Goal: Task Accomplishment & Management: Use online tool/utility

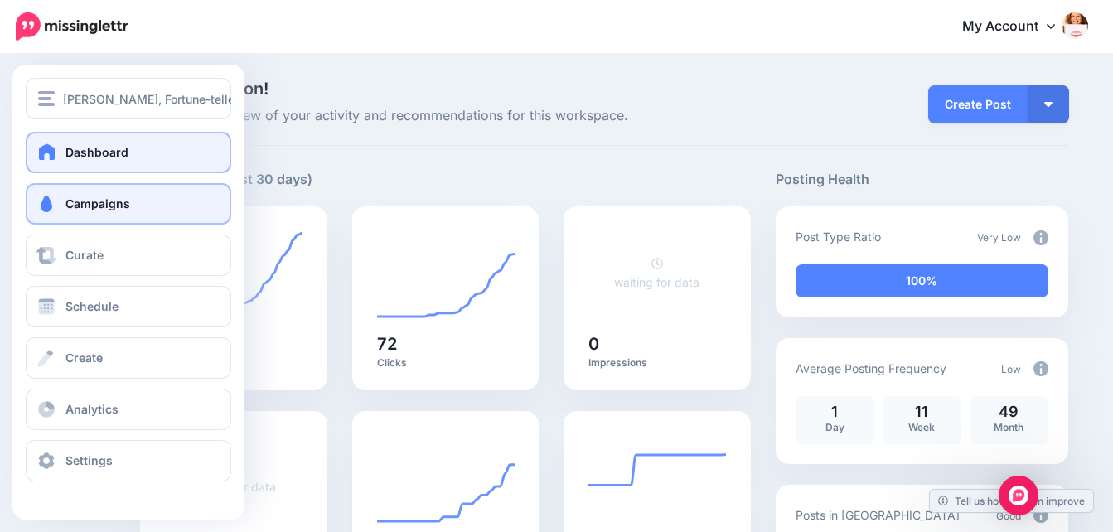
click at [85, 200] on span "Campaigns" at bounding box center [97, 203] width 65 height 14
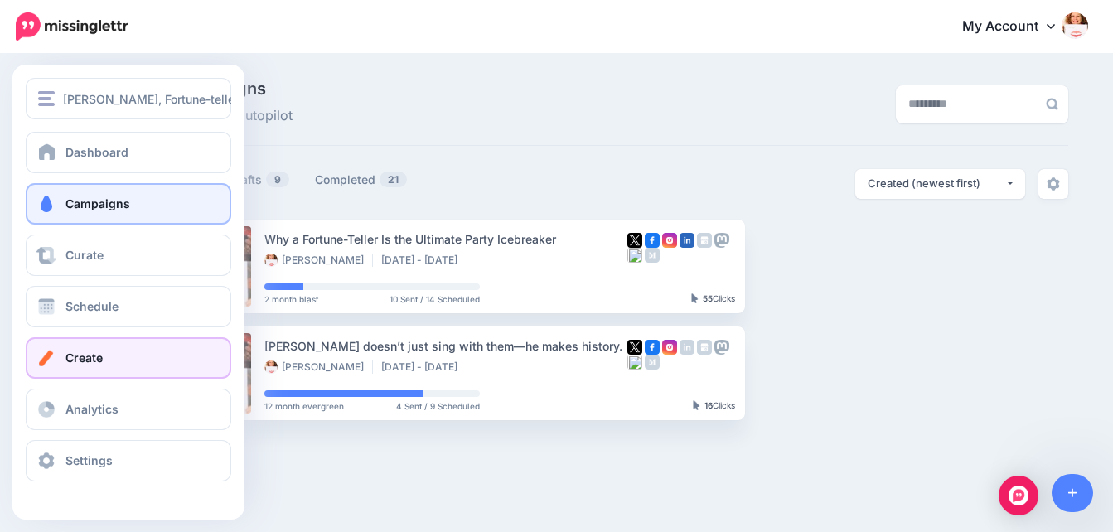
click at [80, 357] on span "Create" at bounding box center [83, 358] width 37 height 14
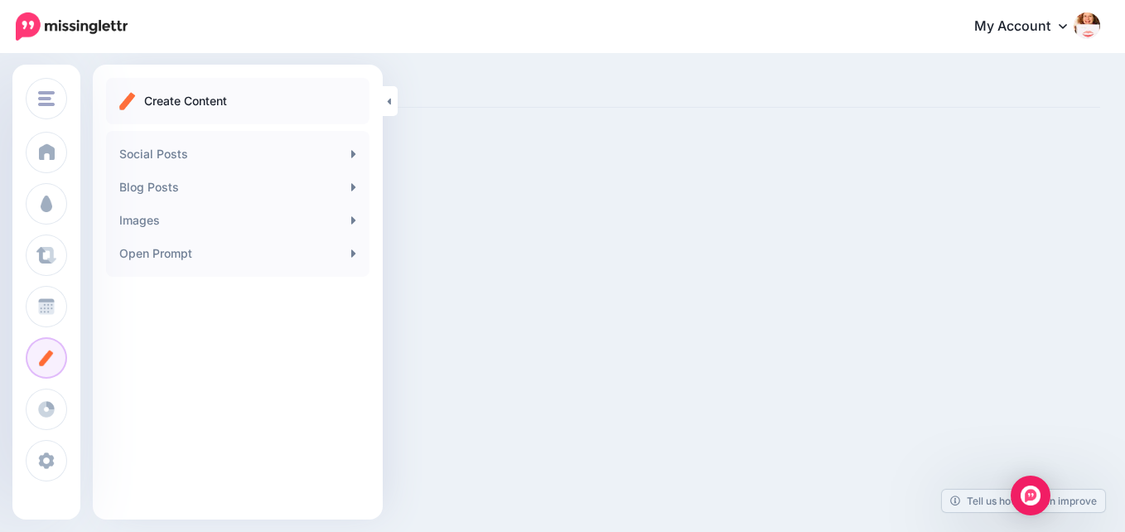
click at [225, 98] on p "Create Content" at bounding box center [185, 101] width 83 height 20
click at [137, 104] on ul "Create Content" at bounding box center [237, 101] width 237 height 20
click at [214, 186] on link "Blog Posts" at bounding box center [238, 187] width 250 height 33
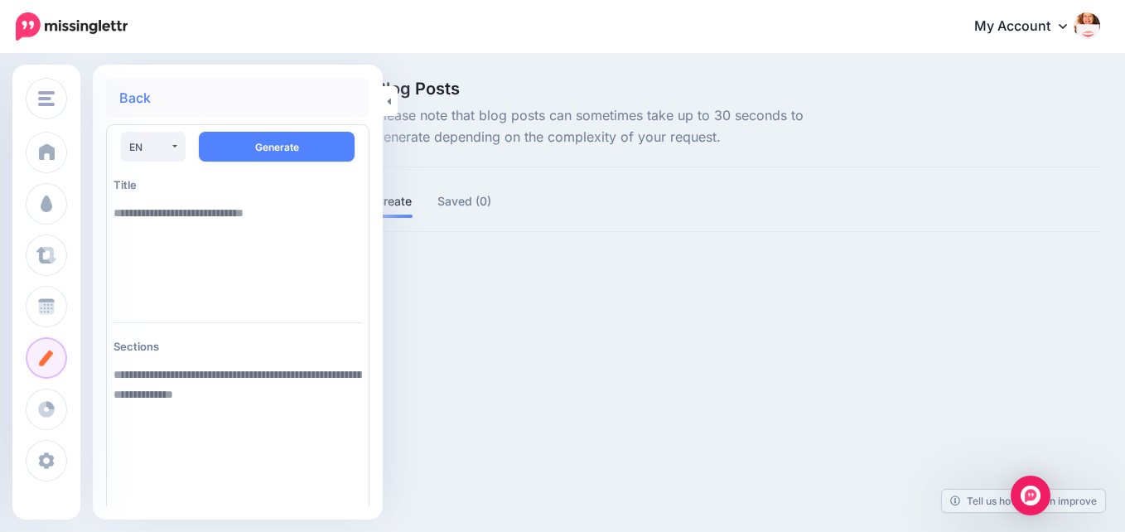
click at [173, 221] on textarea at bounding box center [238, 252] width 249 height 113
paste textarea "**********"
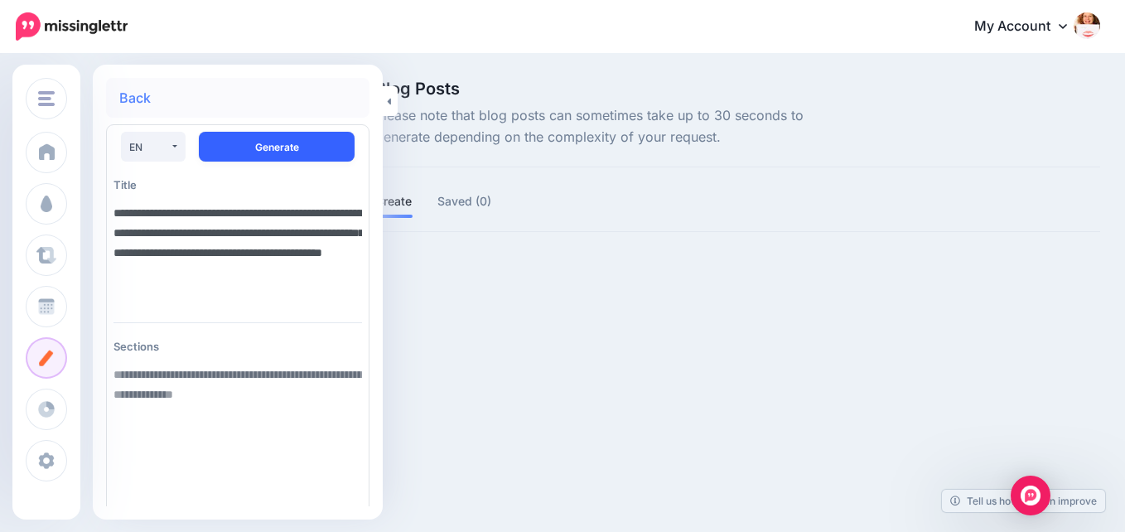
type textarea "**********"
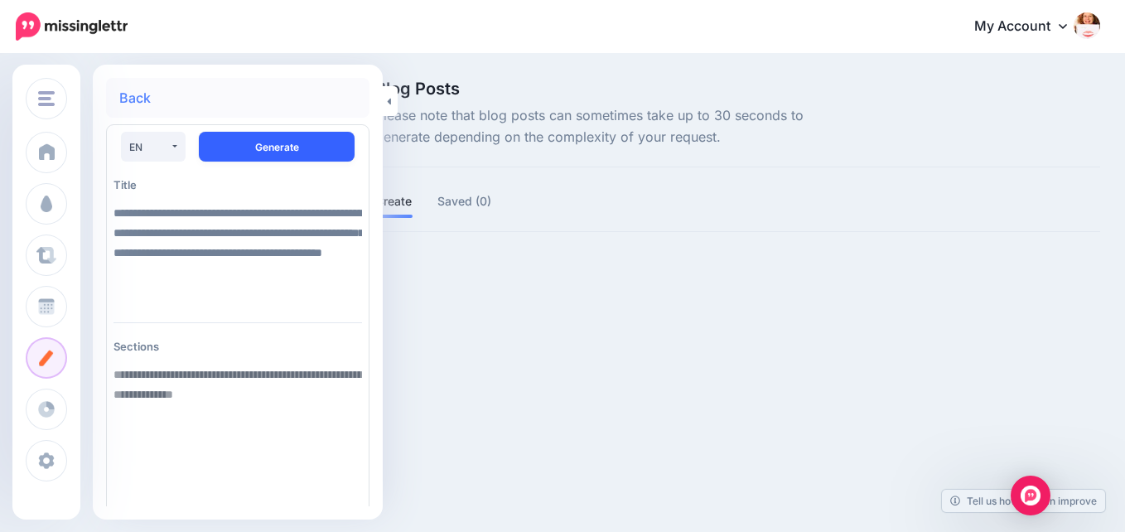
click at [284, 142] on button "Generate" at bounding box center [277, 147] width 156 height 30
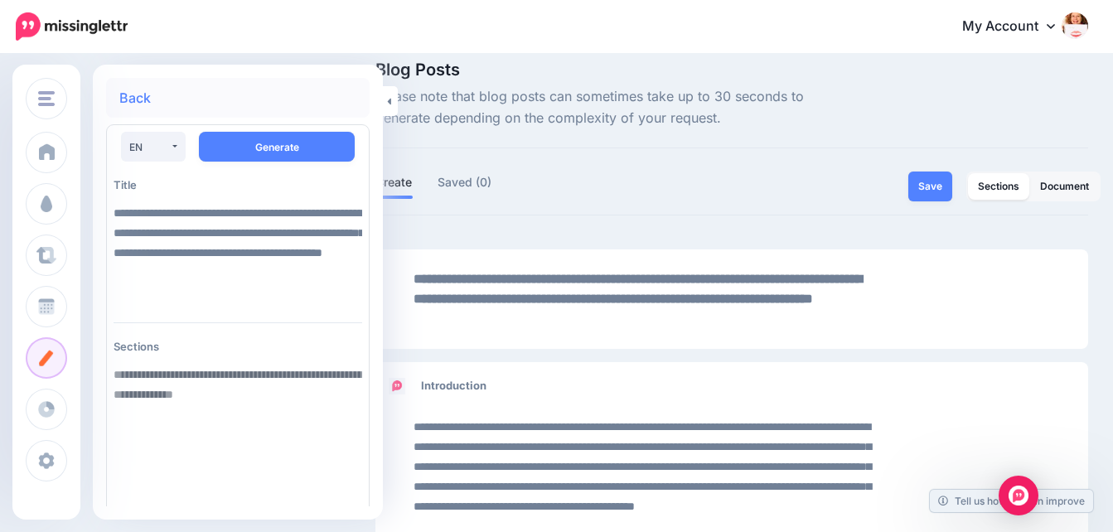
scroll to position [17, 0]
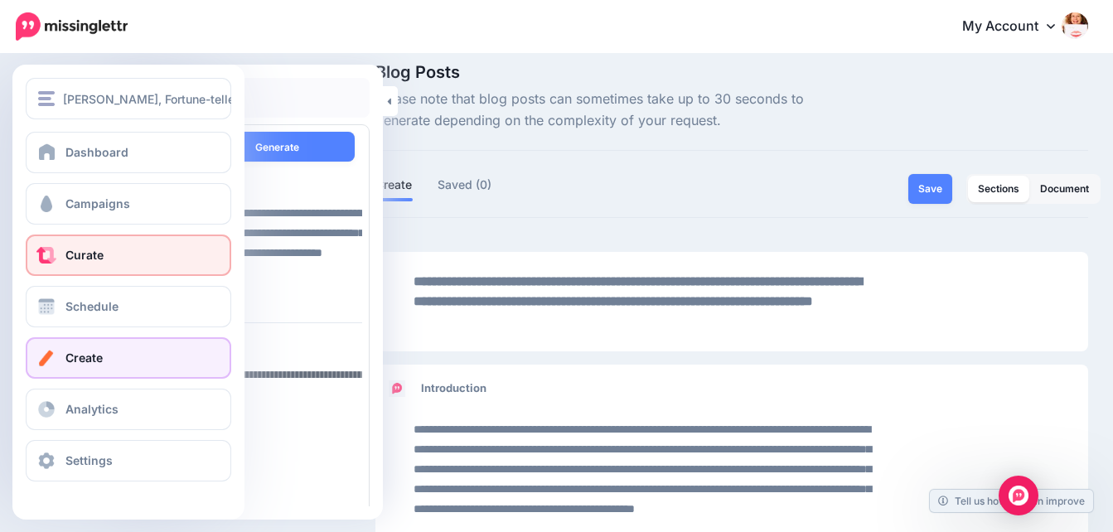
click at [84, 254] on span "Curate" at bounding box center [84, 255] width 38 height 14
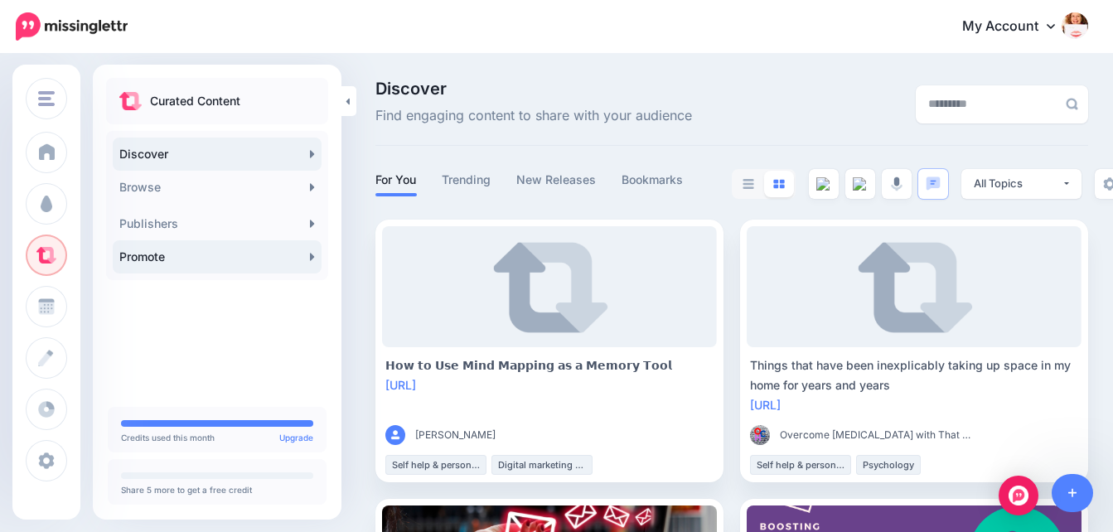
click at [307, 258] on link "Promote" at bounding box center [217, 256] width 209 height 33
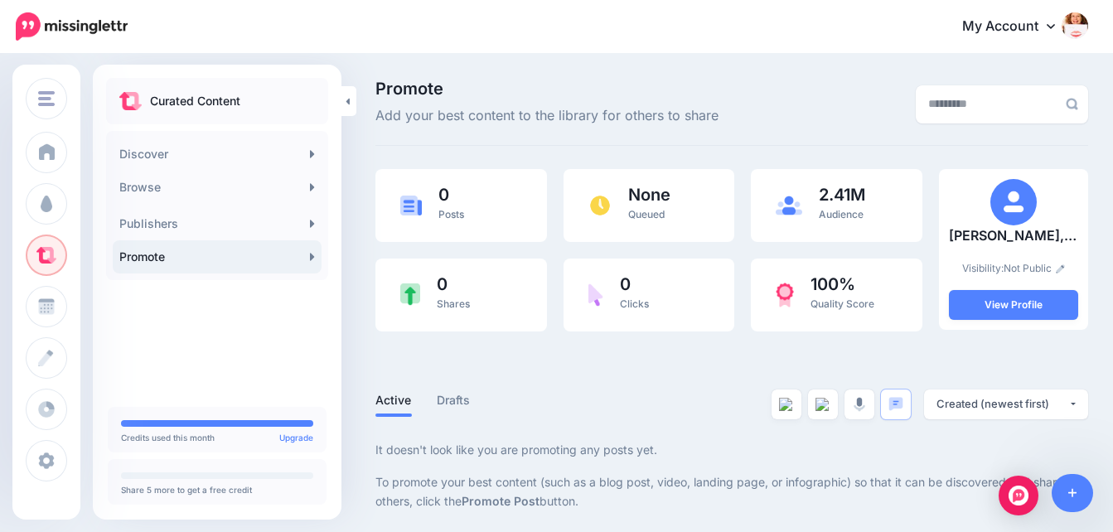
scroll to position [3, 0]
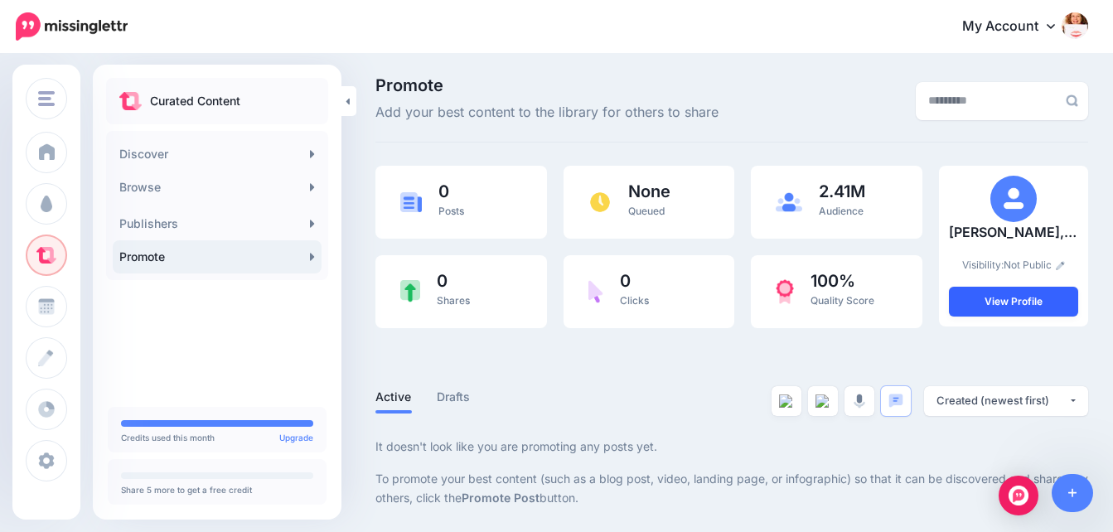
click at [1029, 300] on link "View Profile" at bounding box center [1013, 302] width 129 height 30
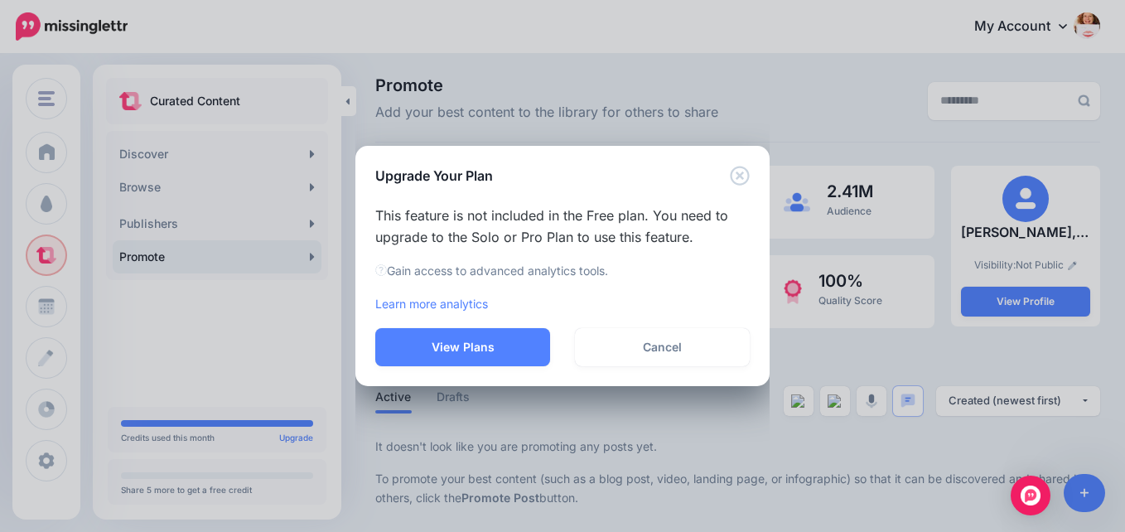
click at [966, 354] on div "Upgrade Your Plan This feature is not included in the Free plan. You need to up…" at bounding box center [562, 266] width 1125 height 532
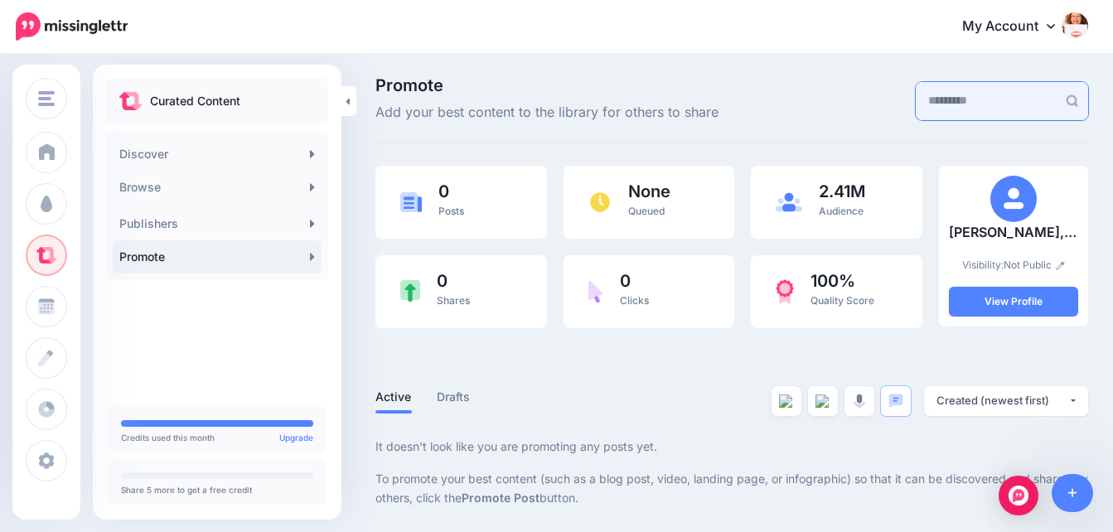
click at [932, 101] on input "text" at bounding box center [986, 101] width 141 height 38
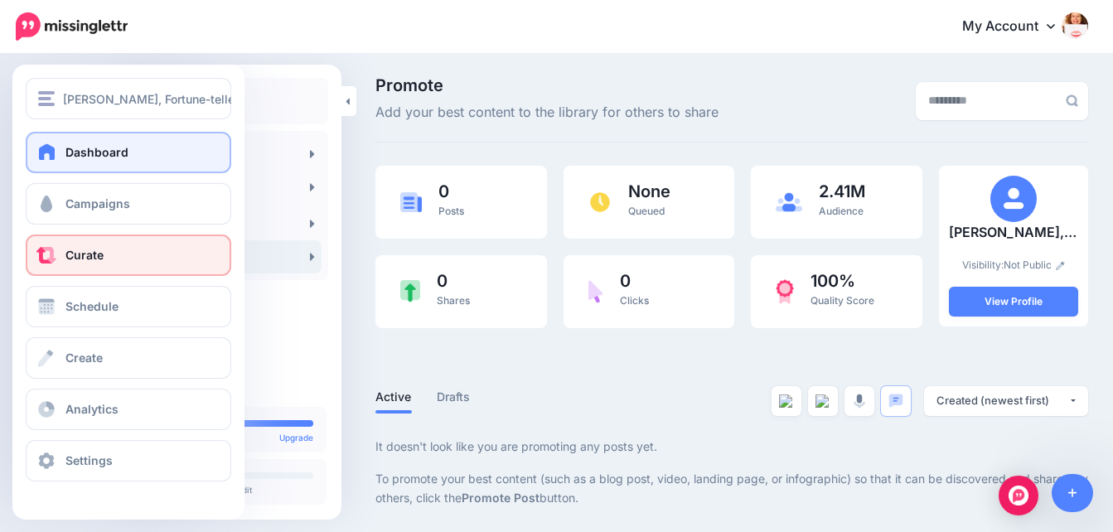
click at [75, 149] on span "Dashboard" at bounding box center [96, 152] width 63 height 14
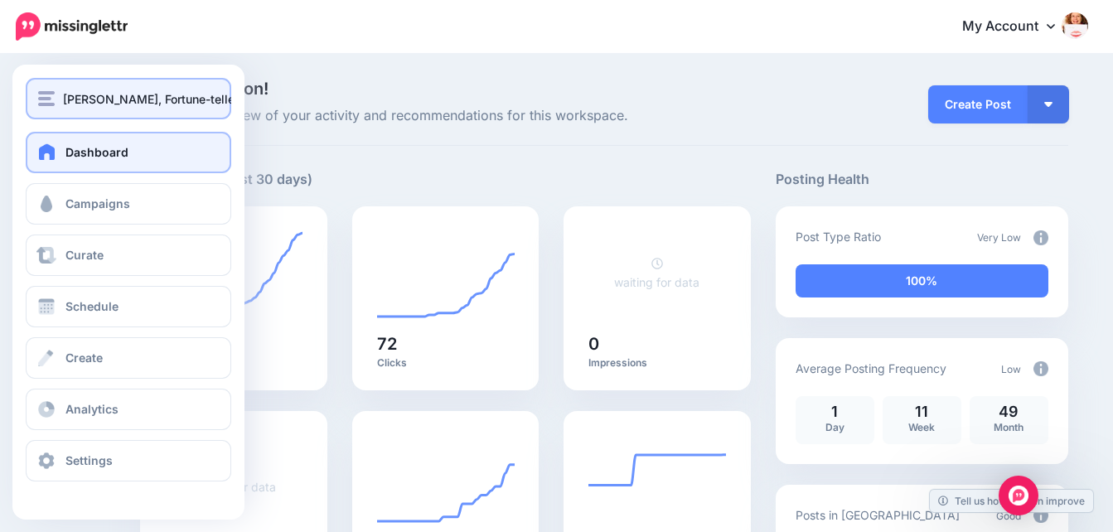
click at [47, 94] on img "button" at bounding box center [46, 98] width 17 height 15
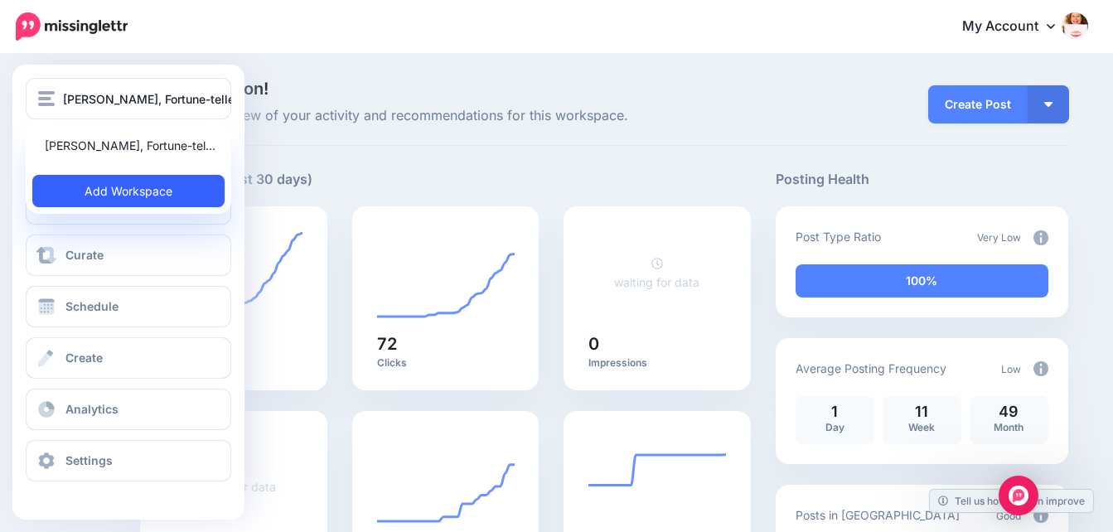
click at [118, 187] on link "Add Workspace" at bounding box center [128, 191] width 192 height 32
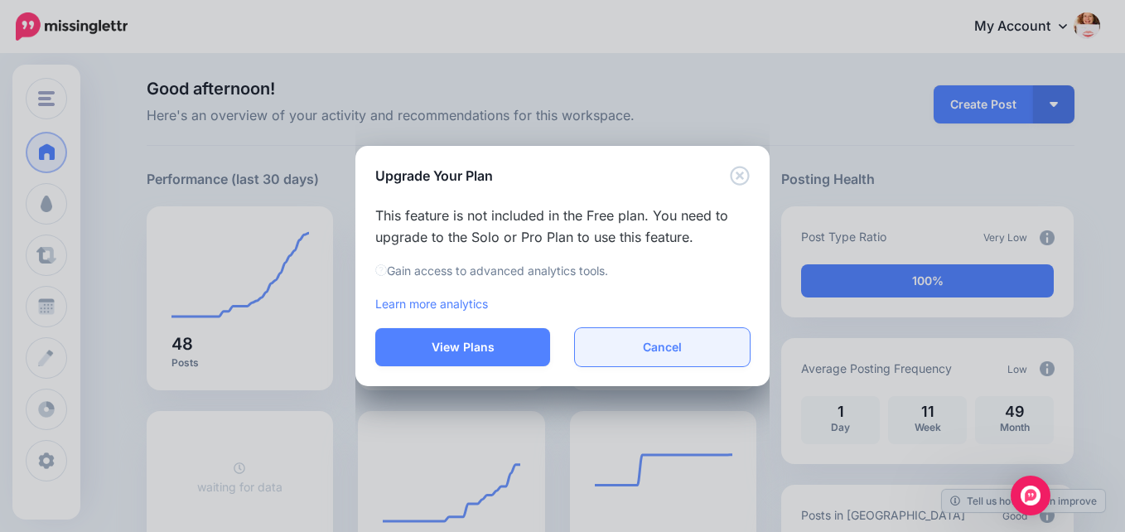
click at [669, 348] on button "Cancel" at bounding box center [662, 347] width 175 height 38
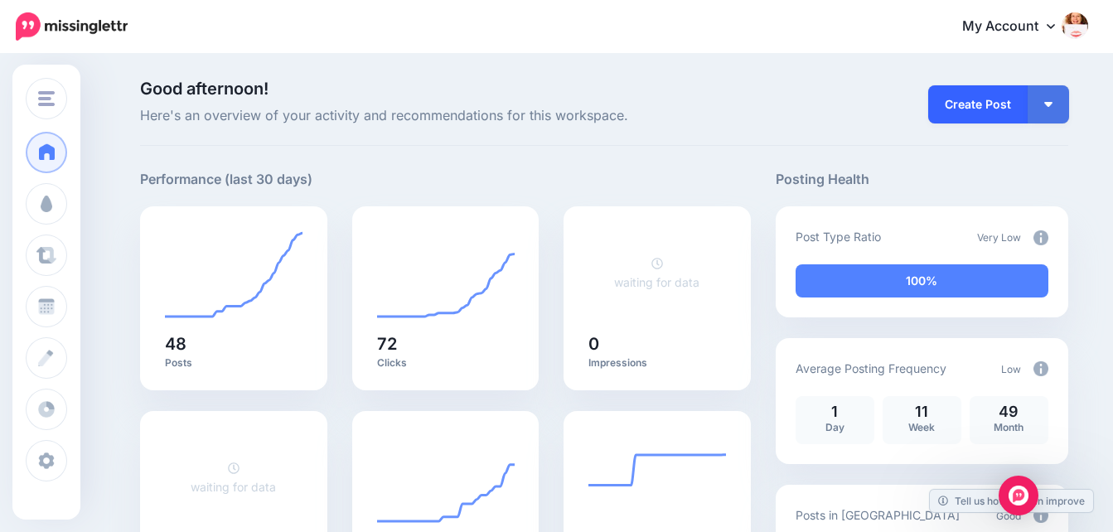
click at [997, 100] on link "Create Post" at bounding box center [977, 104] width 99 height 38
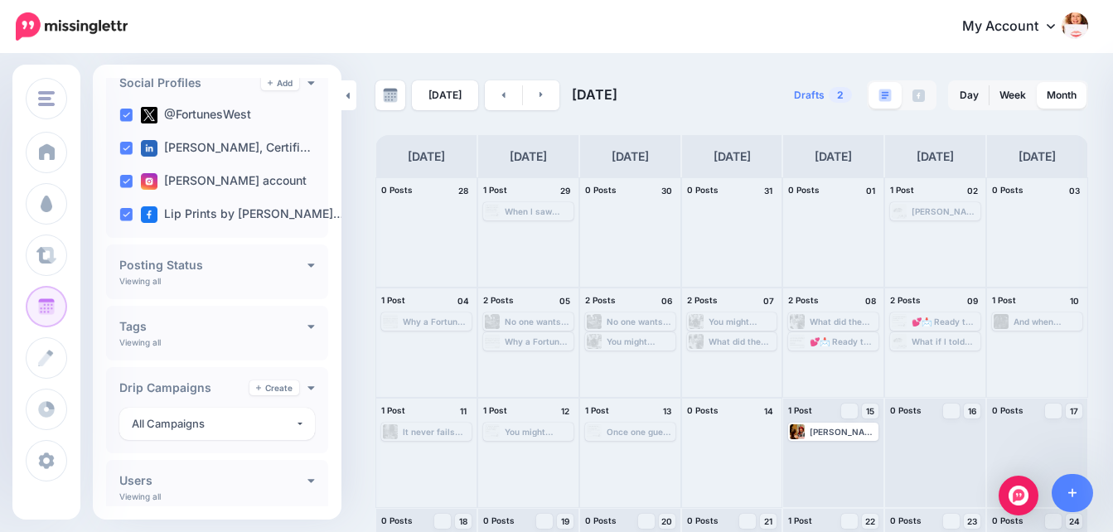
scroll to position [156, 0]
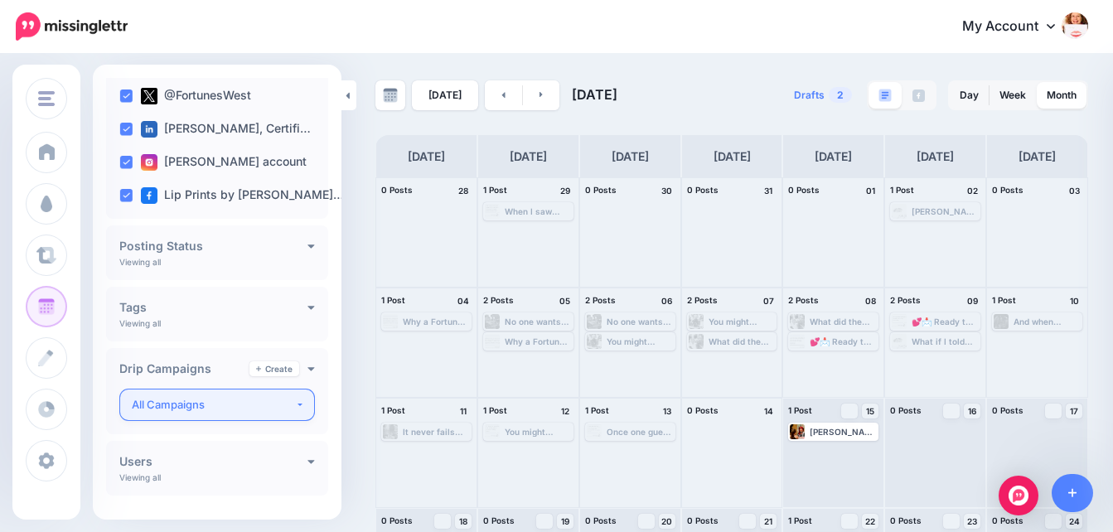
click at [288, 403] on button "All Campaigns" at bounding box center [217, 405] width 196 height 32
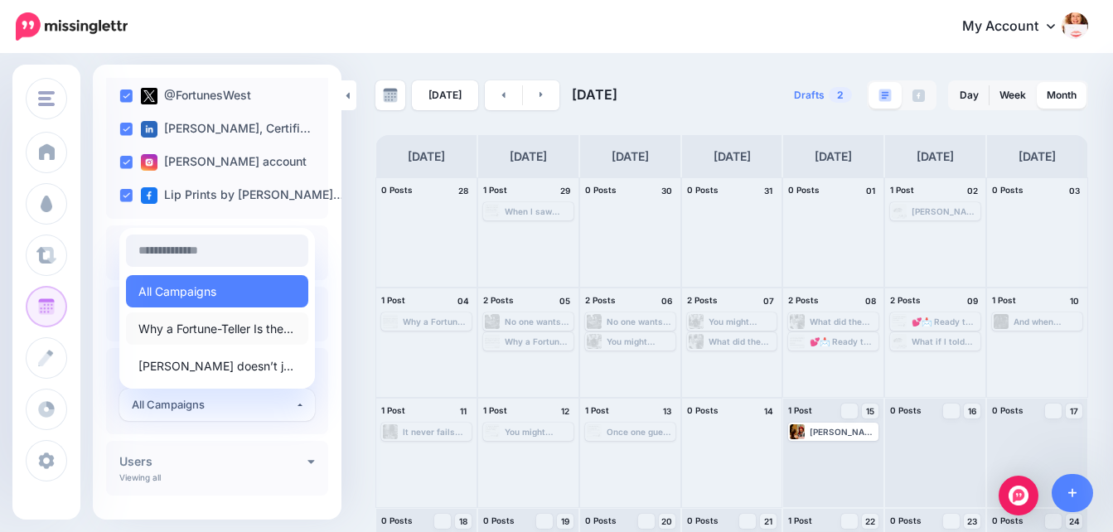
click at [257, 328] on span "Why a Fortune-Teller Is the Ultimate Party Icebreaker" at bounding box center [216, 329] width 157 height 20
select select "********"
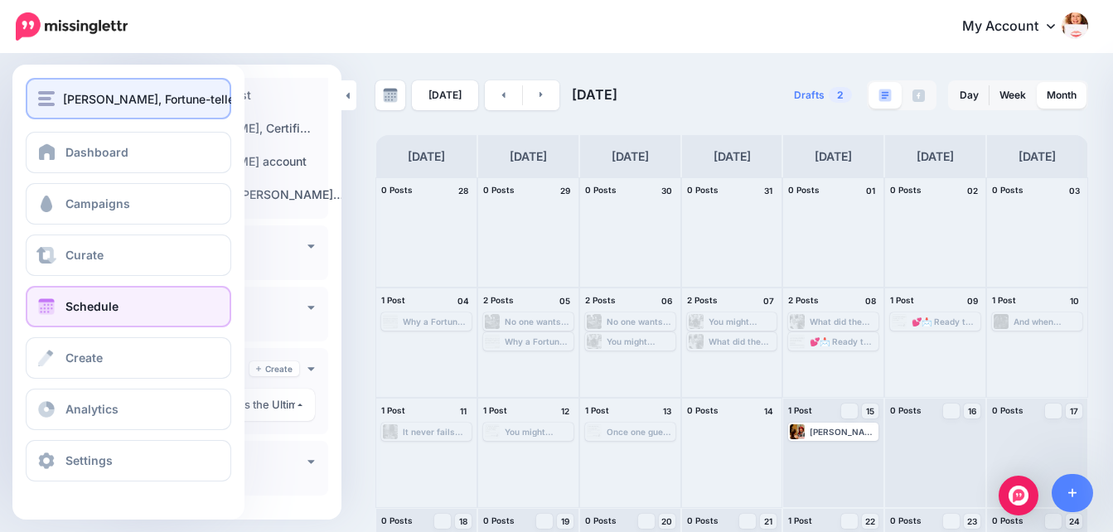
click at [46, 98] on img "button" at bounding box center [46, 98] width 17 height 15
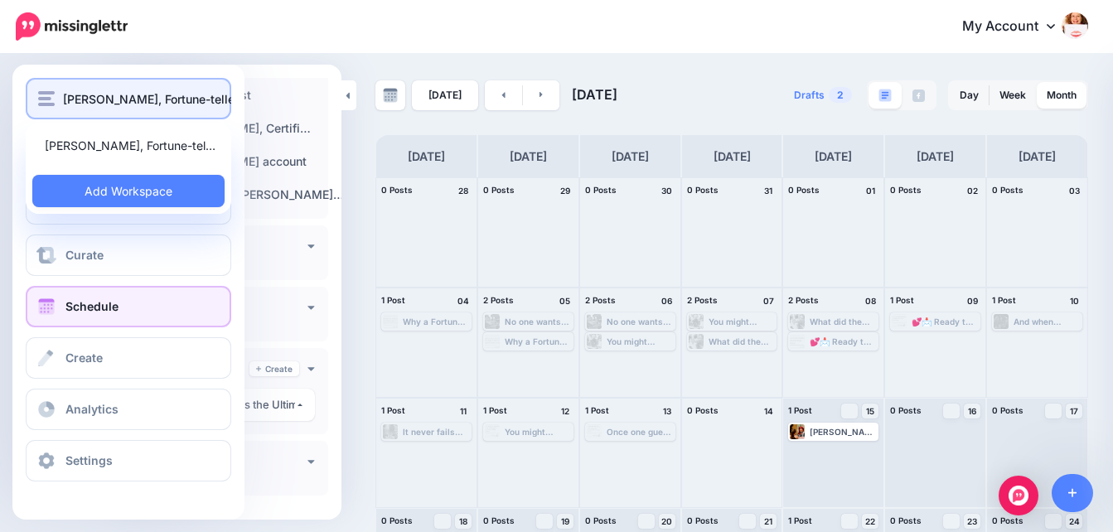
click at [109, 93] on span "[PERSON_NAME], Fortune-teller & Certified Lipsologist" at bounding box center [214, 99] width 303 height 19
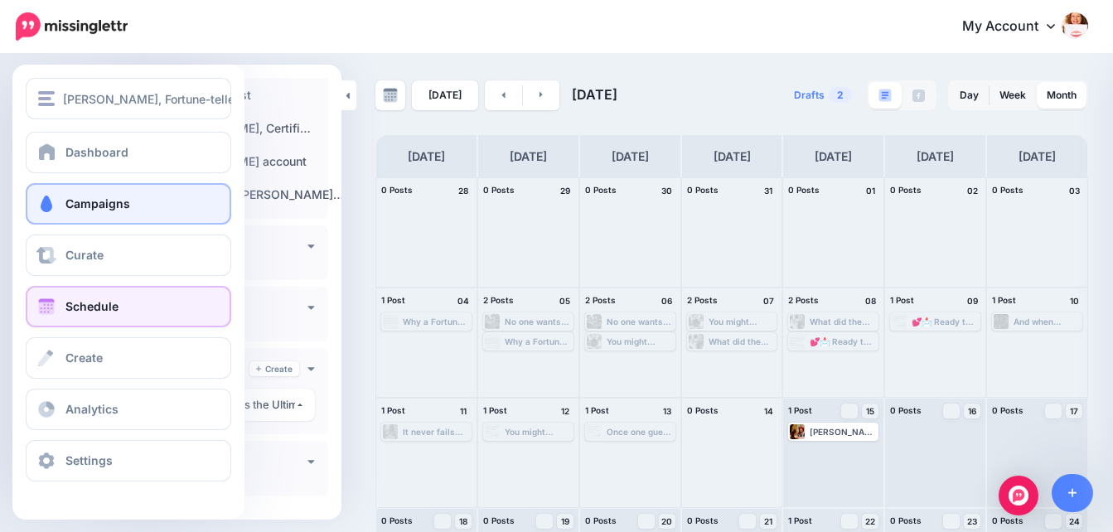
click at [114, 200] on span "Campaigns" at bounding box center [97, 203] width 65 height 14
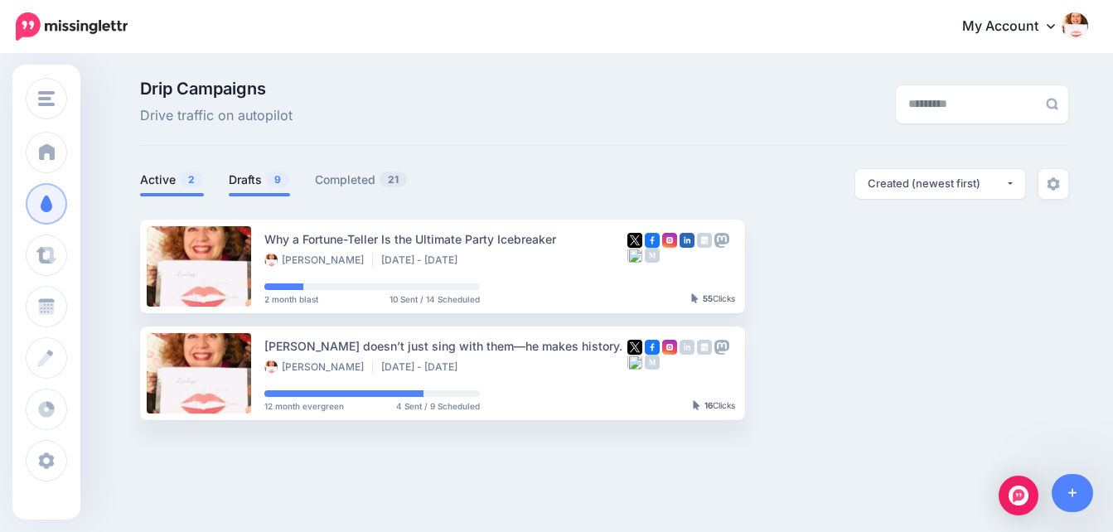
click at [250, 177] on link "Drafts 9" at bounding box center [259, 180] width 61 height 20
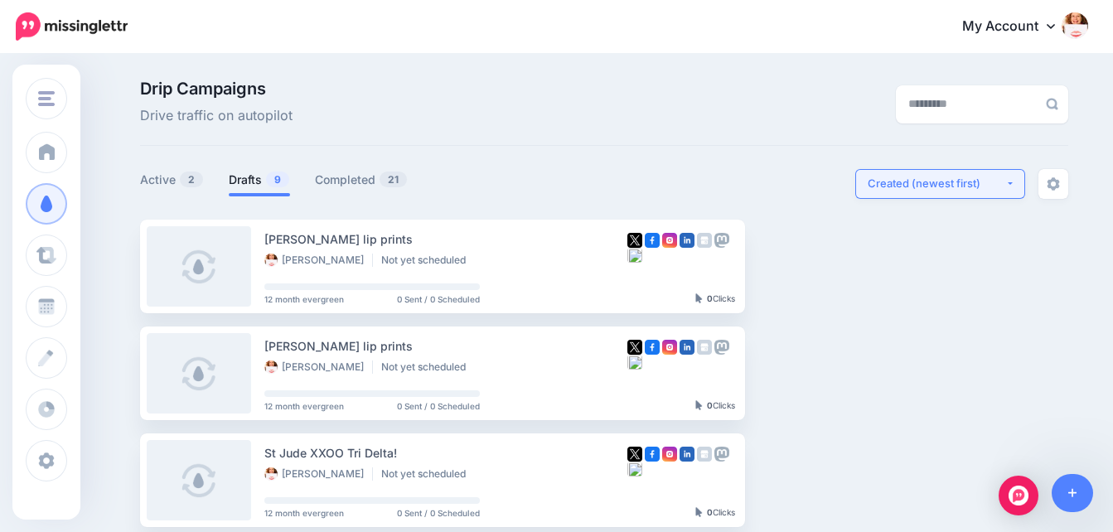
click at [972, 182] on div "Created (newest first)" at bounding box center [937, 184] width 138 height 16
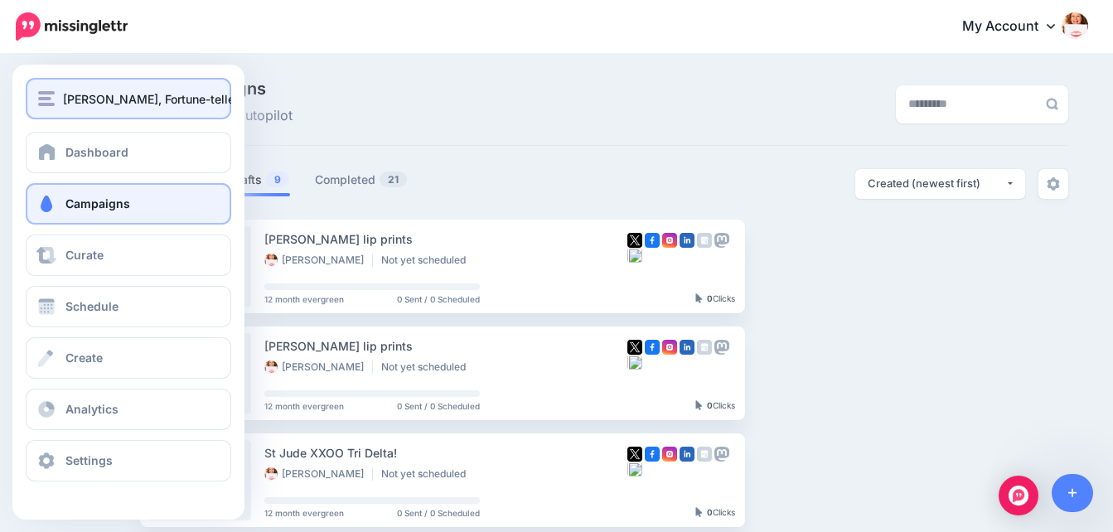
click at [66, 101] on span "[PERSON_NAME], Fortune-teller & Certified Lipsologist" at bounding box center [214, 99] width 303 height 19
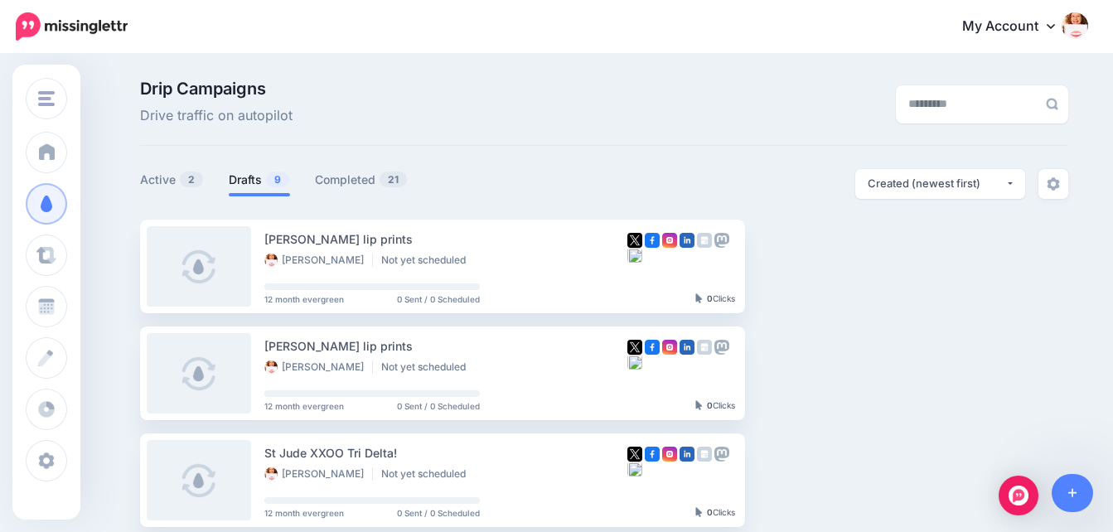
click at [380, 99] on div "Drip Campaigns Drive traffic on autopilot" at bounding box center [446, 103] width 636 height 46
click at [1049, 28] on link "My Account" at bounding box center [1017, 27] width 143 height 41
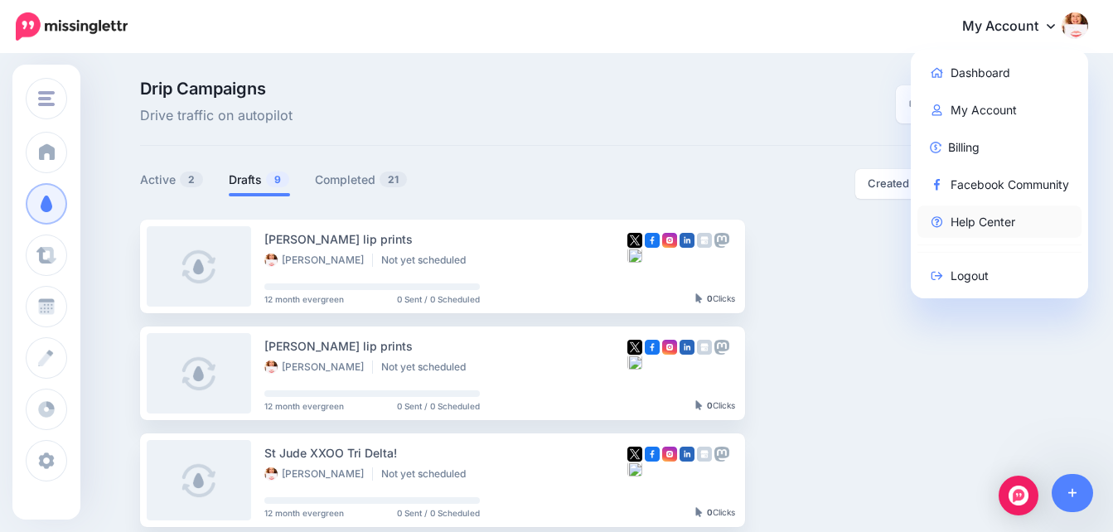
click at [1018, 222] on link "Help Center" at bounding box center [999, 222] width 165 height 32
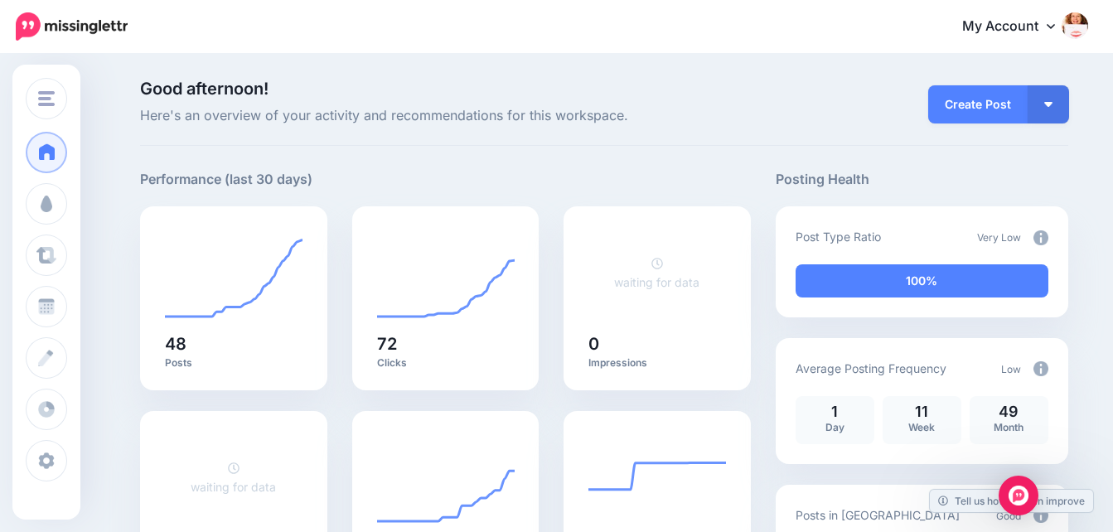
click at [1077, 30] on img at bounding box center [1075, 25] width 27 height 27
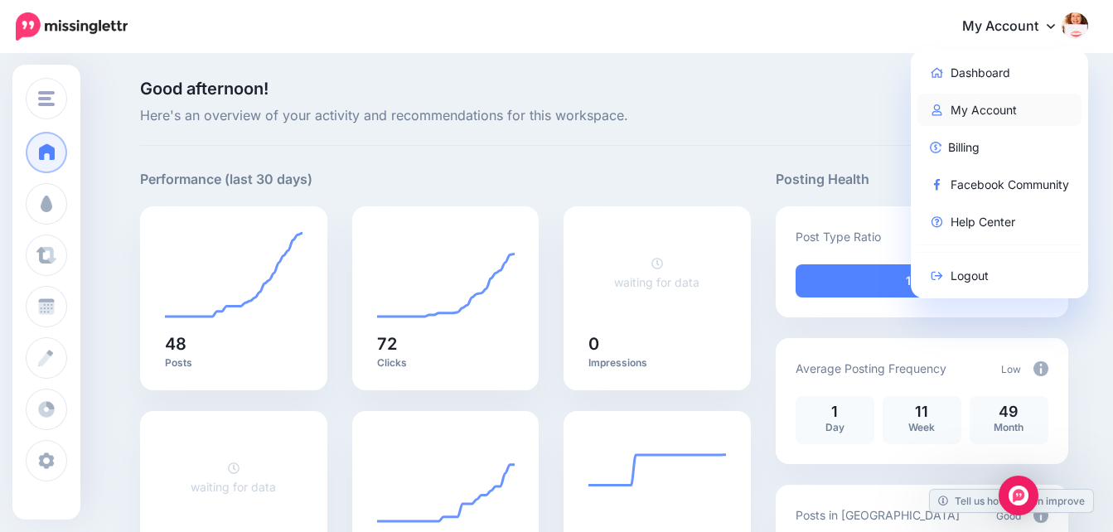
click at [1007, 110] on link "My Account" at bounding box center [999, 110] width 165 height 32
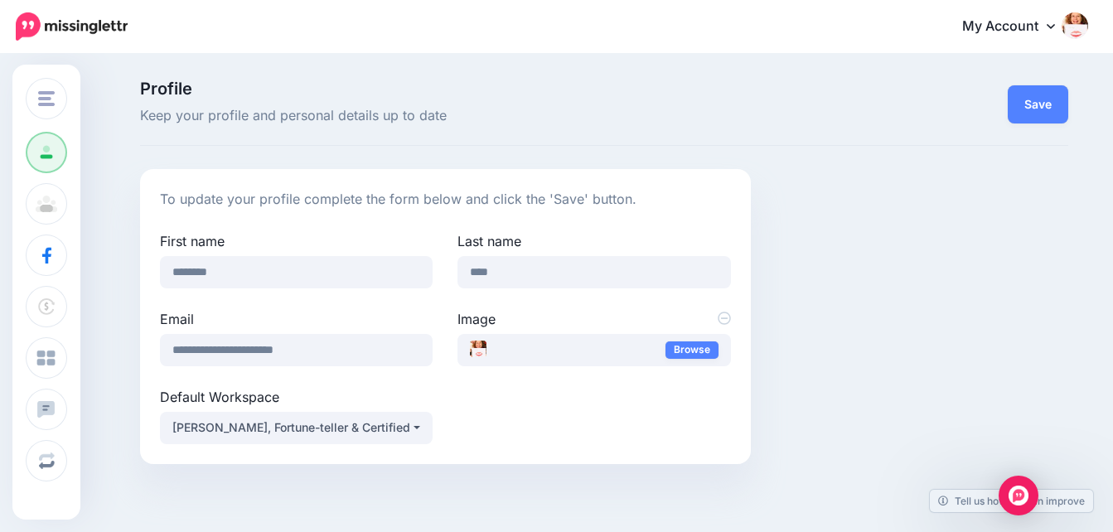
drag, startPoint x: 1109, startPoint y: 148, endPoint x: 1099, endPoint y: 249, distance: 101.6
click at [1099, 249] on div "Profile Keep your profile and personal details up to date Save To update your p…" at bounding box center [556, 279] width 1113 height 446
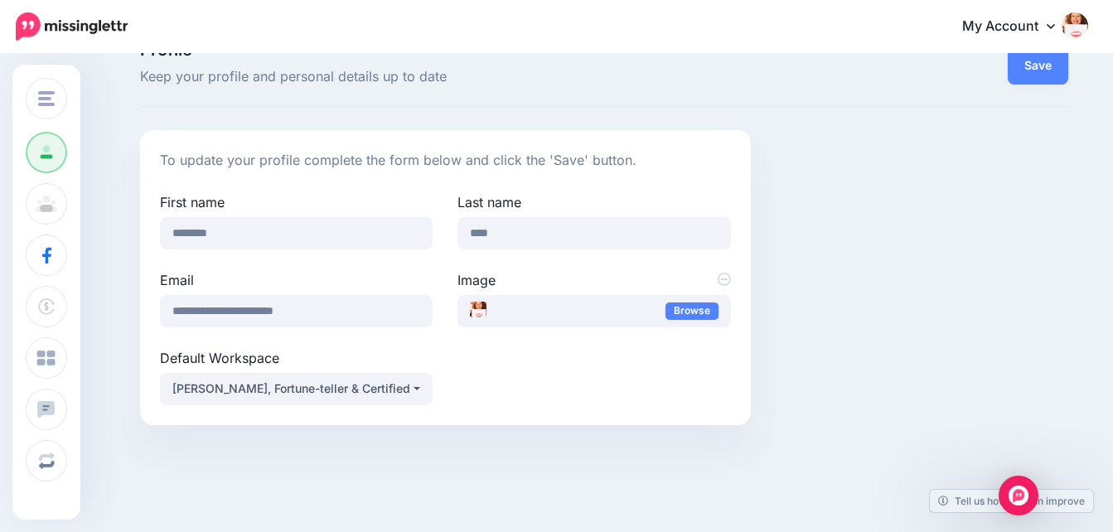
scroll to position [99, 0]
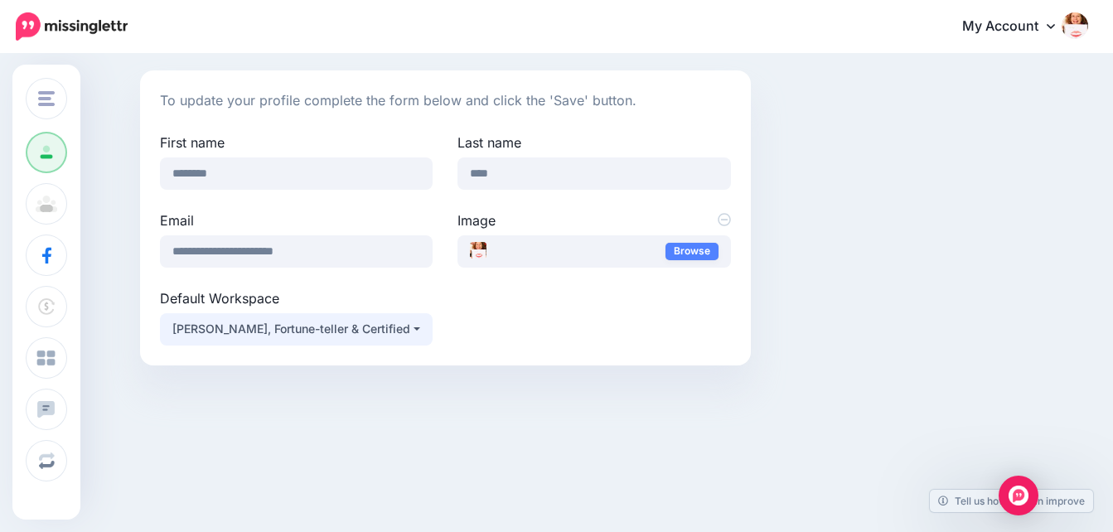
click at [422, 328] on button "[PERSON_NAME], Fortune-teller & Certified Lipsologist" at bounding box center [296, 329] width 273 height 32
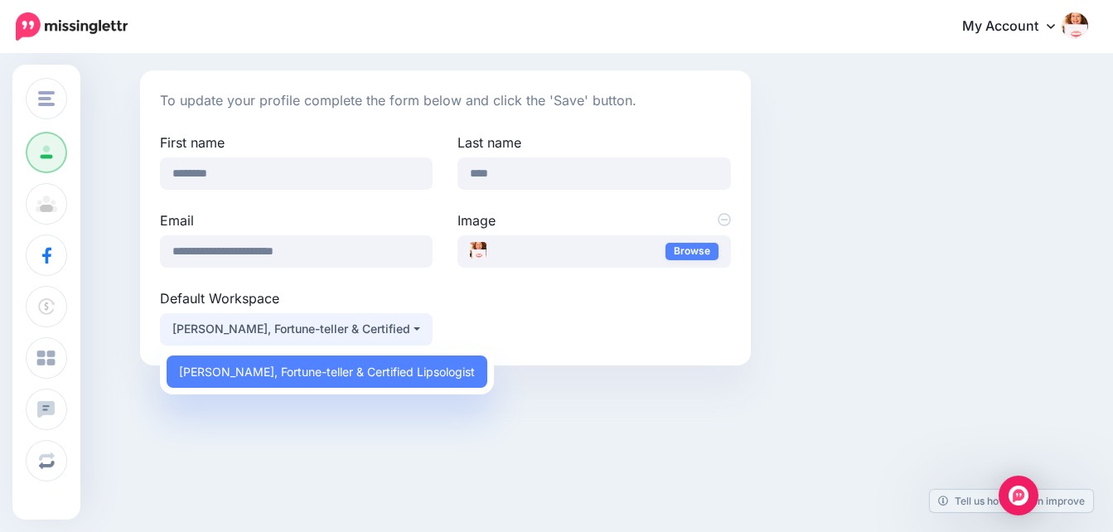
click at [516, 332] on div "**********" at bounding box center [446, 239] width 596 height 213
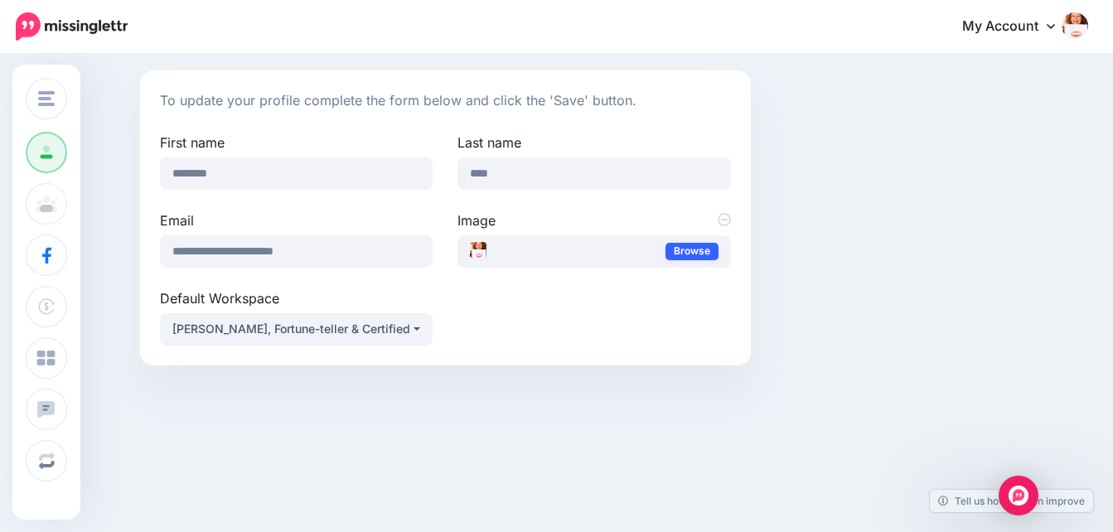
click at [699, 248] on link "Browse" at bounding box center [692, 251] width 53 height 17
click at [422, 328] on button "[PERSON_NAME], Fortune-teller & Certified Lipsologist" at bounding box center [296, 329] width 273 height 32
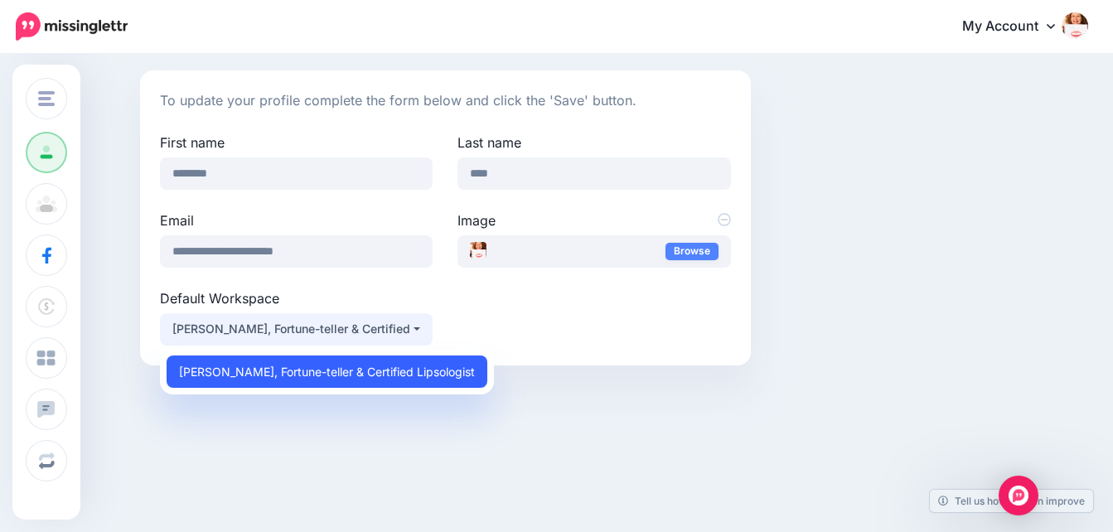
click at [416, 367] on span "[PERSON_NAME], Fortune-teller & Certified Lipsologist" at bounding box center [327, 371] width 296 height 20
select select "*****"
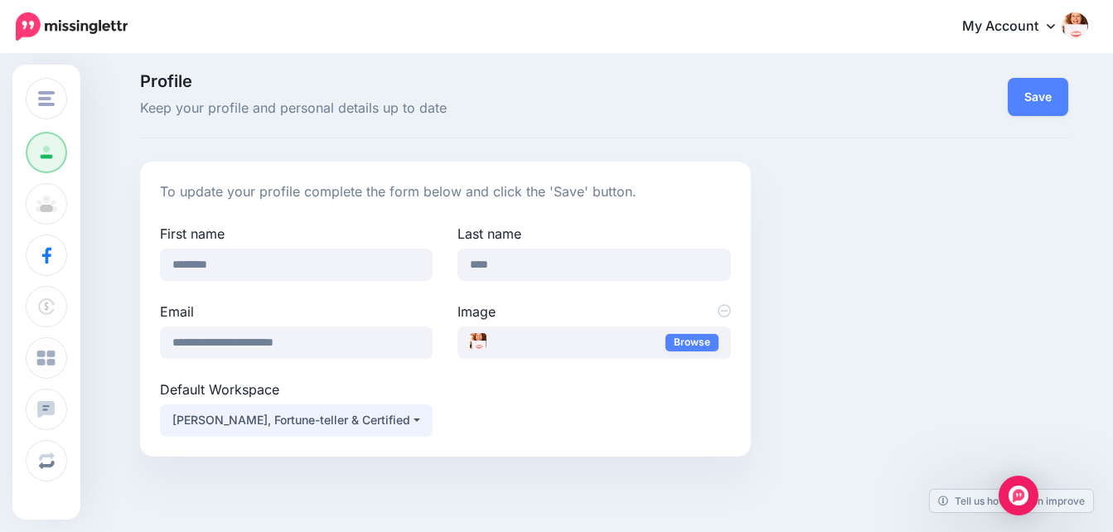
scroll to position [0, 0]
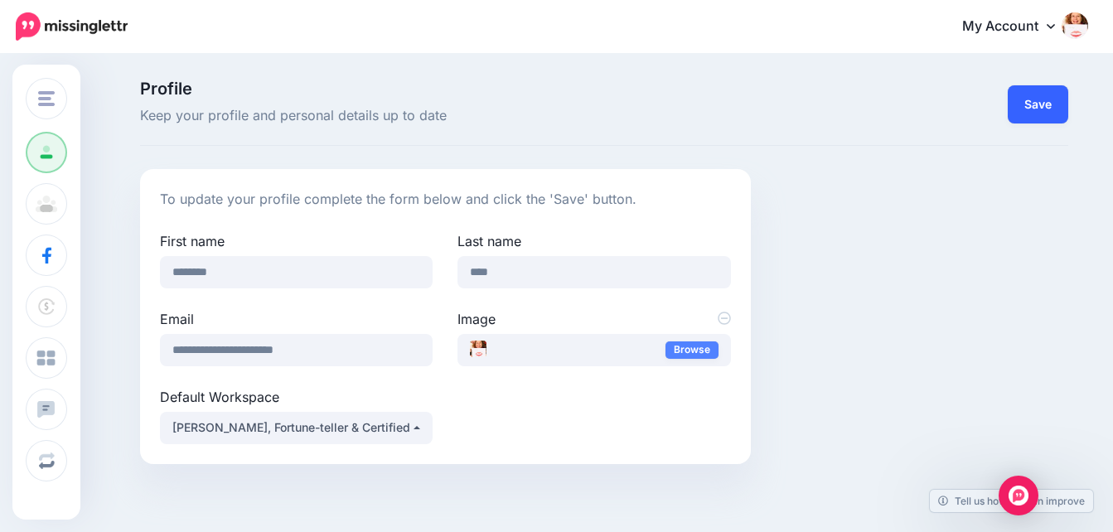
click at [1041, 98] on button "Save" at bounding box center [1038, 104] width 61 height 38
click at [1086, 21] on img at bounding box center [1075, 25] width 27 height 27
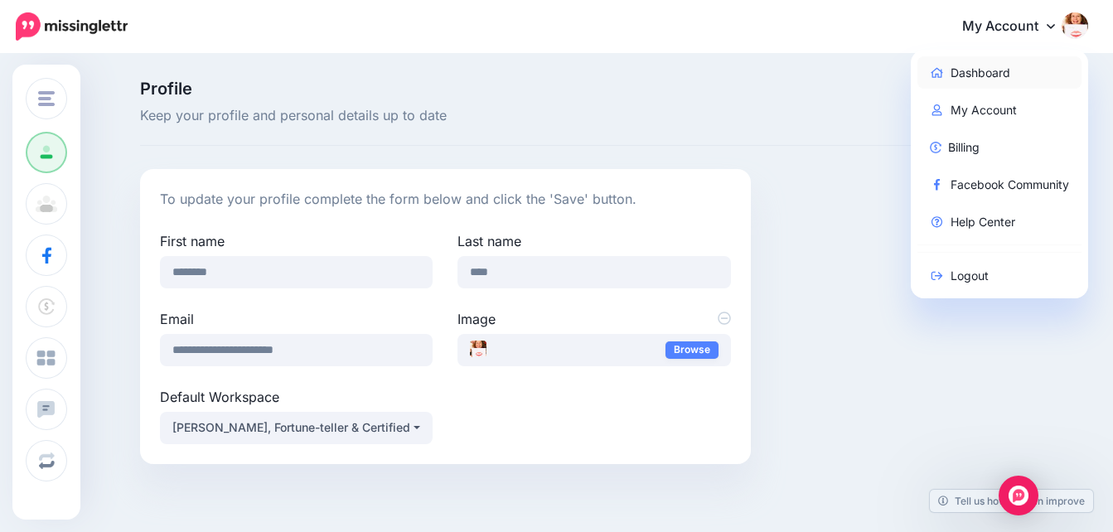
click at [1010, 70] on link "Dashboard" at bounding box center [999, 72] width 165 height 32
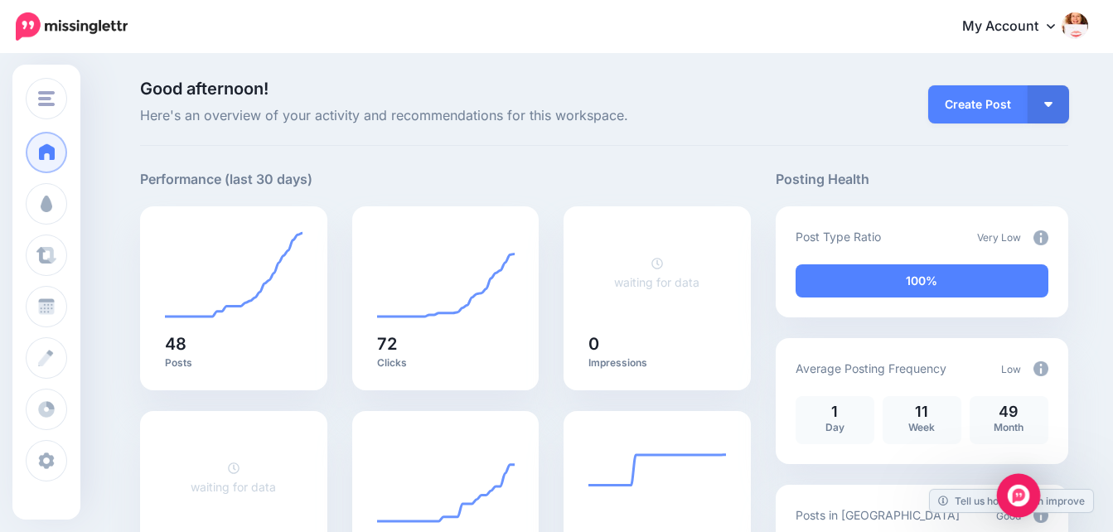
click at [1025, 491] on img "Open Intercom Messenger" at bounding box center [1019, 496] width 22 height 22
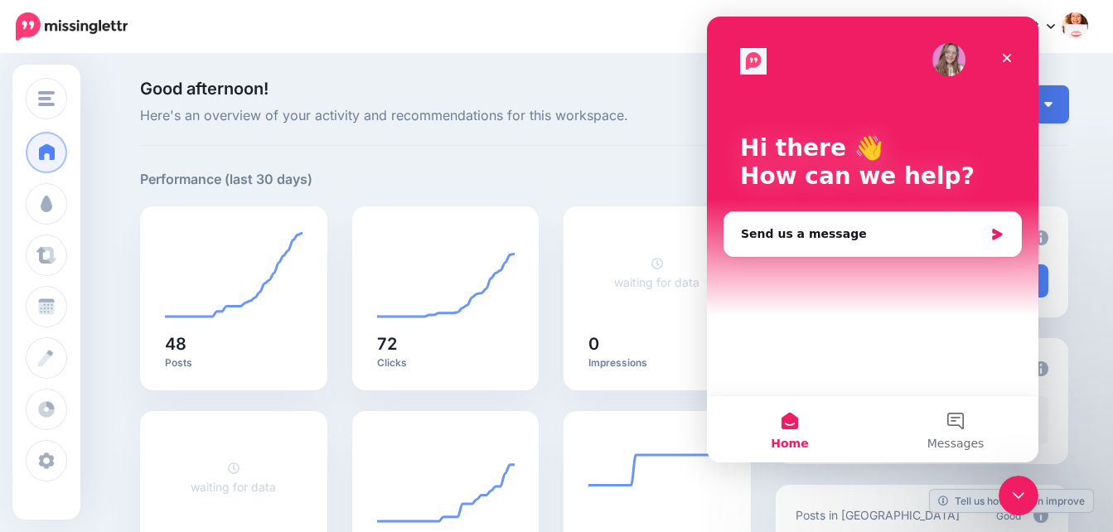
click at [660, 176] on div "**********" at bounding box center [445, 187] width 611 height 37
click at [1007, 56] on icon "Close" at bounding box center [1006, 57] width 13 height 13
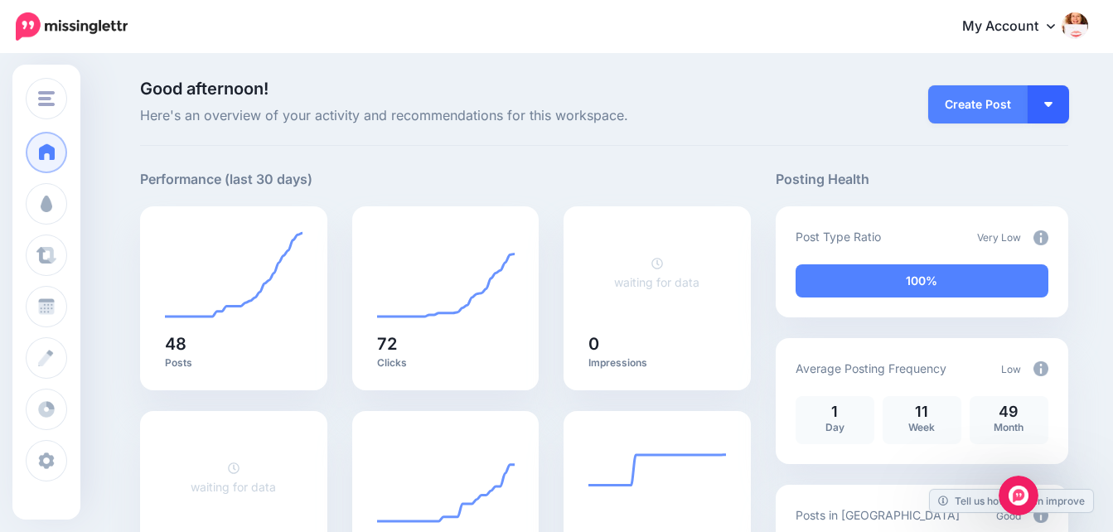
click at [1053, 105] on img "button" at bounding box center [1048, 104] width 8 height 5
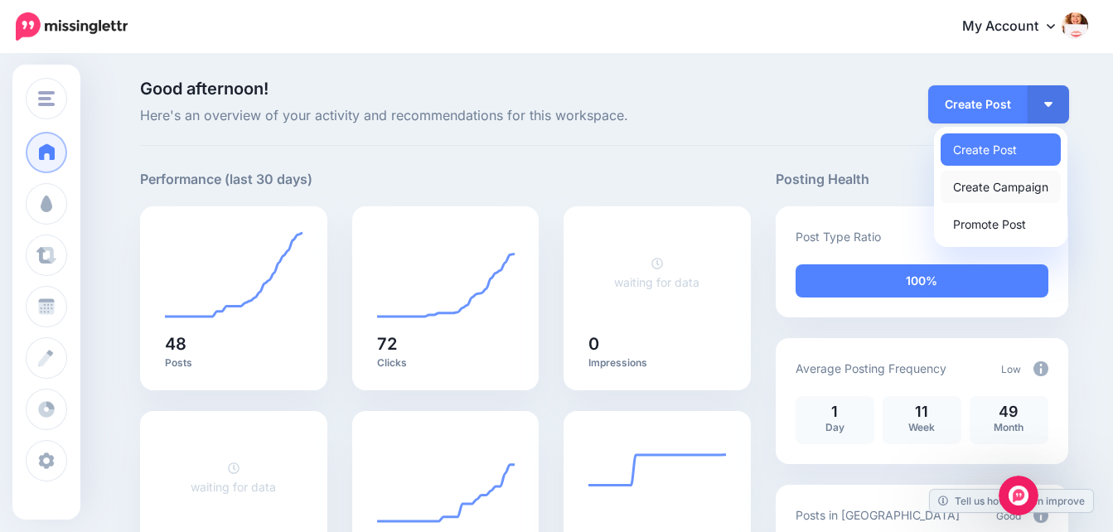
click at [1018, 182] on link "Create Campaign" at bounding box center [1001, 187] width 120 height 32
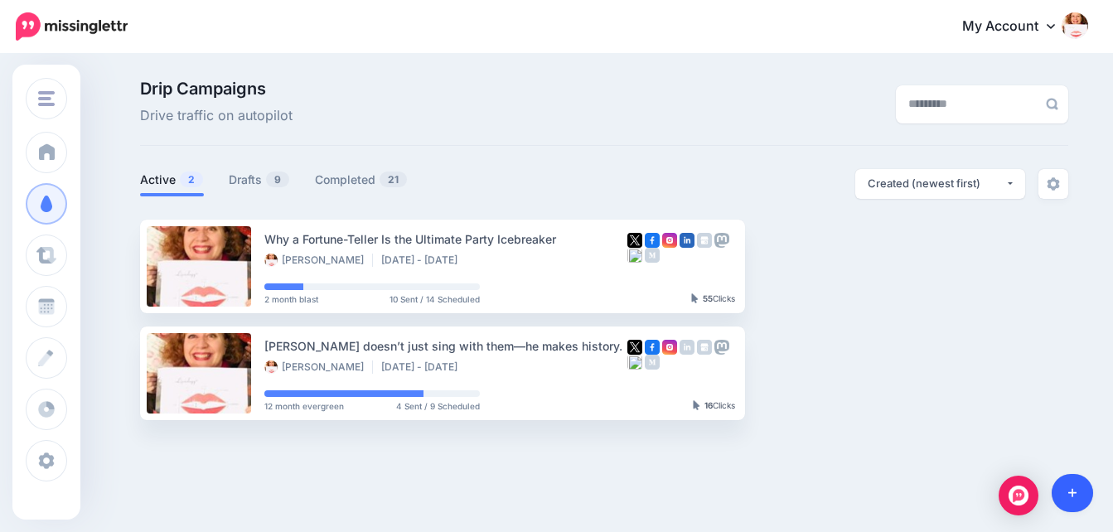
click at [1076, 496] on icon at bounding box center [1072, 493] width 9 height 12
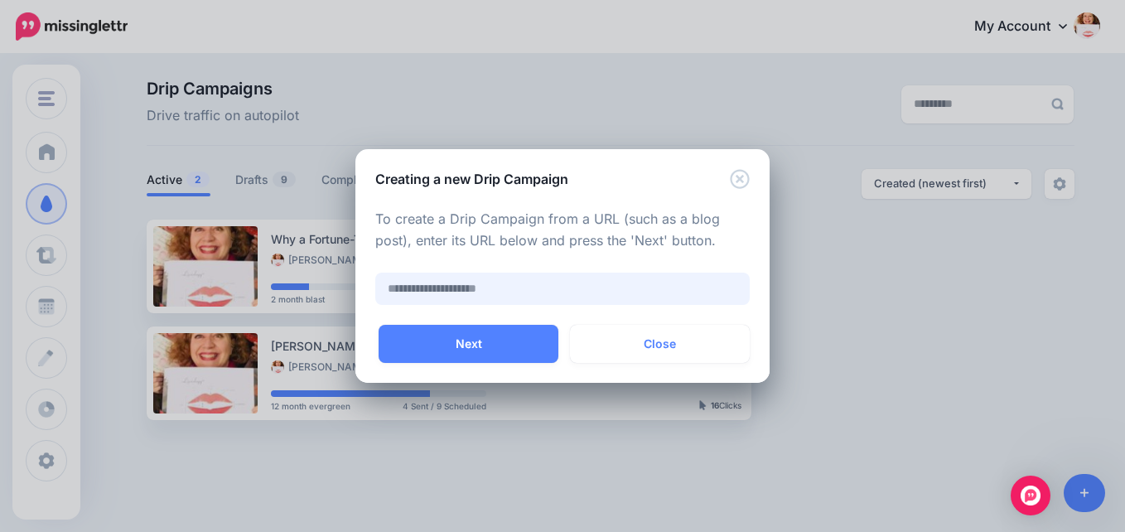
paste input "**********"
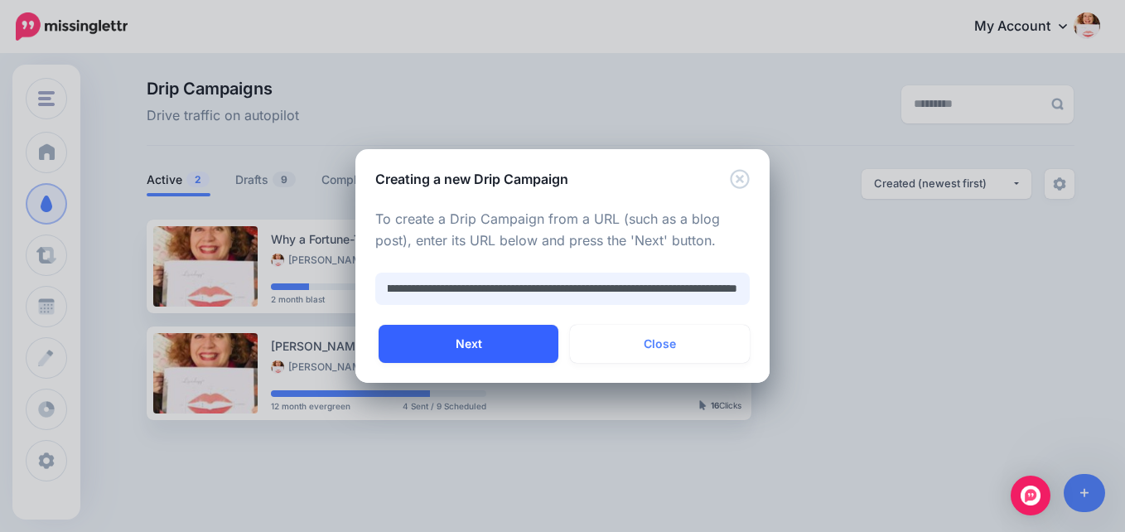
type input "**********"
click at [467, 345] on button "Next" at bounding box center [469, 344] width 180 height 38
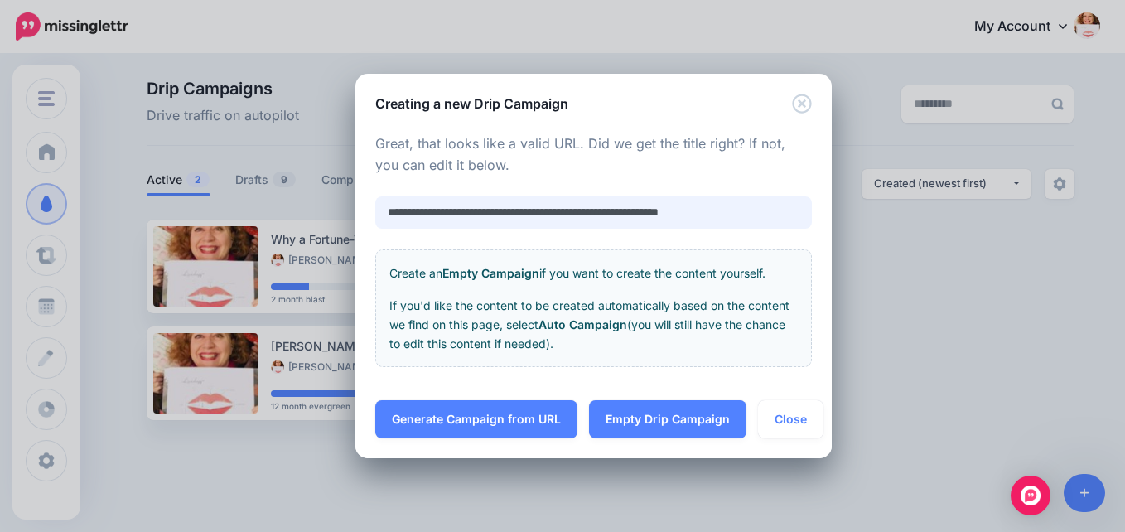
drag, startPoint x: 764, startPoint y: 216, endPoint x: 348, endPoint y: 222, distance: 416.1
click at [348, 222] on div "**********" at bounding box center [562, 266] width 1125 height 532
type input "*"
paste input "**********"
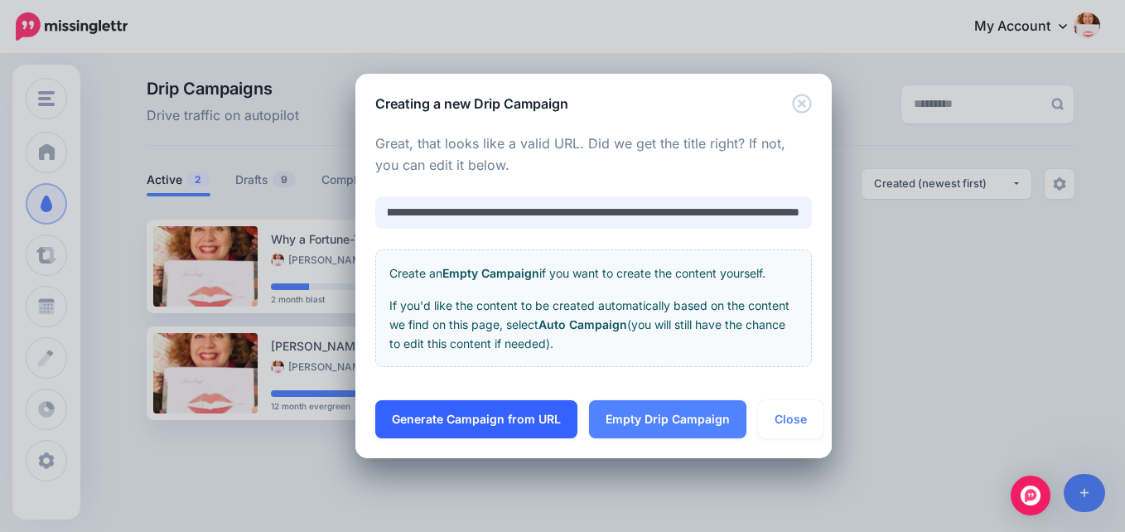
type input "**********"
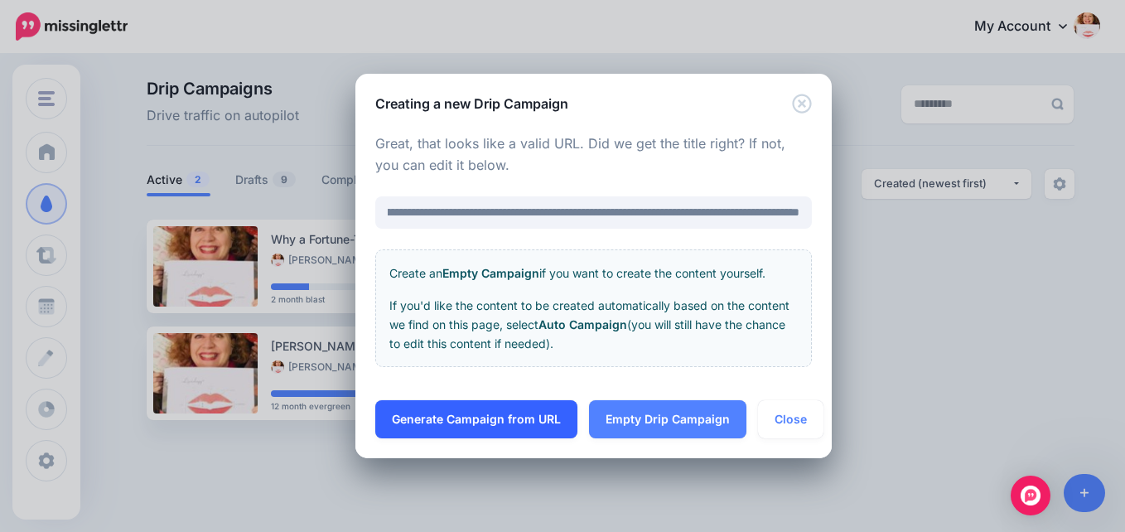
scroll to position [0, 0]
click at [544, 417] on link "Generate Campaign from URL" at bounding box center [476, 419] width 202 height 38
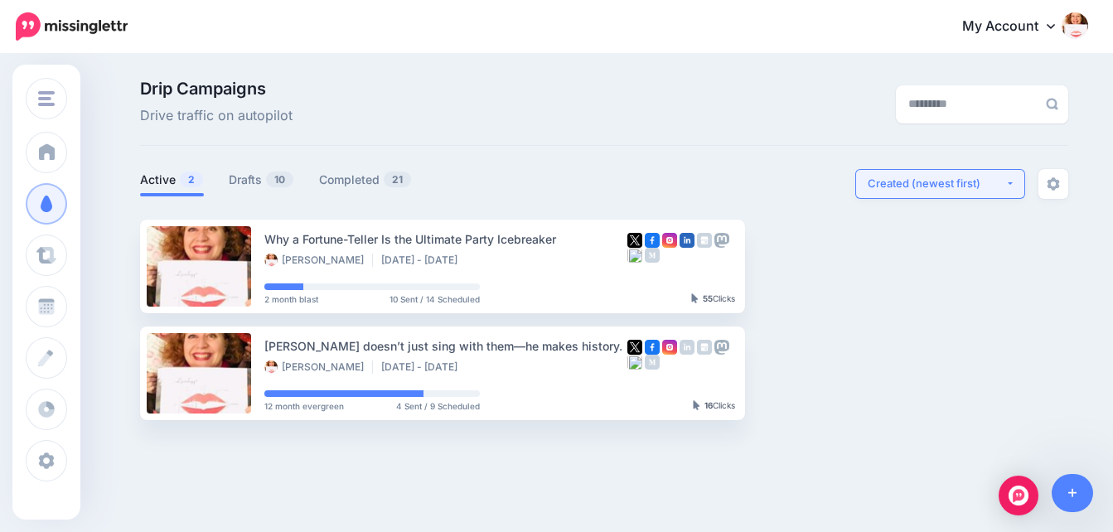
click at [1017, 184] on button "Created (newest first)" at bounding box center [940, 184] width 170 height 30
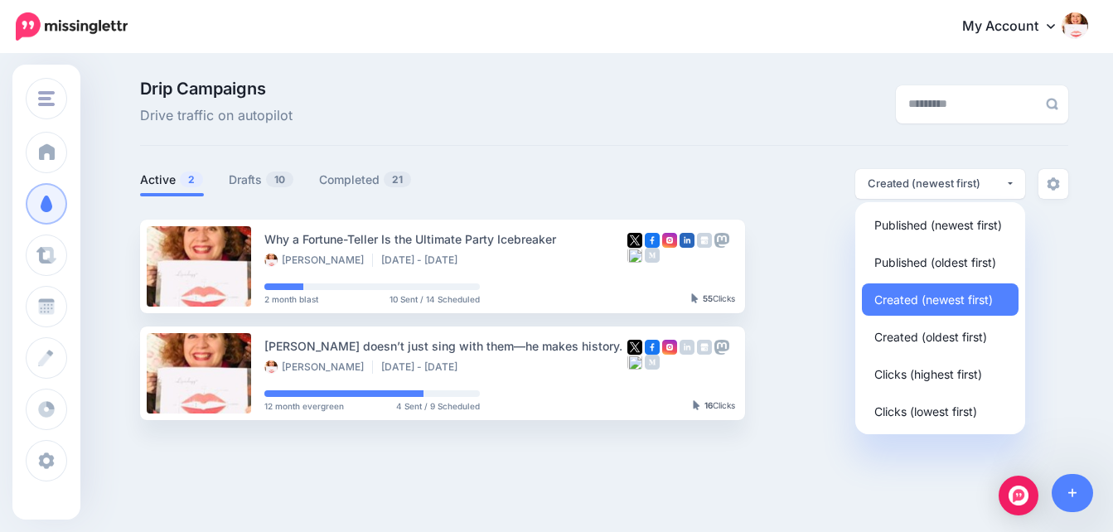
click at [1062, 230] on ul "Why a Fortune-Teller Is the Ultimate Party Icebreaker Laura E. West Aug 4 - Oct…" at bounding box center [604, 320] width 928 height 201
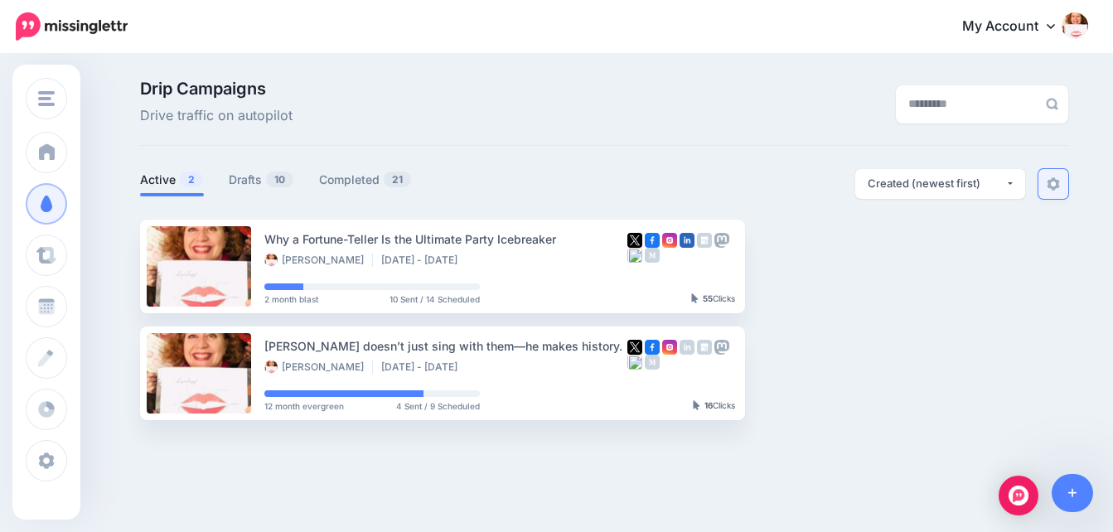
click at [1060, 182] on img at bounding box center [1053, 183] width 13 height 13
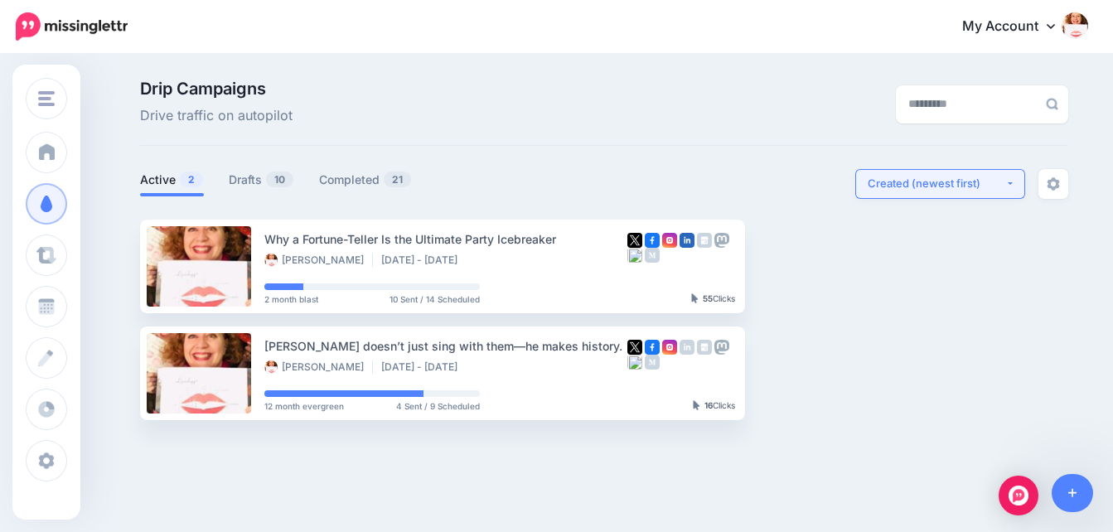
click at [1020, 188] on button "Created (newest first)" at bounding box center [940, 184] width 170 height 30
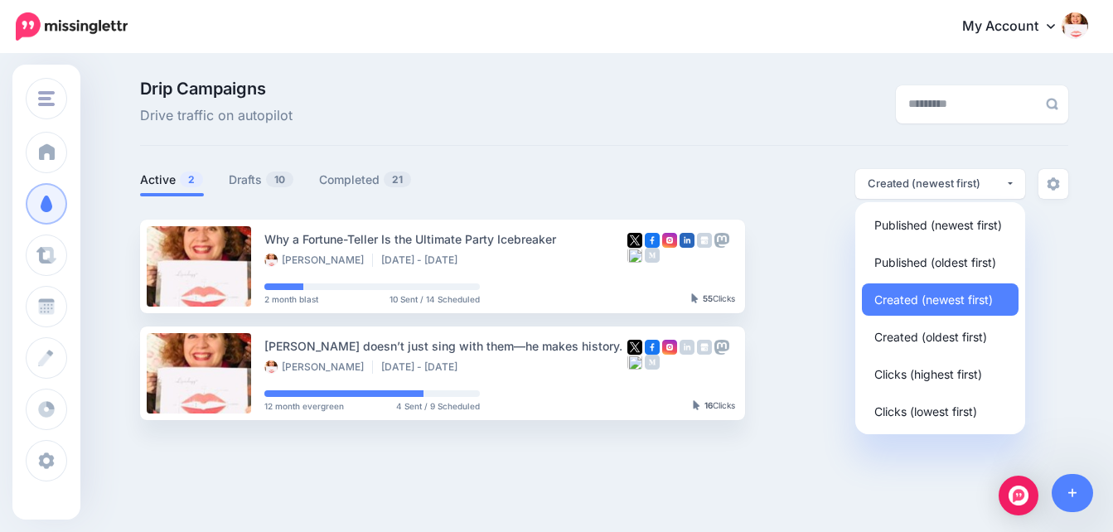
click at [796, 167] on div "Drip Campaigns Drive traffic on autopilot Active 2 10" at bounding box center [604, 250] width 953 height 340
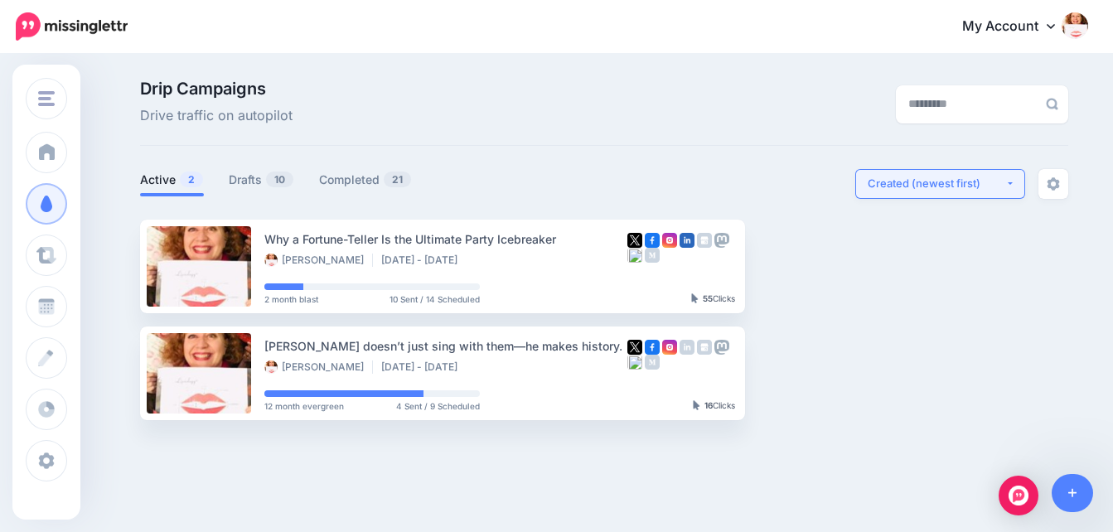
click at [1016, 183] on button "Created (newest first)" at bounding box center [940, 184] width 170 height 30
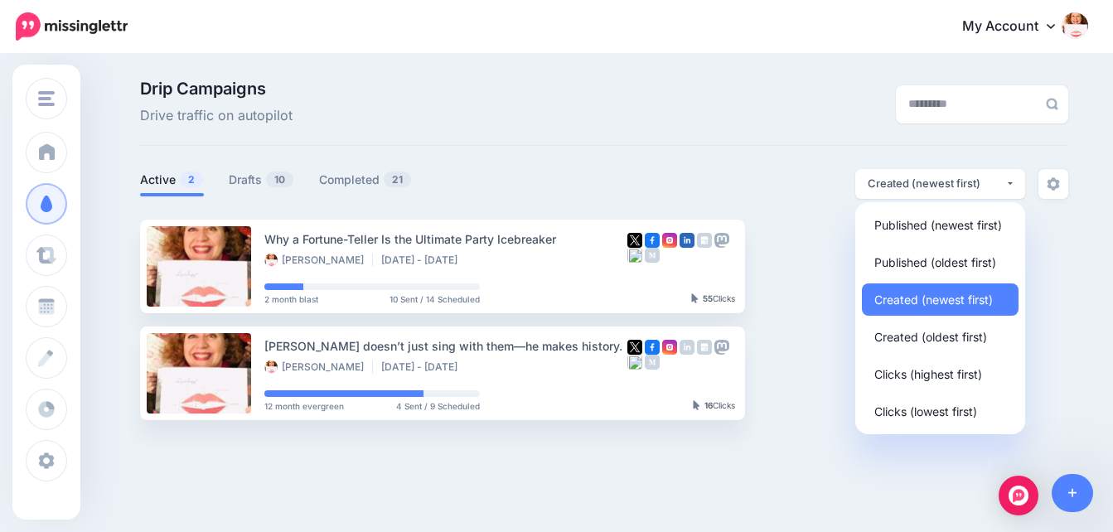
click at [1050, 252] on ul "Why a Fortune-Teller Is the Ultimate Party Icebreaker [PERSON_NAME] [DATE] - [D…" at bounding box center [604, 320] width 928 height 201
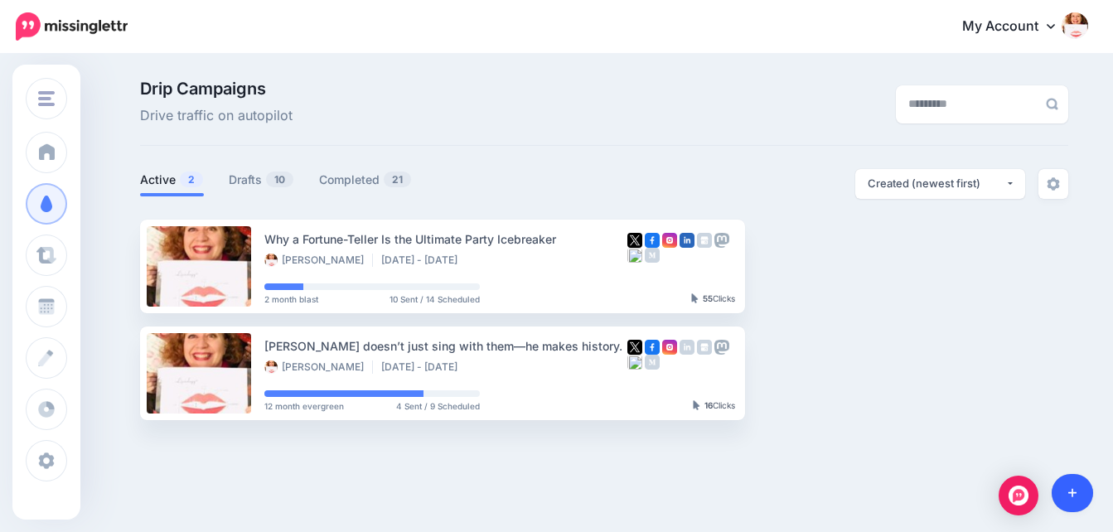
click at [1073, 493] on icon at bounding box center [1072, 493] width 9 height 9
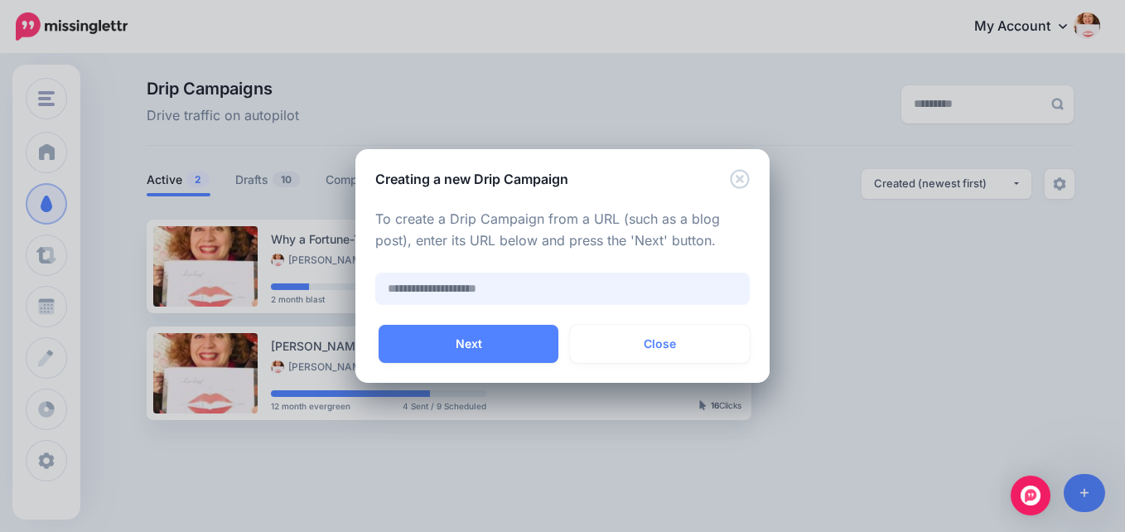
paste input "**********"
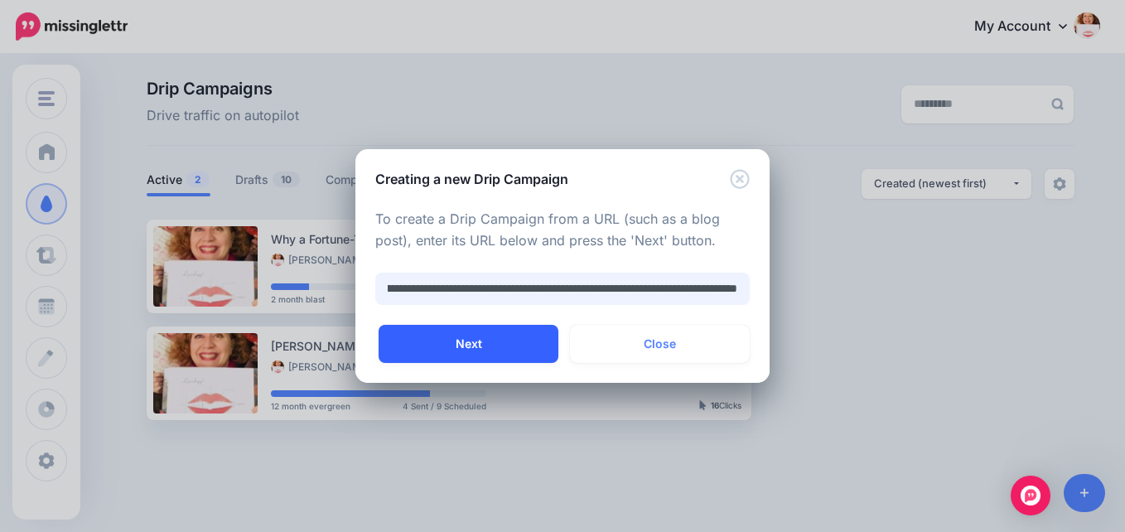
type input "**********"
click at [471, 341] on button "Next" at bounding box center [469, 344] width 180 height 38
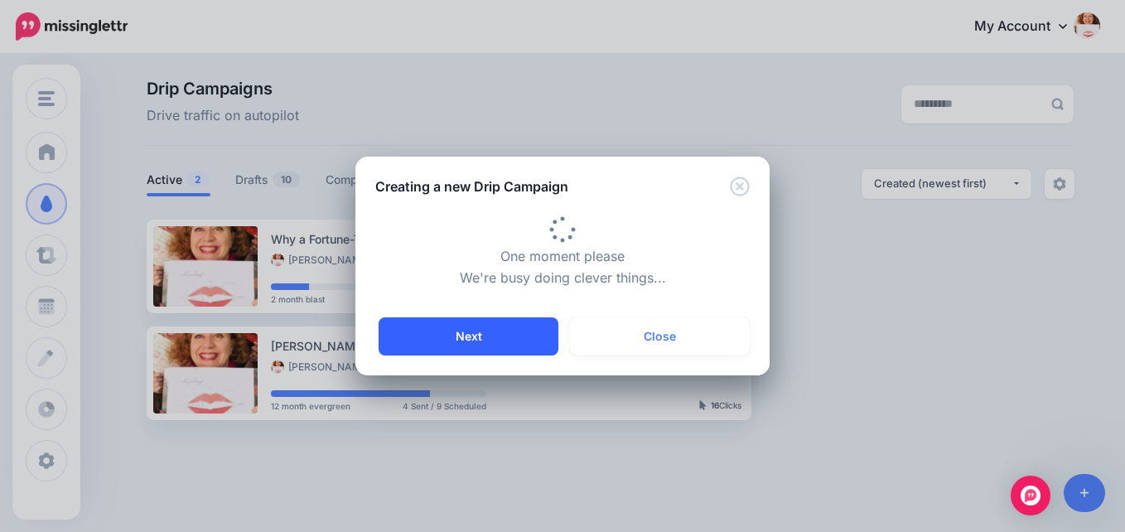
type input "**********"
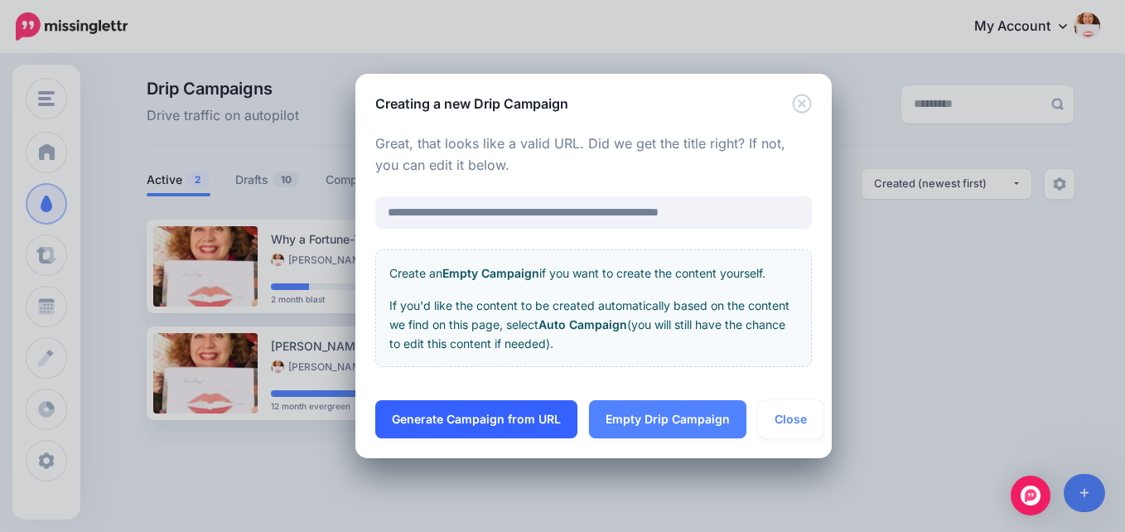
click at [529, 414] on link "Generate Campaign from URL" at bounding box center [476, 419] width 202 height 38
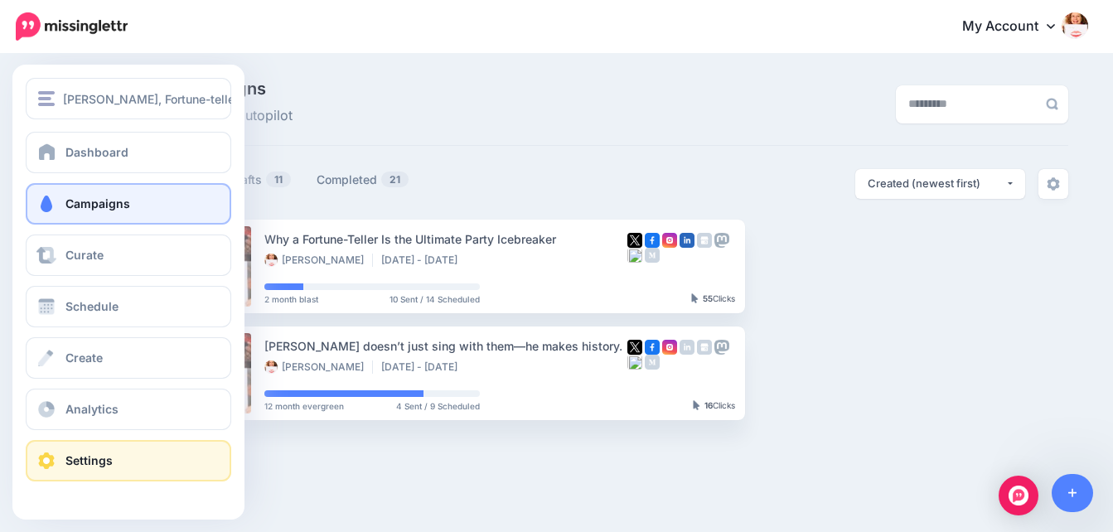
click at [85, 456] on span "Settings" at bounding box center [88, 460] width 47 height 14
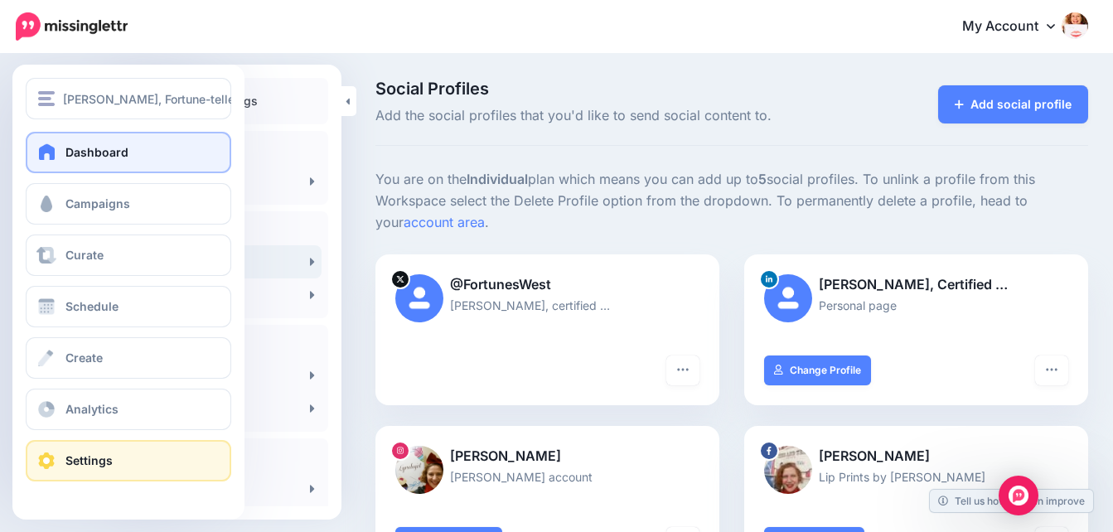
click at [85, 149] on span "Dashboard" at bounding box center [96, 152] width 63 height 14
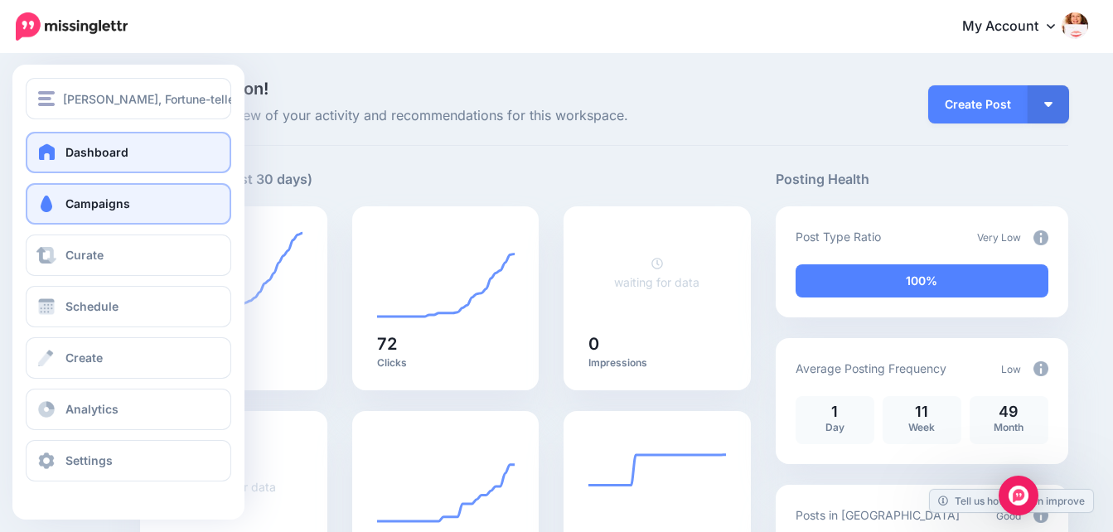
click at [80, 205] on span "Campaigns" at bounding box center [97, 203] width 65 height 14
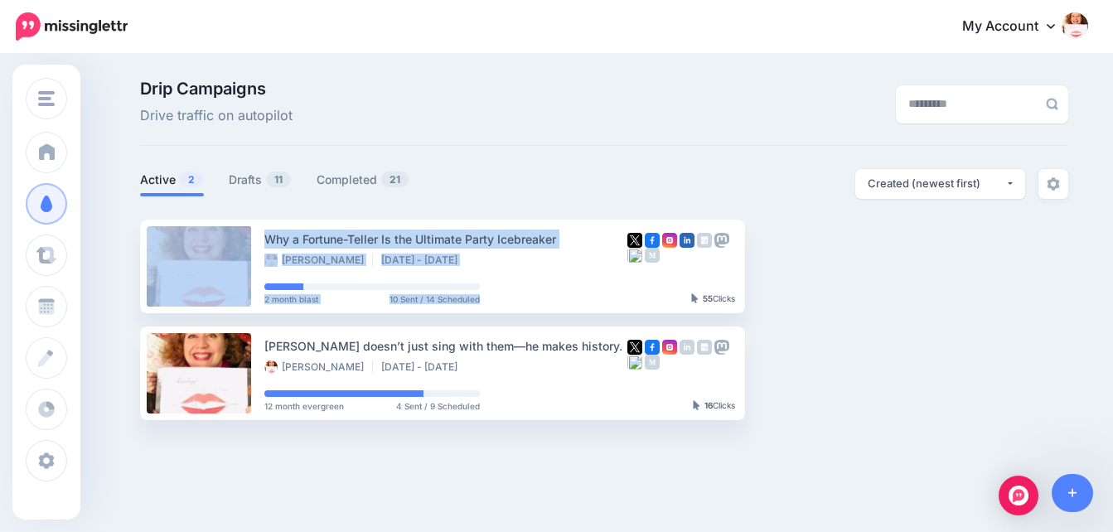
drag, startPoint x: 1108, startPoint y: 225, endPoint x: 1109, endPoint y: 235, distance: 10.0
click at [1109, 235] on div "Drip Campaigns Drive traffic on autopilot Active 2 11 21" at bounding box center [556, 257] width 1113 height 402
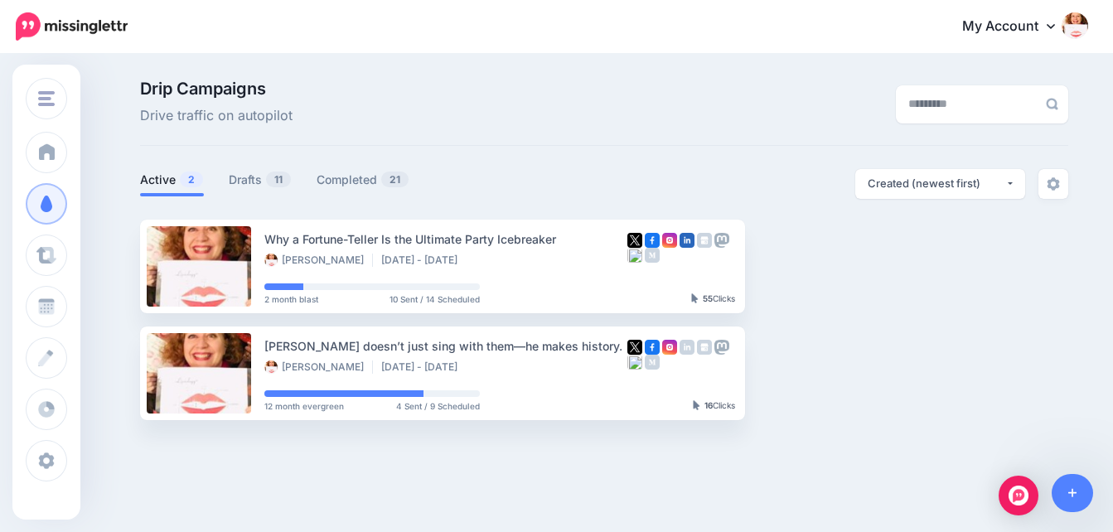
drag, startPoint x: 1109, startPoint y: 235, endPoint x: 954, endPoint y: 278, distance: 160.9
click at [954, 278] on ul "Why a Fortune-Teller Is the Ultimate Party Icebreaker [PERSON_NAME] [DATE] - [D…" at bounding box center [604, 320] width 928 height 201
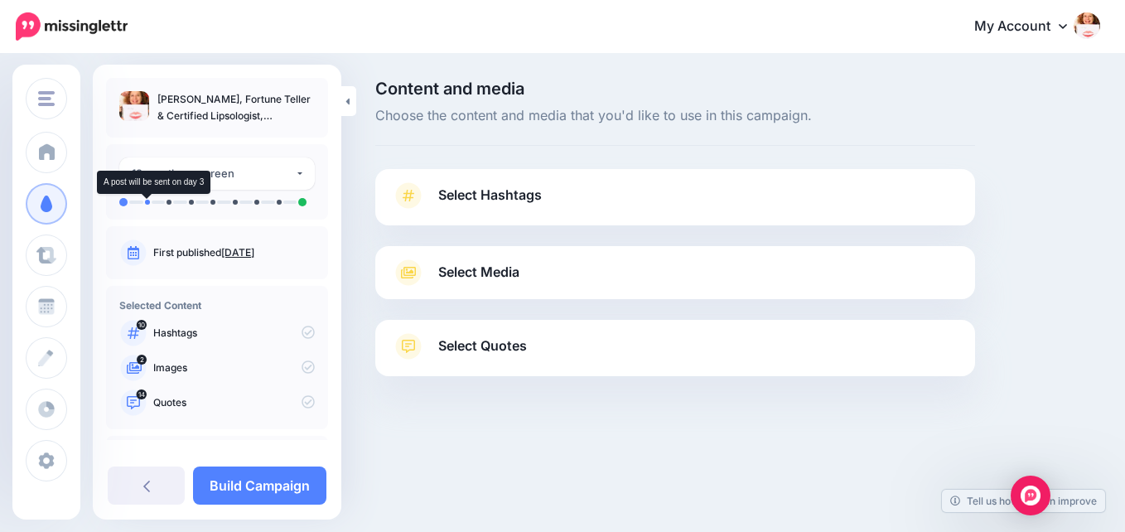
click at [148, 200] on li at bounding box center [147, 202] width 5 height 5
click at [533, 195] on span "Select Hashtags" at bounding box center [490, 195] width 104 height 22
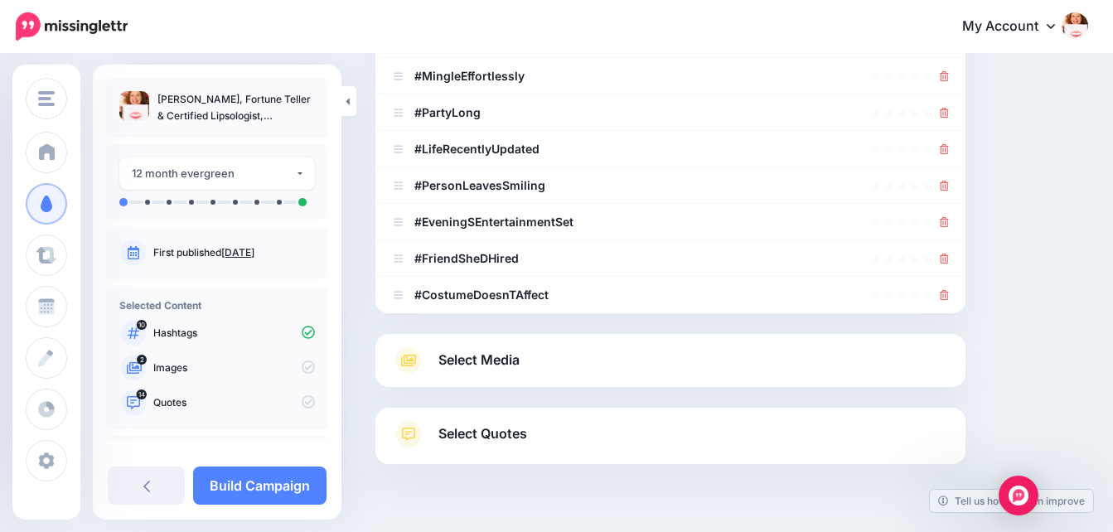
scroll to position [430, 0]
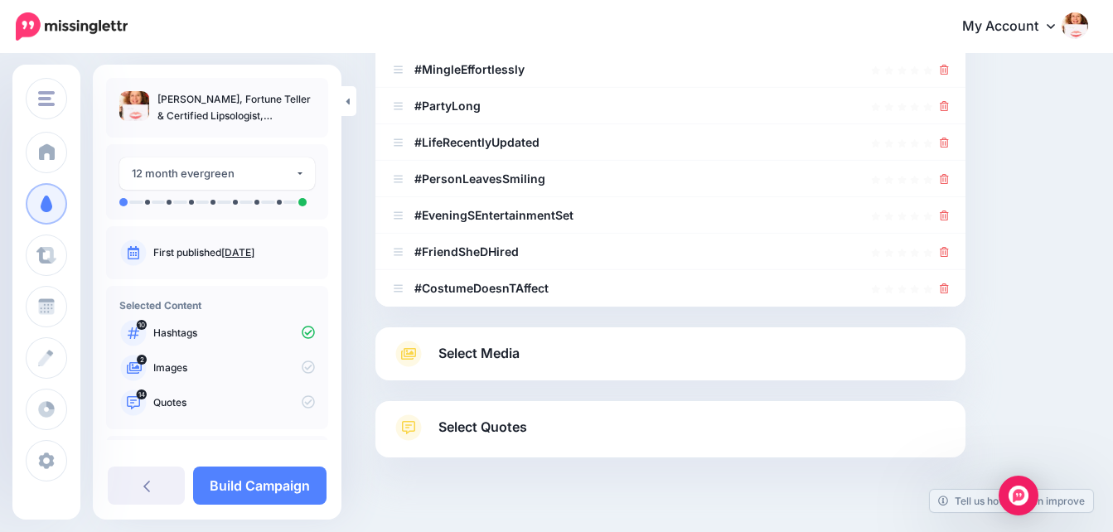
click at [468, 350] on span "Select Media" at bounding box center [478, 353] width 81 height 22
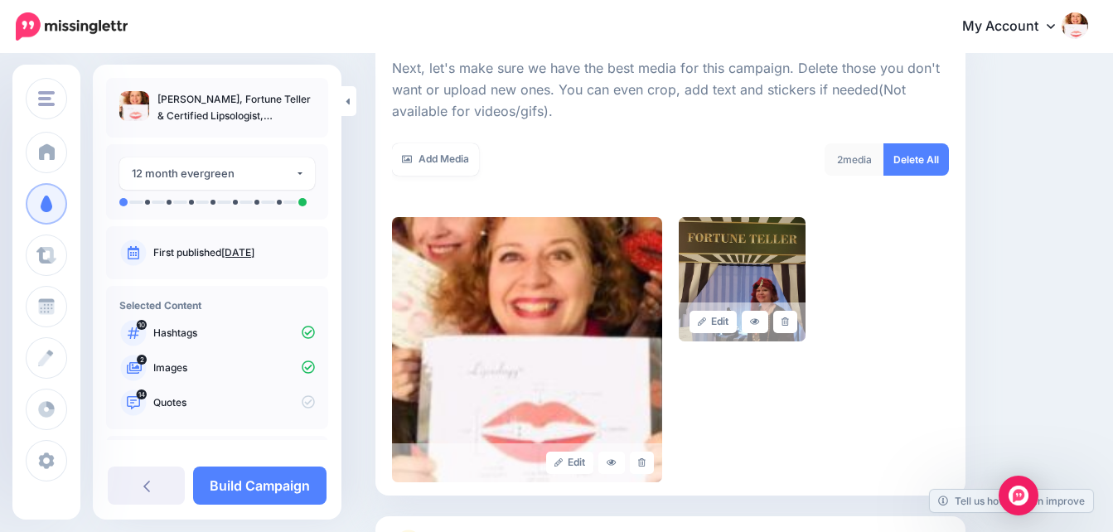
scroll to position [235, 0]
click at [637, 232] on img at bounding box center [527, 350] width 270 height 265
click at [918, 162] on link "Delete All" at bounding box center [915, 160] width 65 height 32
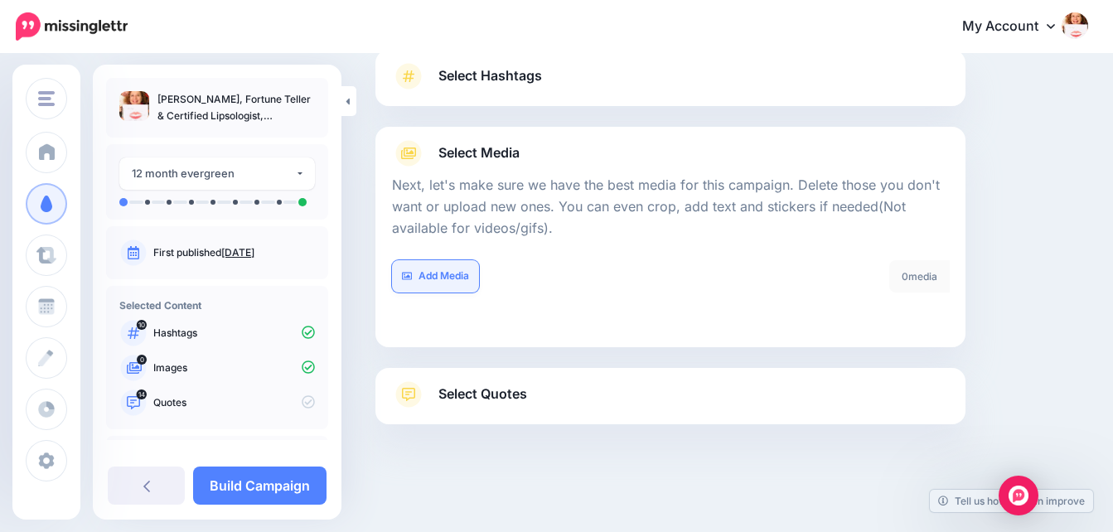
click at [453, 274] on link "Add Media" at bounding box center [435, 276] width 87 height 32
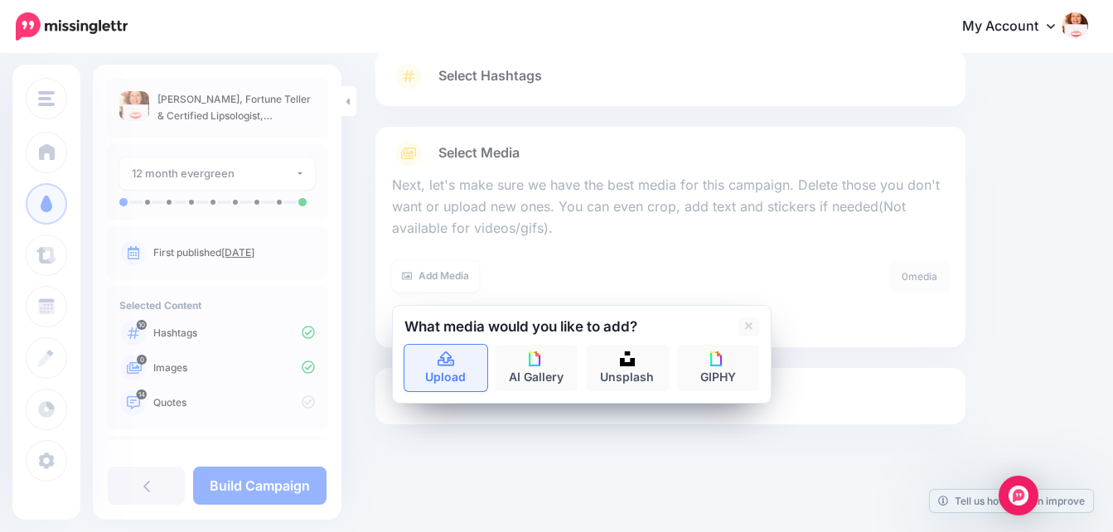
click at [448, 363] on icon at bounding box center [446, 358] width 17 height 15
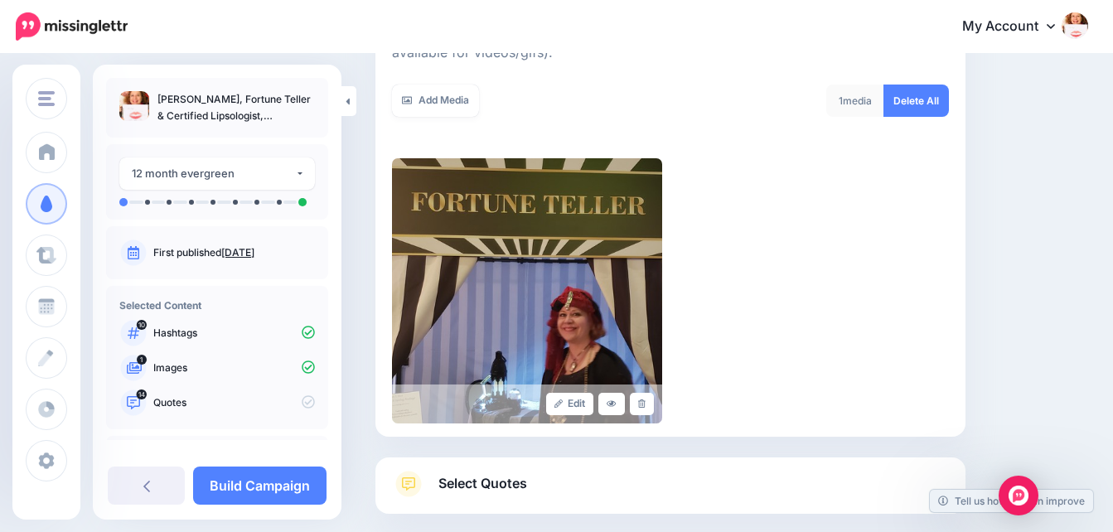
scroll to position [286, 0]
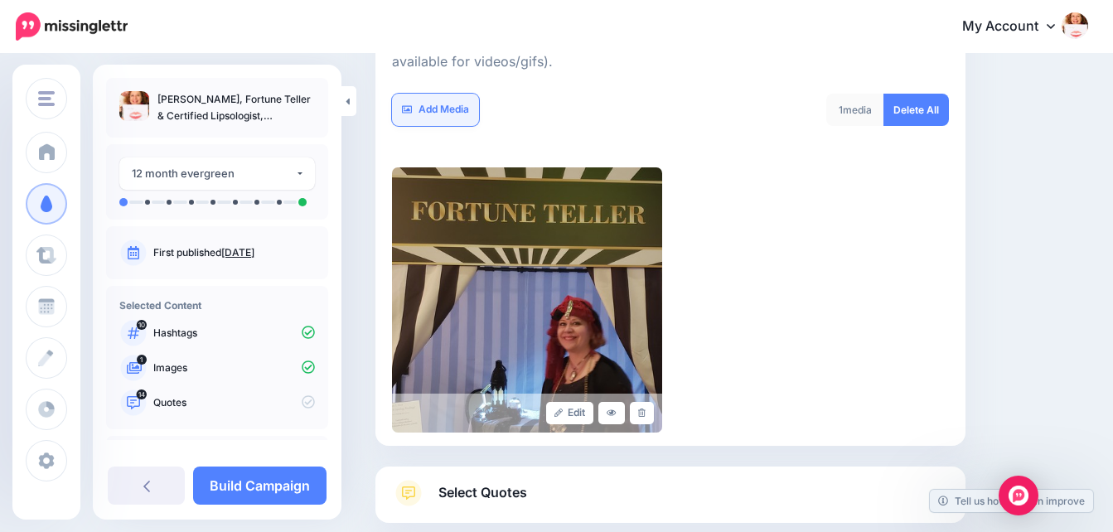
click at [452, 104] on link "Add Media" at bounding box center [435, 110] width 87 height 32
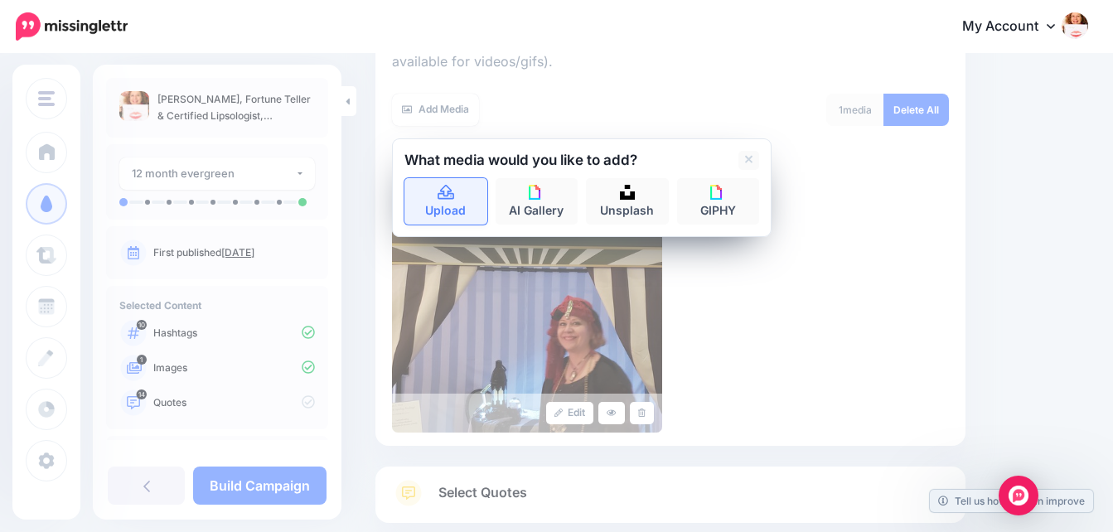
click at [446, 196] on icon at bounding box center [446, 192] width 17 height 15
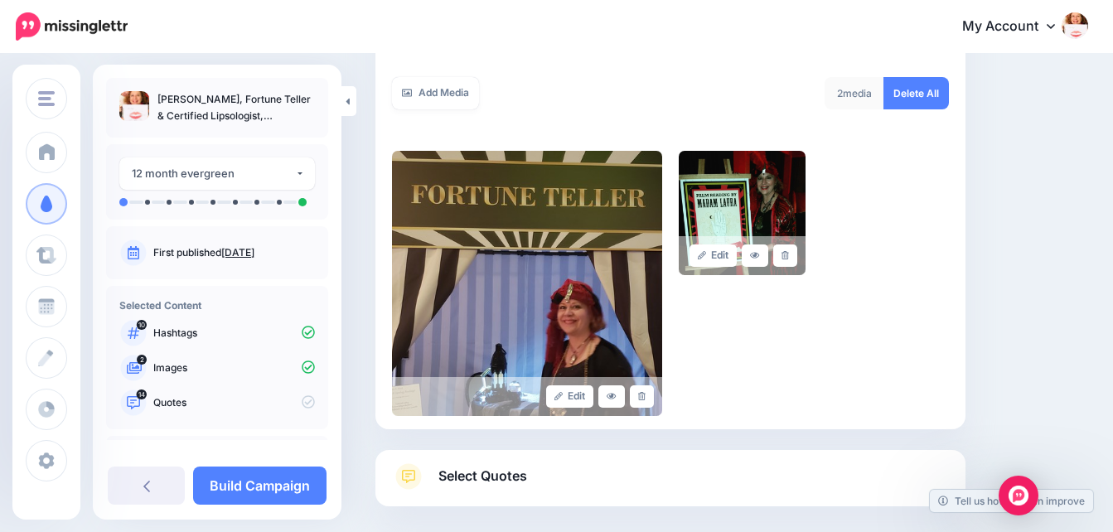
scroll to position [302, 0]
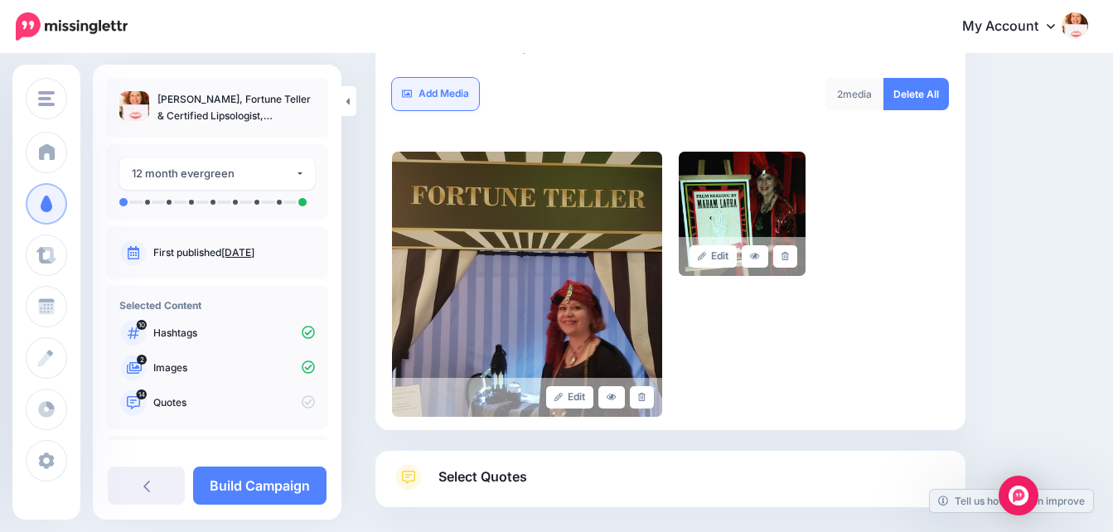
click at [443, 89] on link "Add Media" at bounding box center [435, 94] width 87 height 32
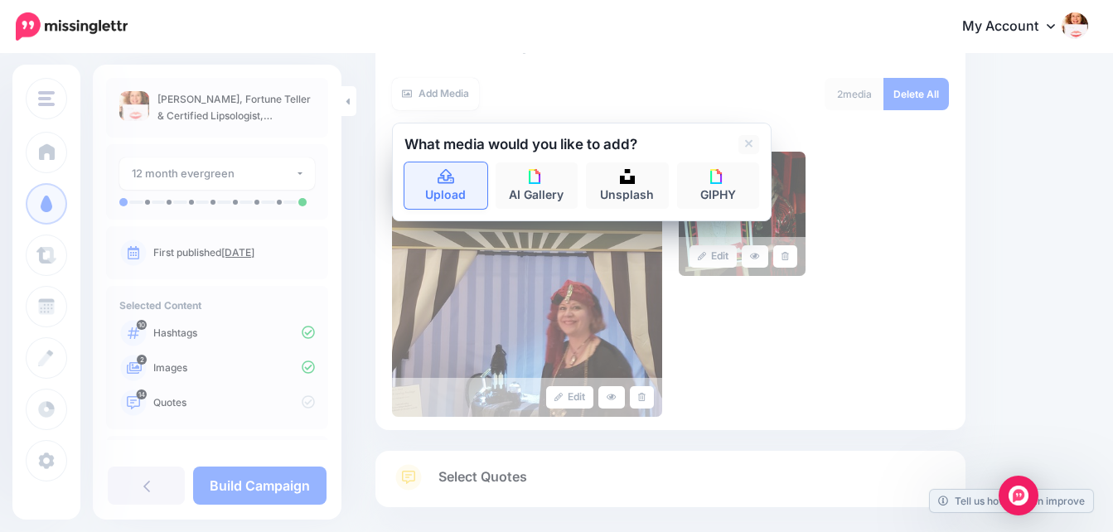
click at [441, 173] on icon at bounding box center [446, 177] width 19 height 15
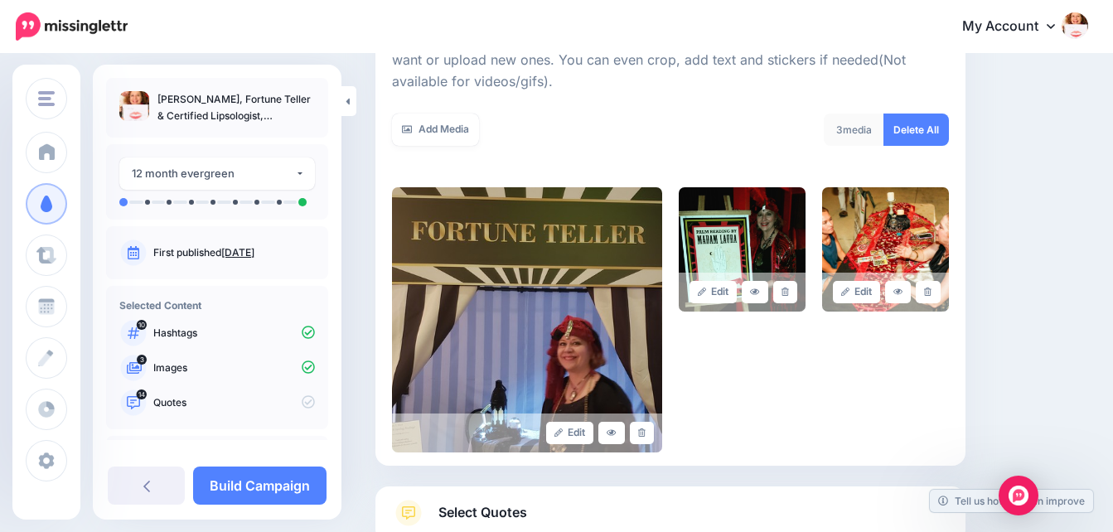
scroll to position [264, 0]
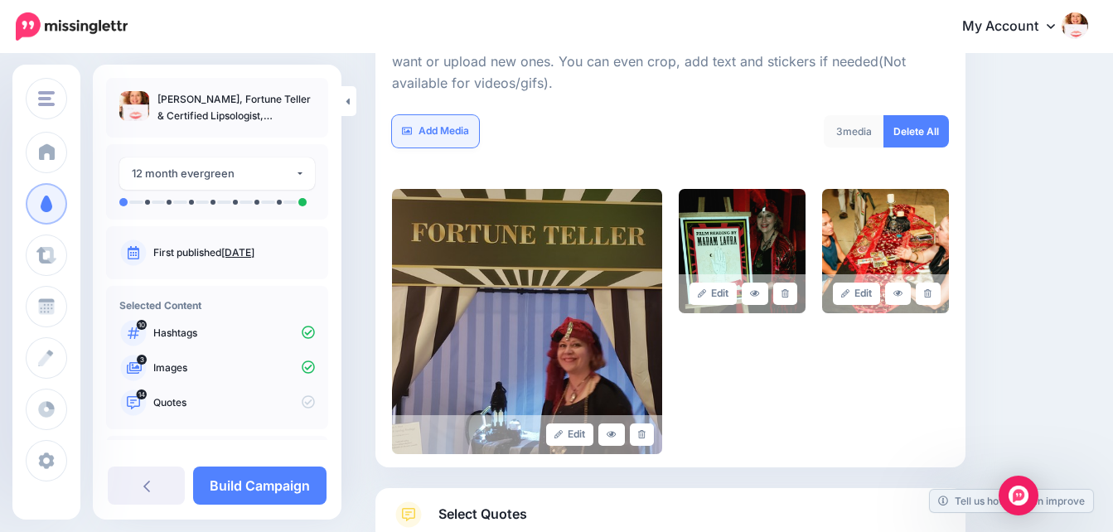
click at [443, 128] on link "Add Media" at bounding box center [435, 131] width 87 height 32
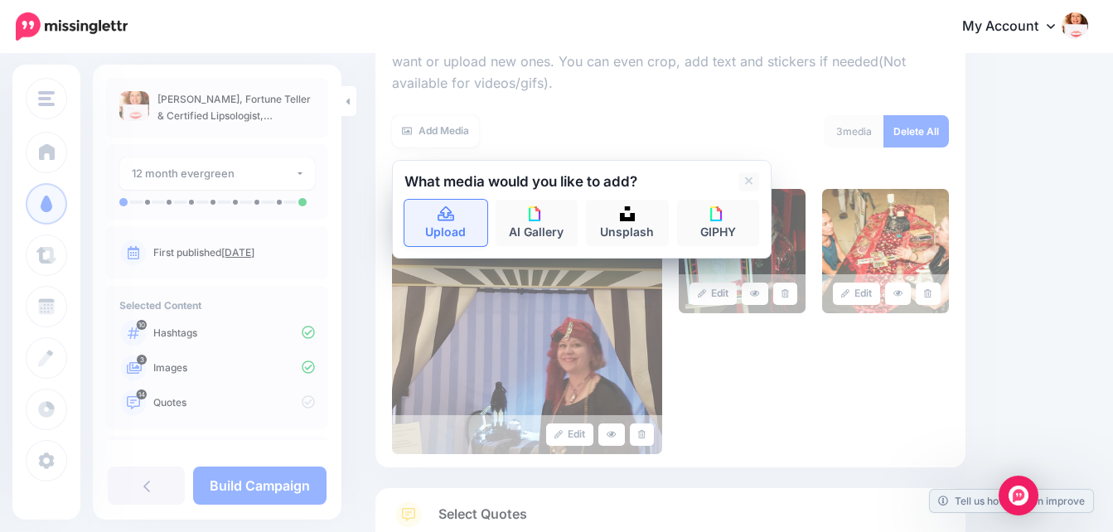
click at [443, 219] on icon at bounding box center [446, 214] width 19 height 15
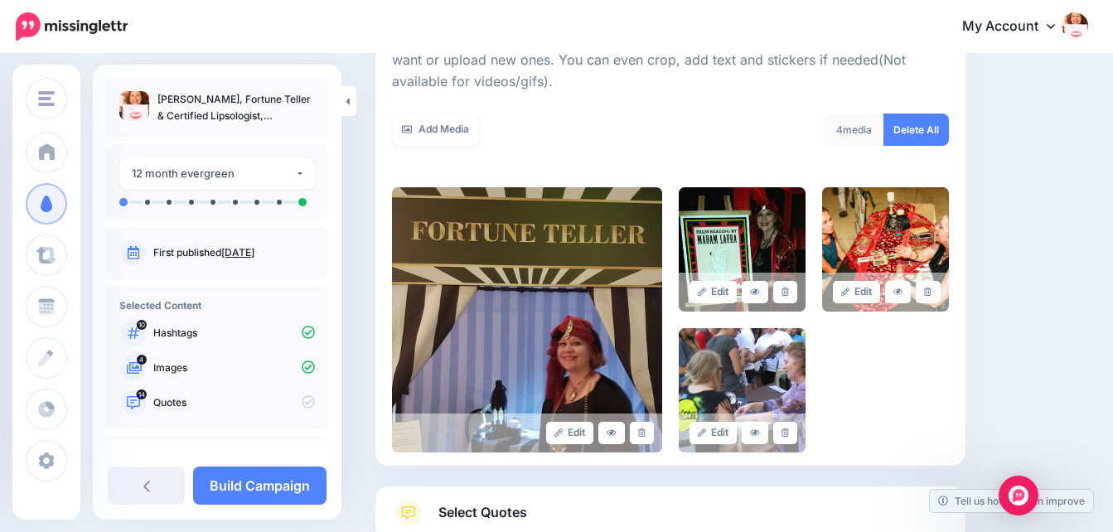
scroll to position [241, 0]
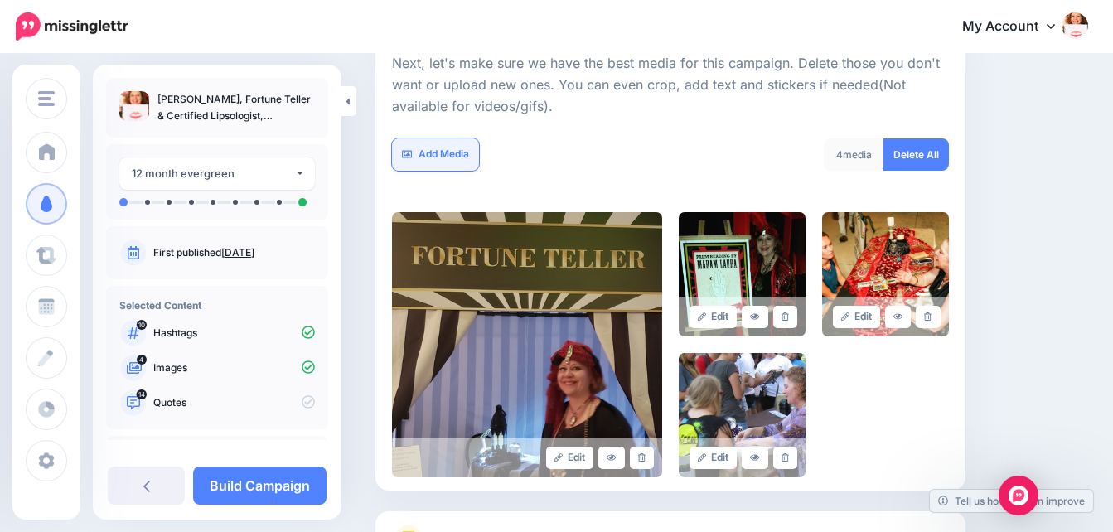
click at [447, 153] on link "Add Media" at bounding box center [435, 154] width 87 height 32
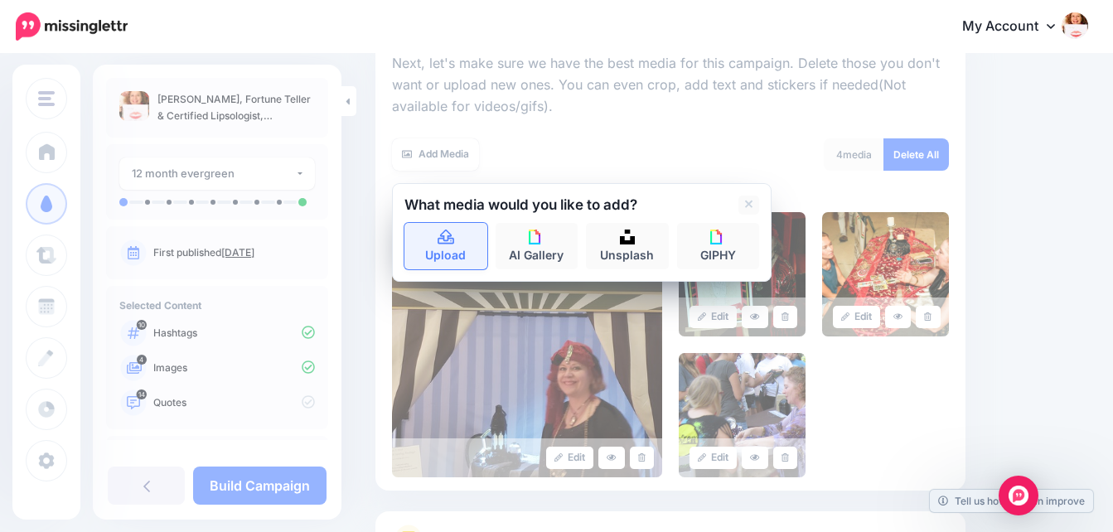
click at [449, 244] on icon at bounding box center [446, 237] width 17 height 15
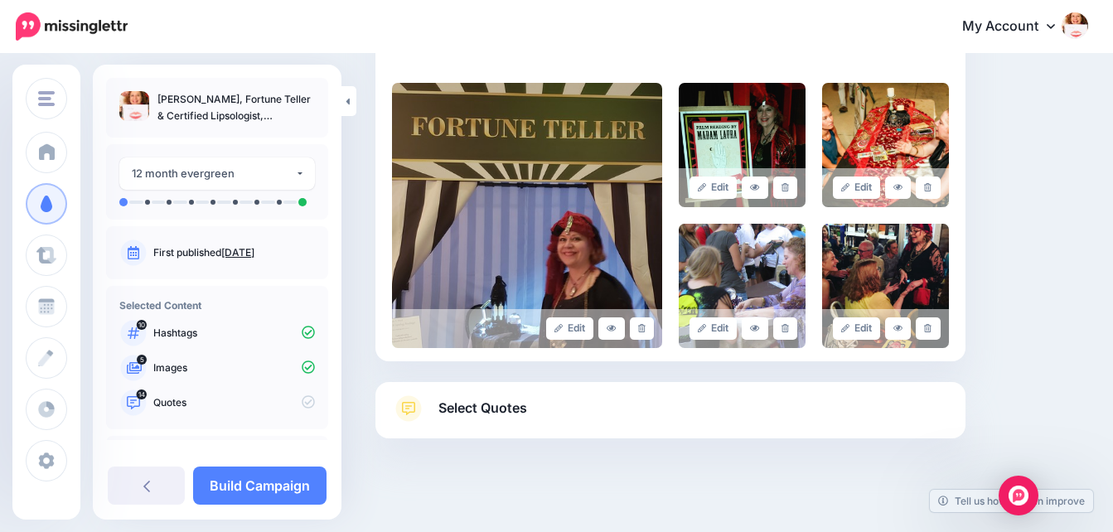
scroll to position [385, 0]
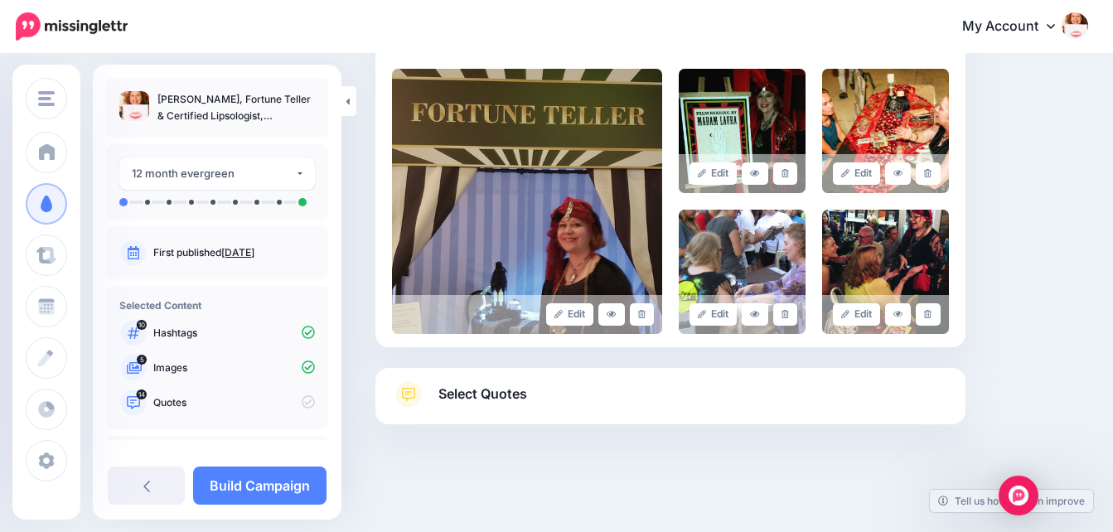
click at [498, 390] on span "Select Quotes" at bounding box center [482, 394] width 89 height 22
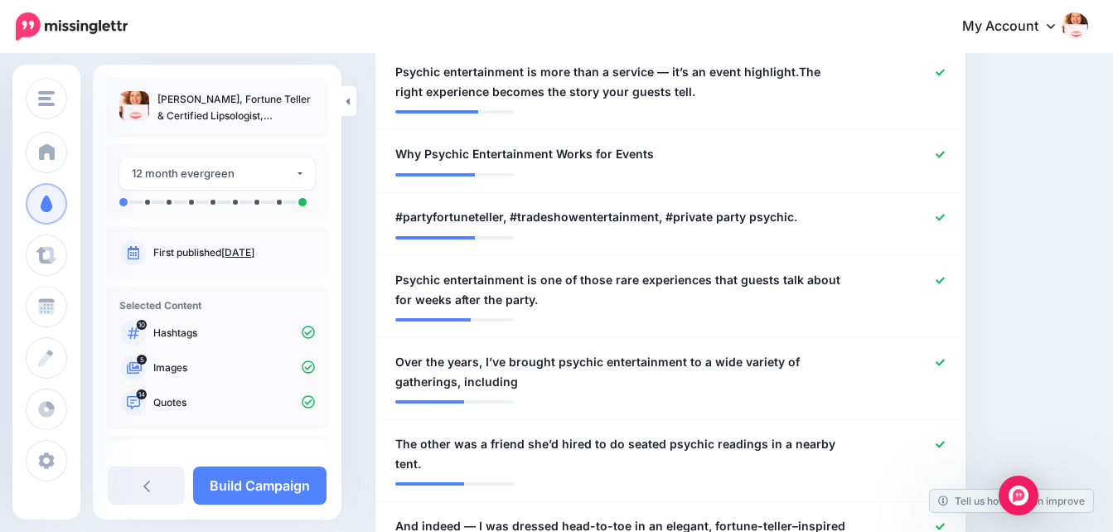
scroll to position [785, 0]
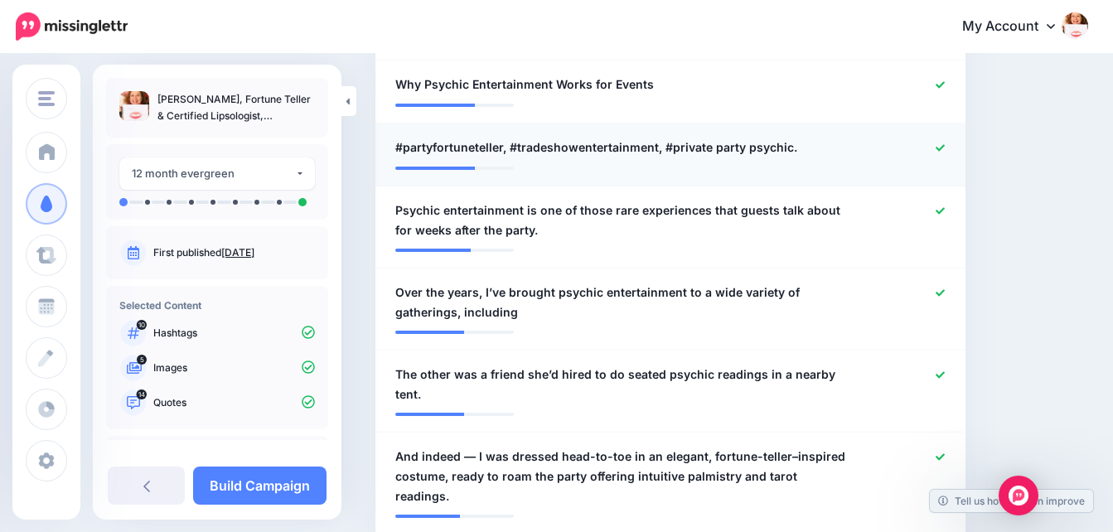
click at [945, 150] on icon at bounding box center [940, 147] width 9 height 9
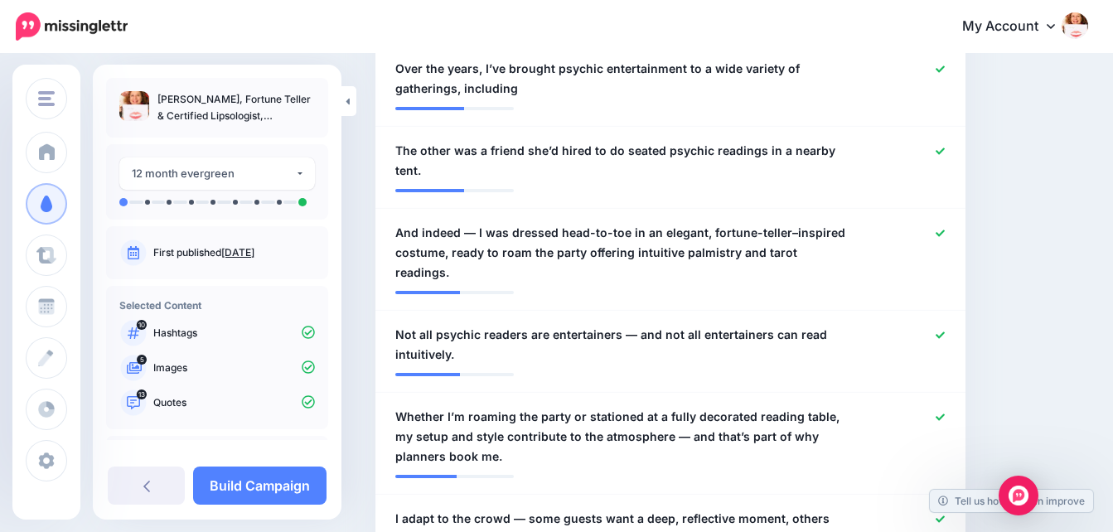
scroll to position [1024, 0]
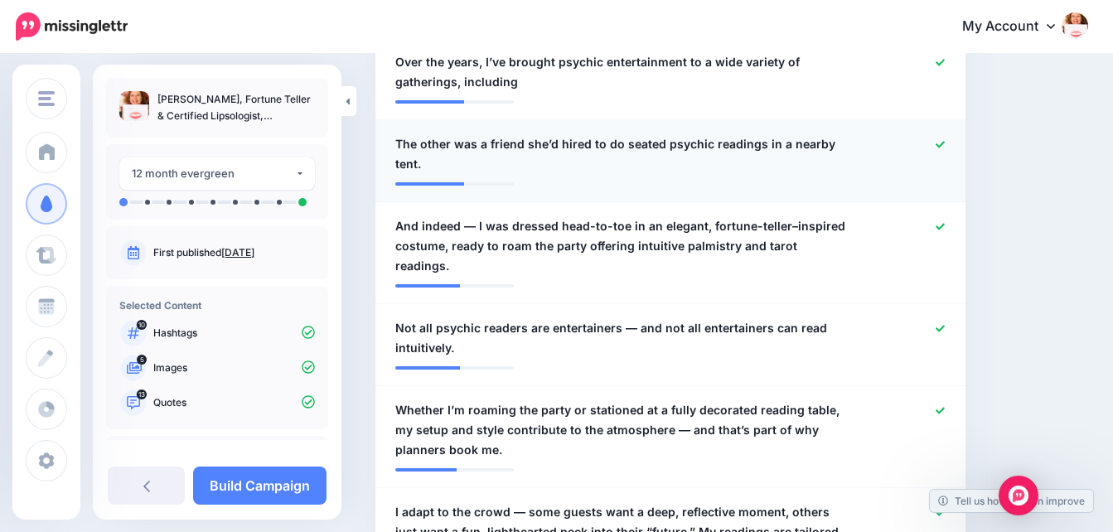
click at [945, 148] on icon at bounding box center [940, 144] width 9 height 9
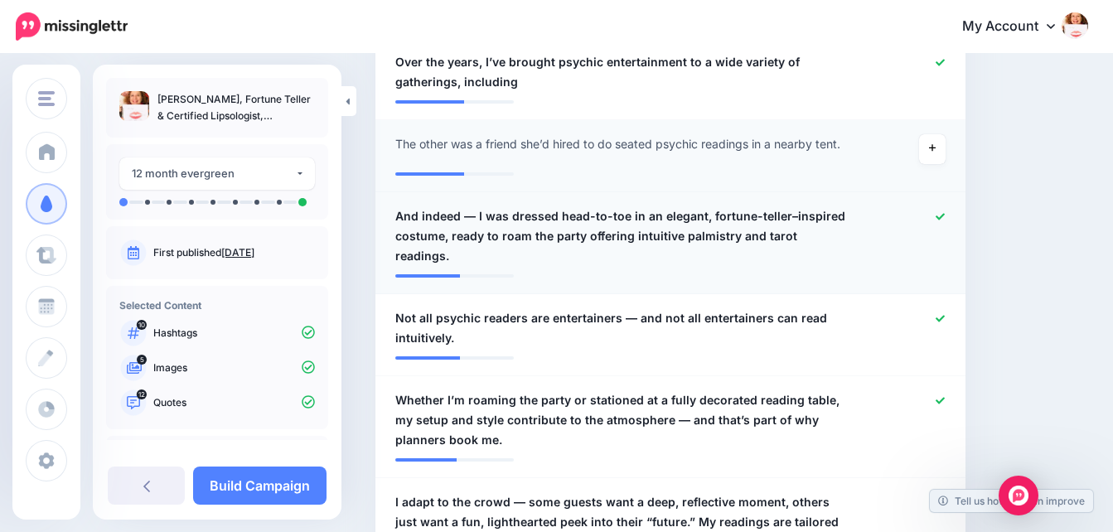
click at [945, 220] on icon at bounding box center [940, 216] width 9 height 9
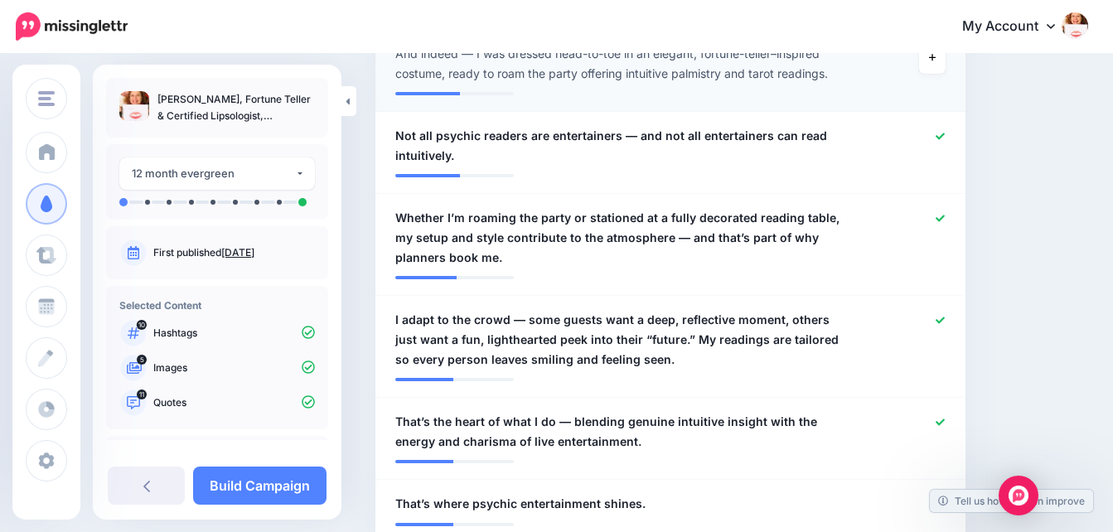
scroll to position [1165, 0]
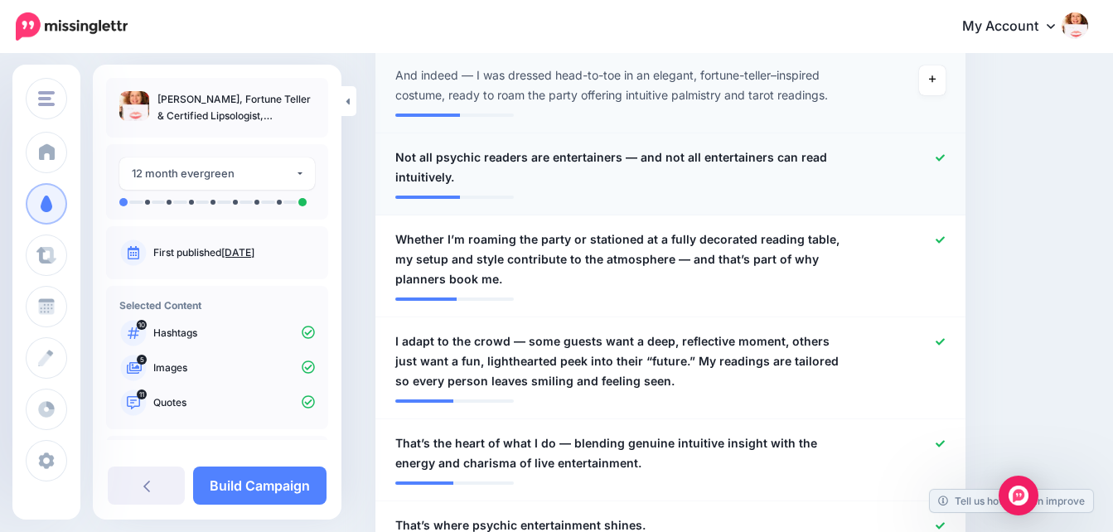
click at [945, 161] on icon at bounding box center [940, 157] width 9 height 7
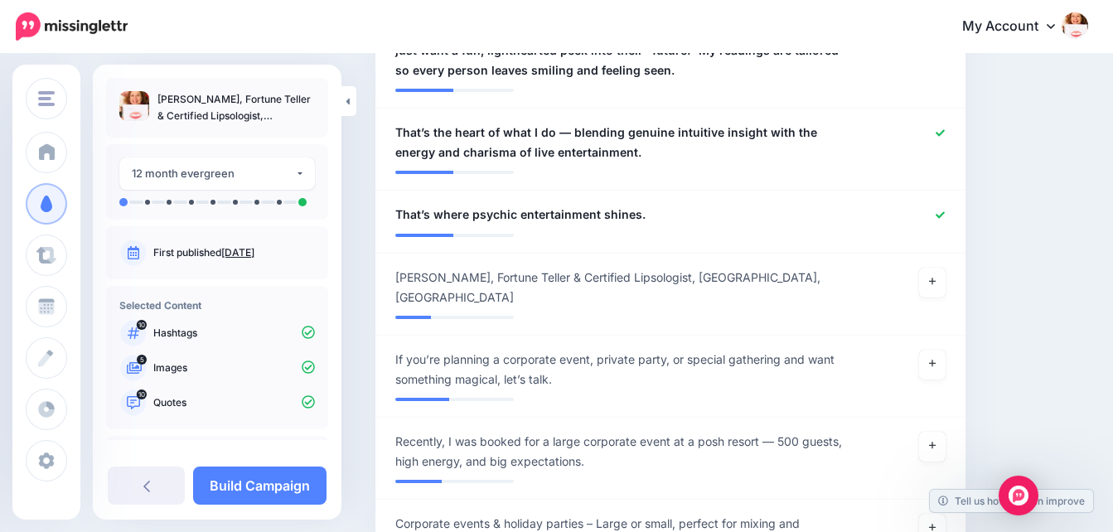
scroll to position [1483, 0]
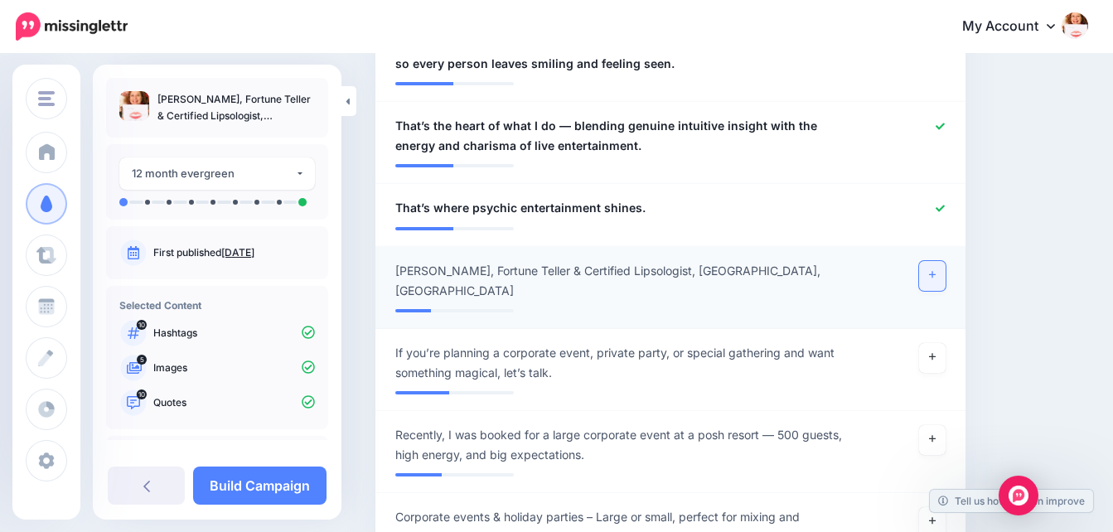
click at [936, 277] on icon at bounding box center [932, 275] width 7 height 7
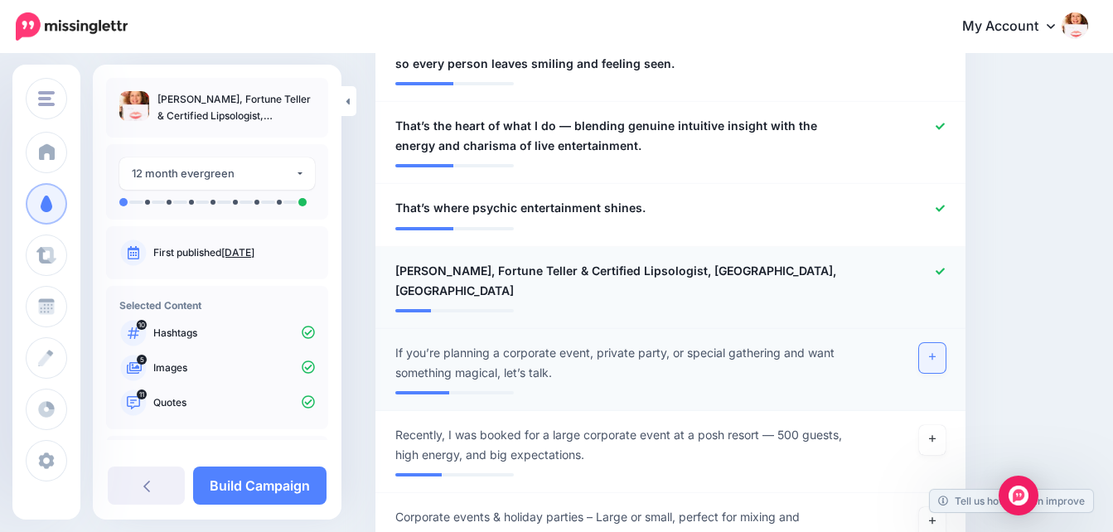
click at [946, 343] on link at bounding box center [932, 358] width 27 height 30
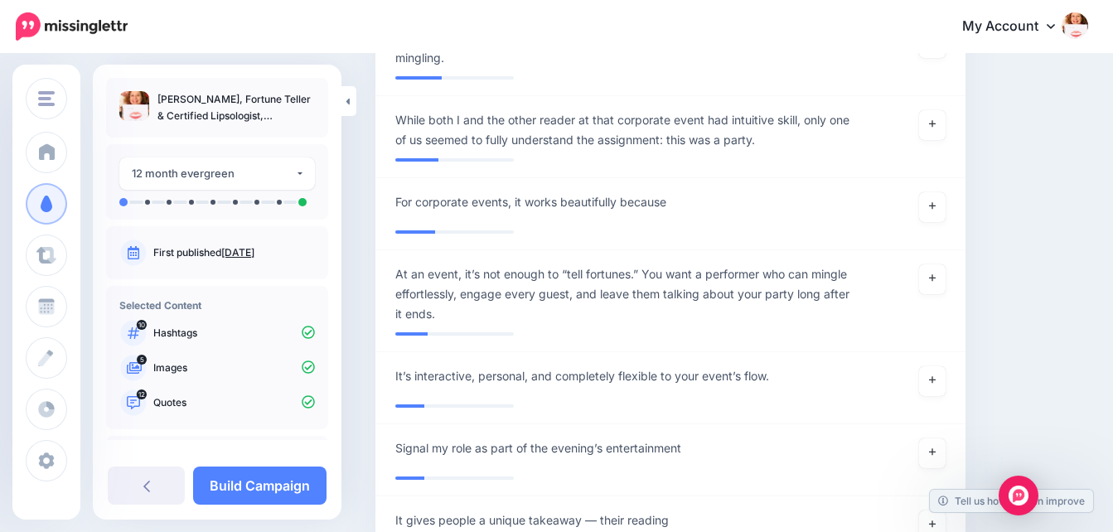
scroll to position [1969, 0]
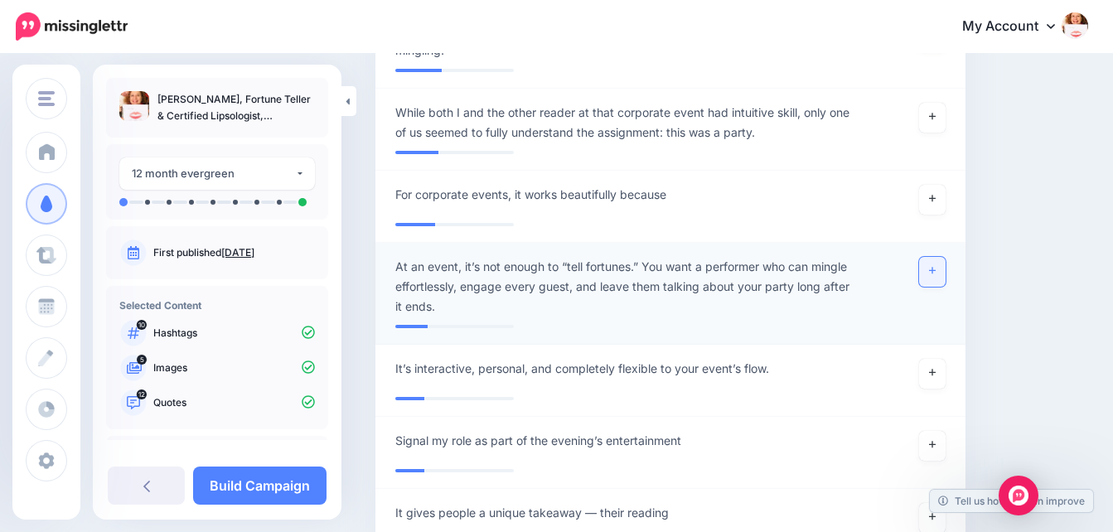
click at [936, 266] on icon at bounding box center [932, 270] width 7 height 9
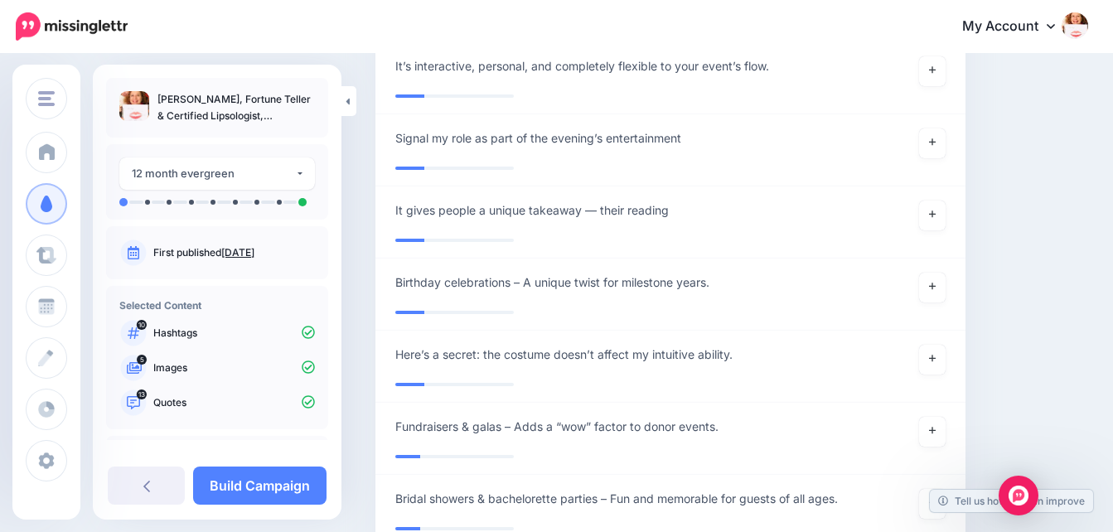
scroll to position [2321, 0]
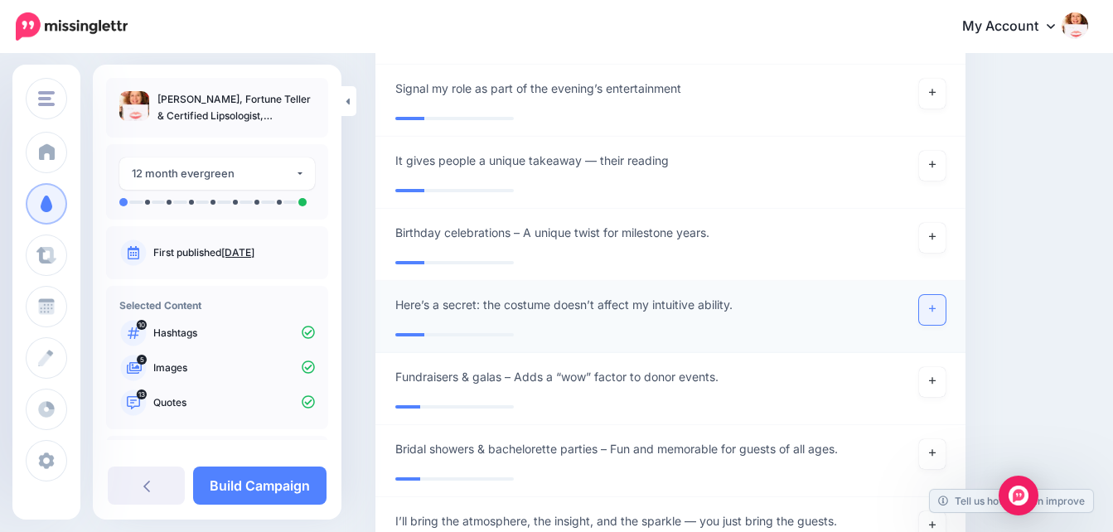
click at [936, 304] on icon at bounding box center [932, 308] width 7 height 9
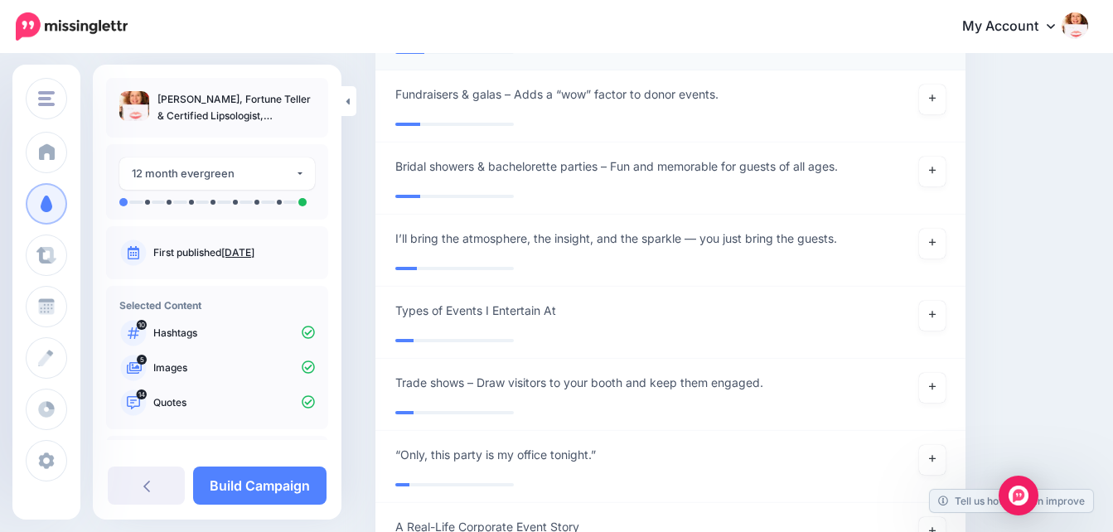
scroll to position [2616, 0]
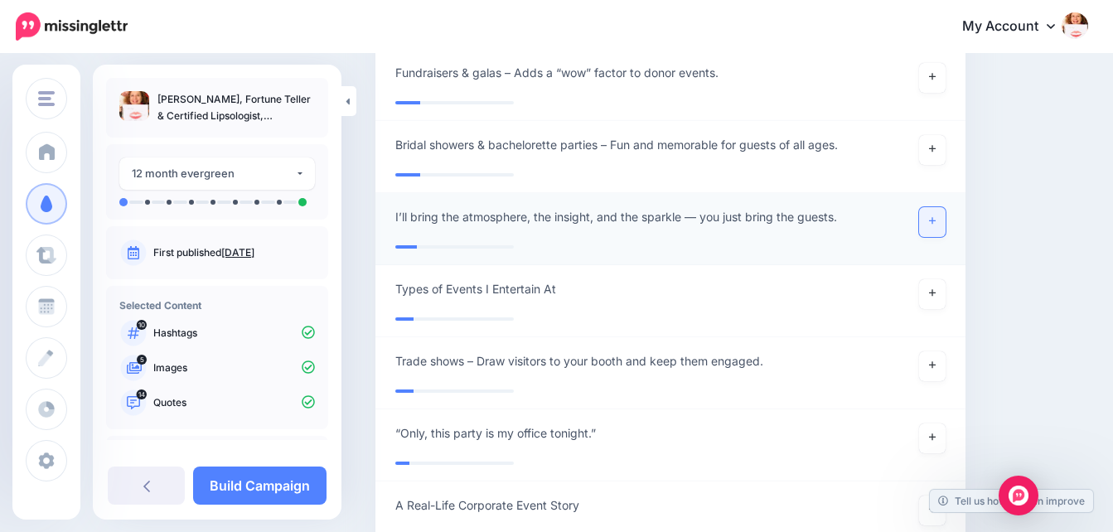
click at [936, 216] on icon at bounding box center [932, 220] width 7 height 9
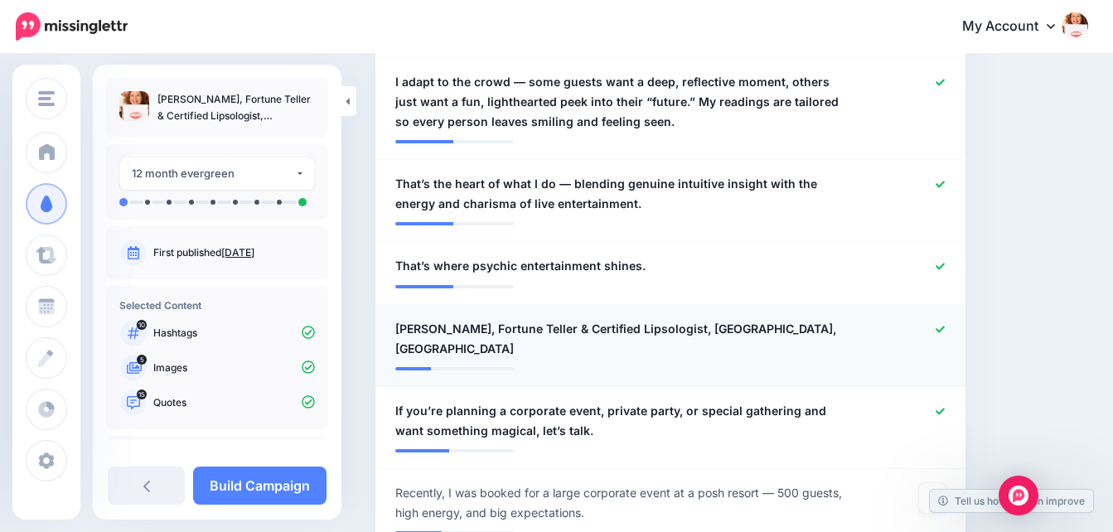
scroll to position [1439, 0]
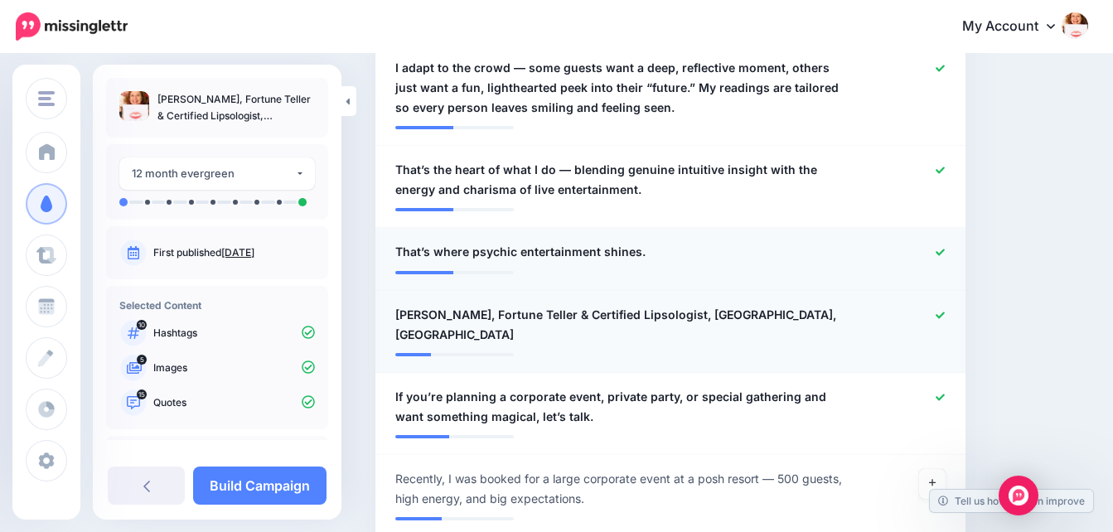
click at [945, 249] on icon at bounding box center [940, 252] width 9 height 7
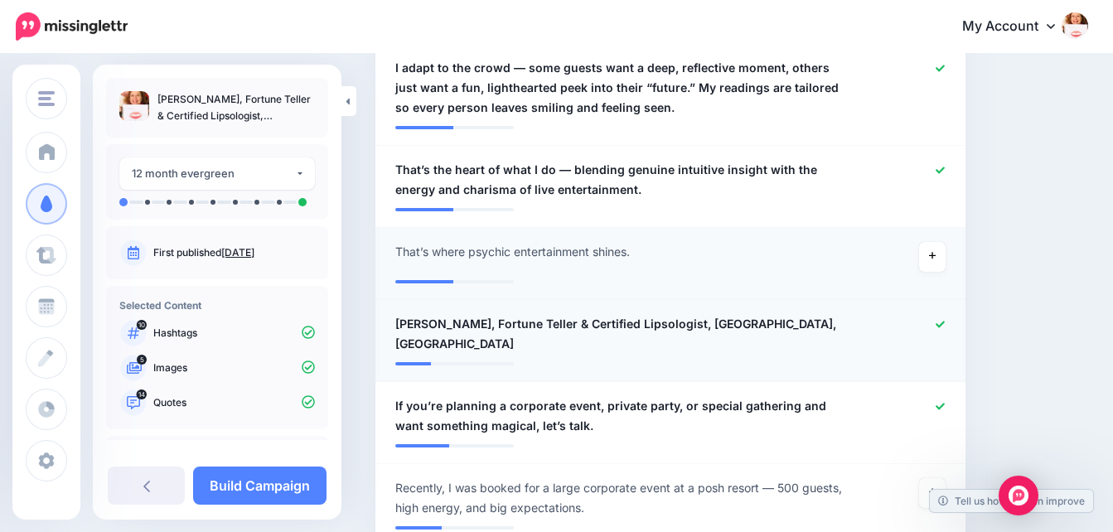
click at [945, 320] on icon at bounding box center [940, 324] width 9 height 9
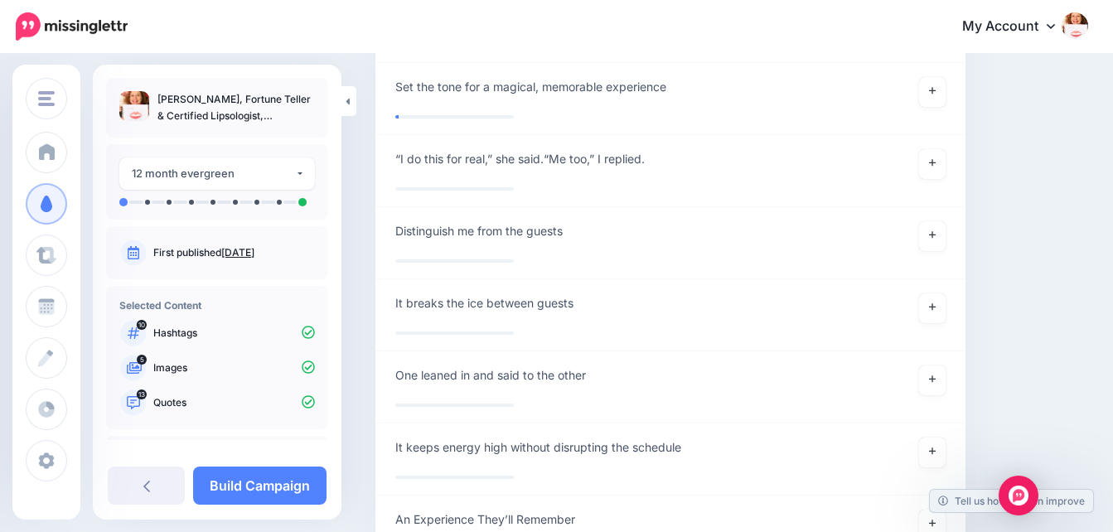
scroll to position [3663, 0]
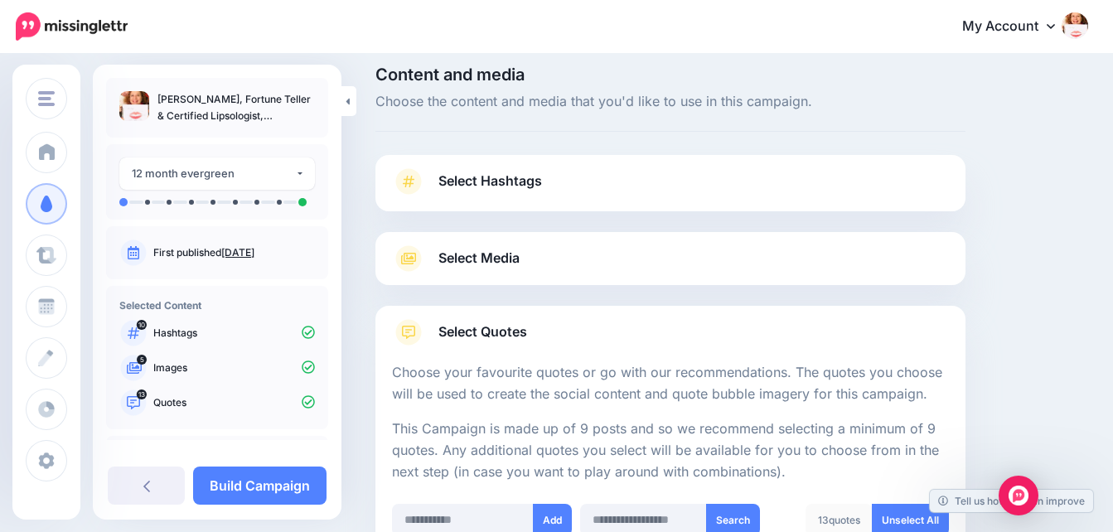
scroll to position [0, 0]
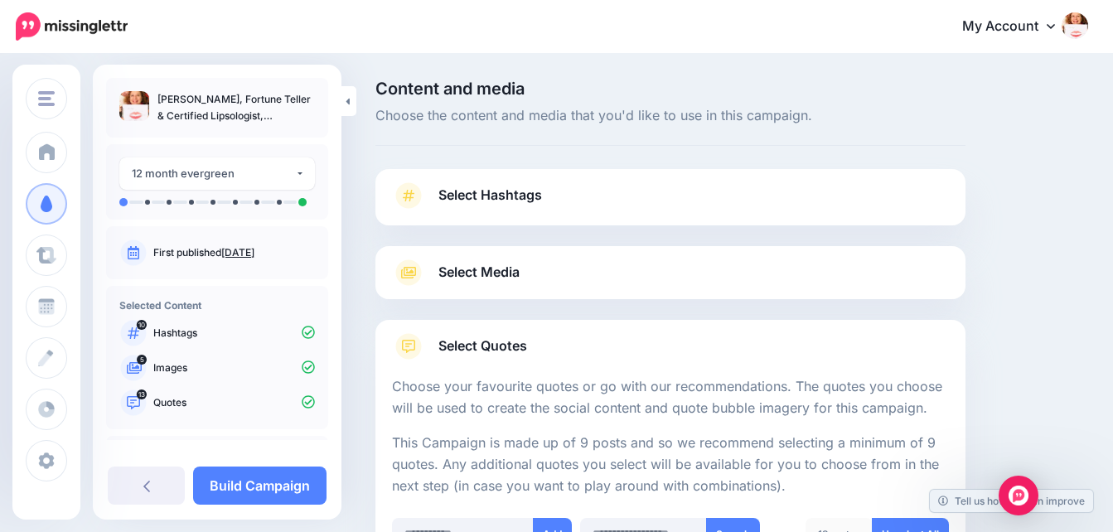
click at [528, 199] on span "Select Hashtags" at bounding box center [490, 195] width 104 height 22
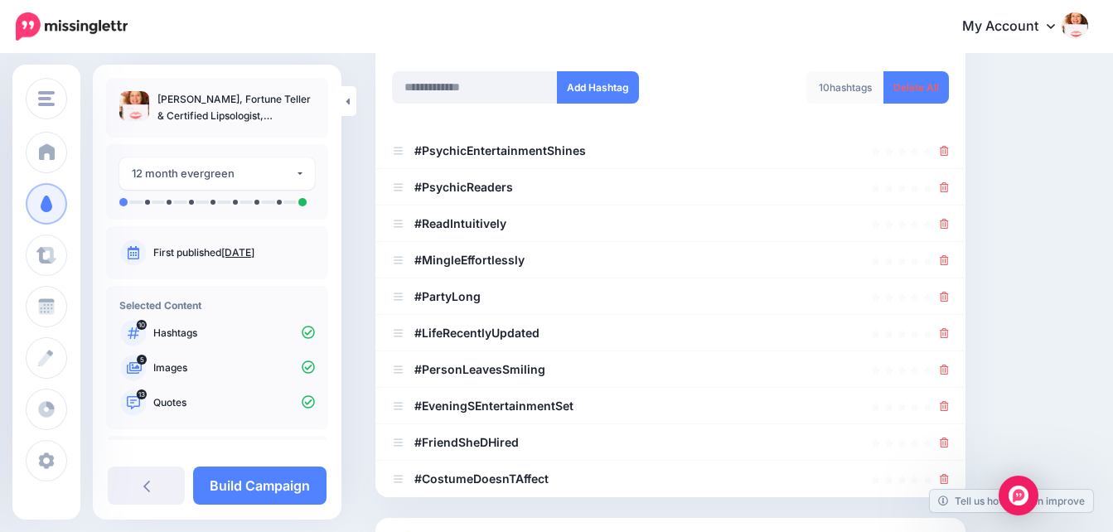
scroll to position [238, 0]
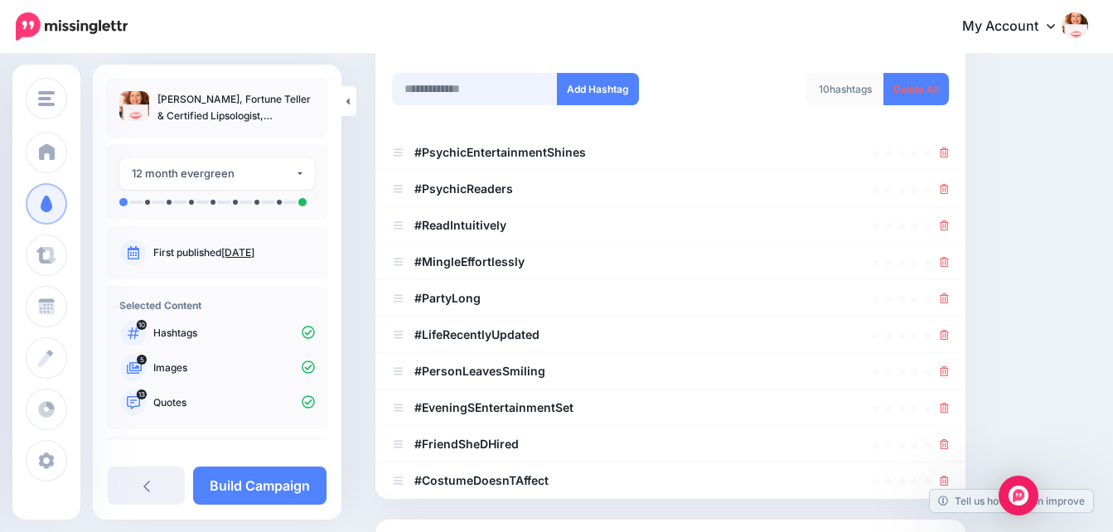
click at [501, 85] on input "text" at bounding box center [475, 89] width 166 height 32
type input "*"
type input "**********"
click at [616, 85] on button "Add Hashtag" at bounding box center [598, 89] width 82 height 32
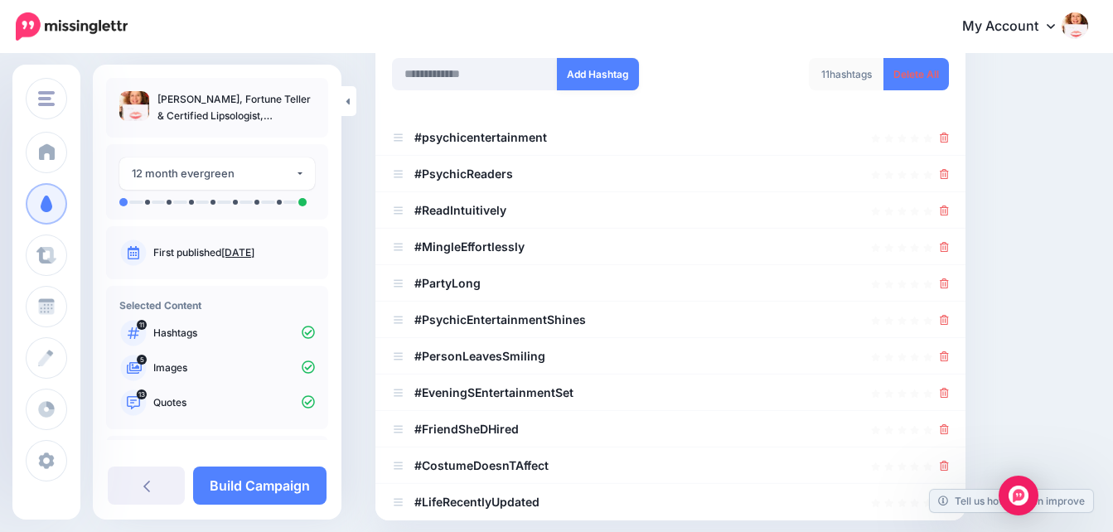
scroll to position [239, 0]
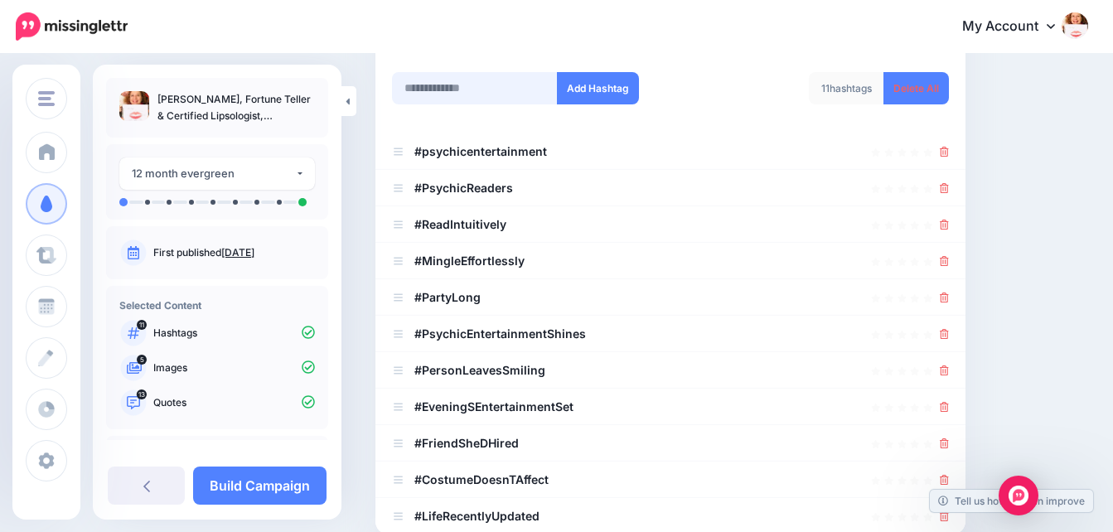
click at [513, 81] on input "text" at bounding box center [475, 88] width 166 height 32
type input "*"
type input "**********"
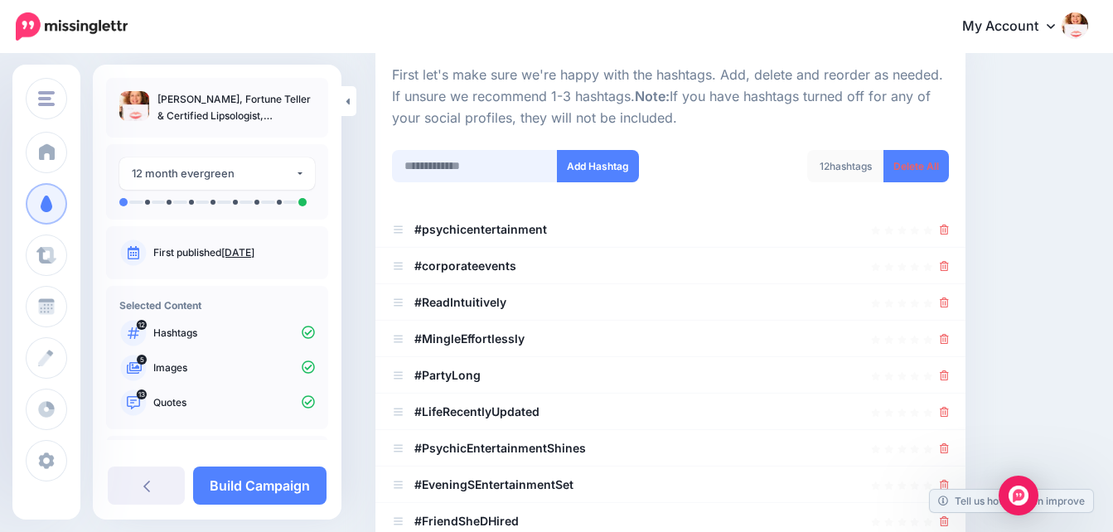
scroll to position [196, 0]
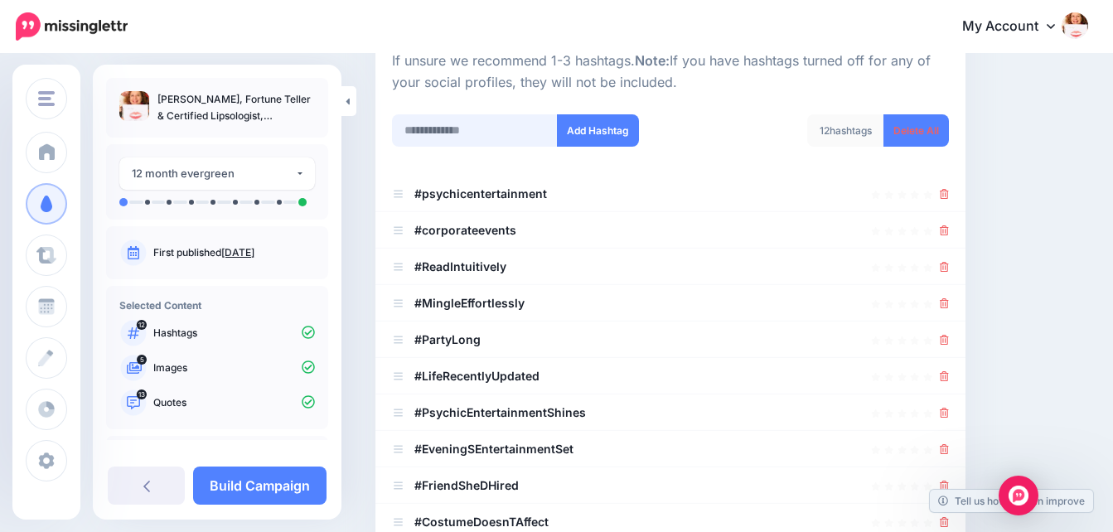
click at [503, 133] on input "text" at bounding box center [475, 130] width 166 height 32
type input "*"
type input "**********"
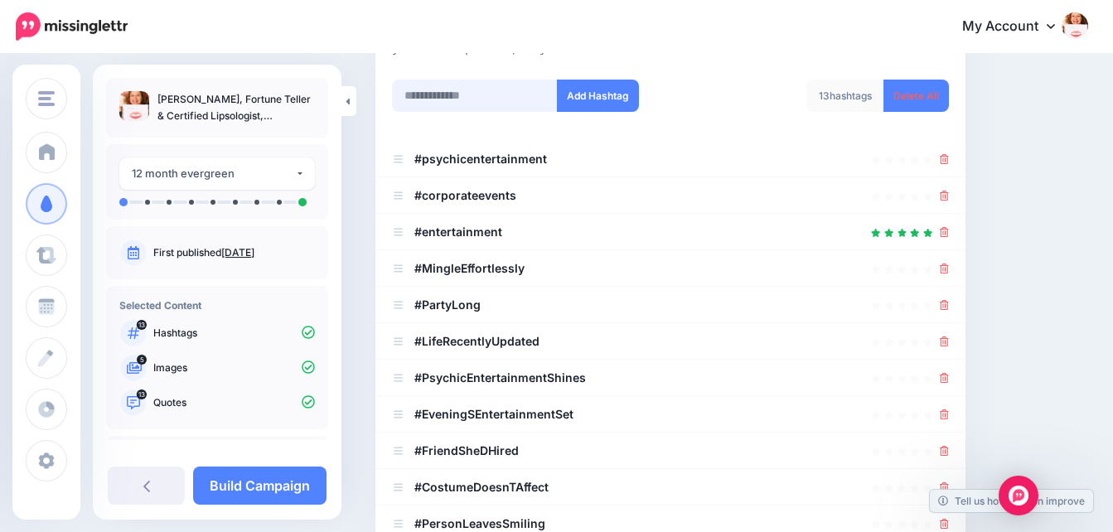
scroll to position [207, 0]
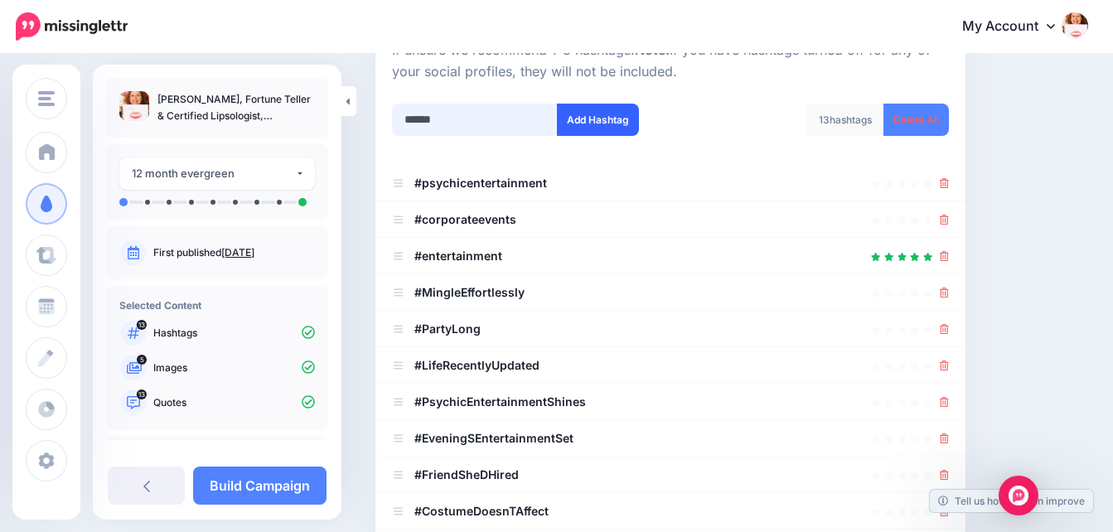
type input "******"
click at [601, 119] on button "Add Hashtag" at bounding box center [598, 120] width 82 height 32
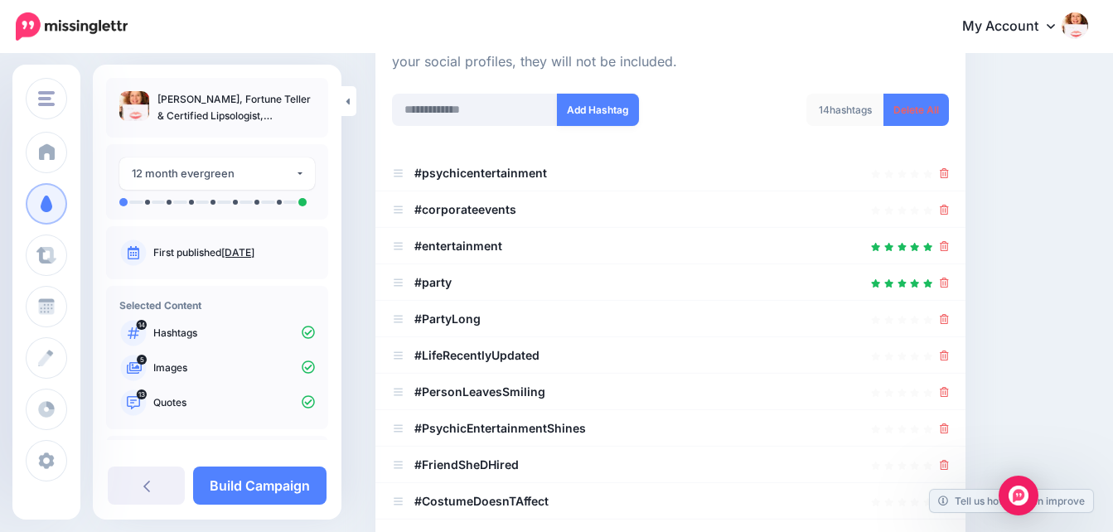
scroll to position [215, 0]
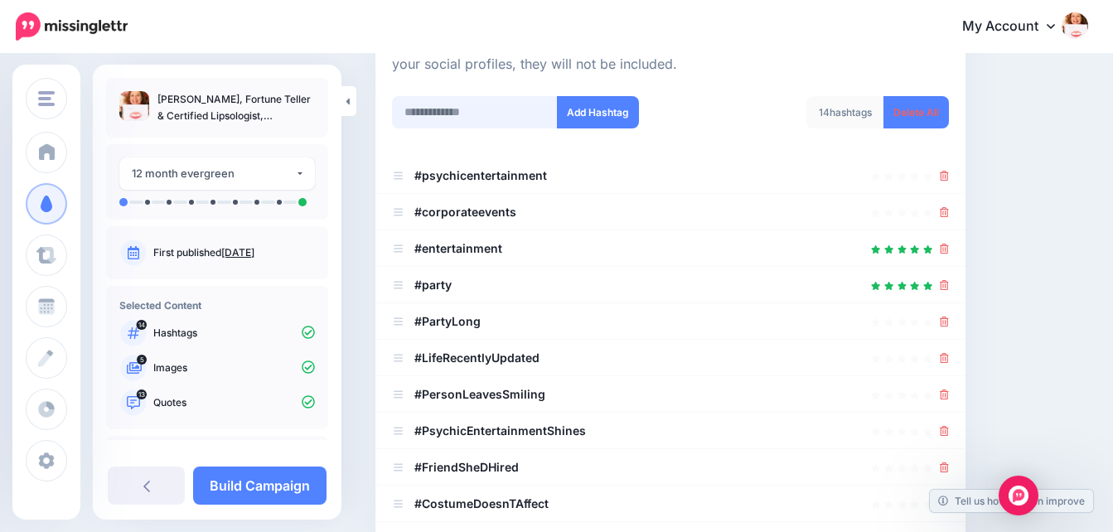
click at [509, 117] on input "text" at bounding box center [475, 112] width 166 height 32
type input "*******"
click at [616, 106] on button "Add Hashtag" at bounding box center [598, 112] width 82 height 32
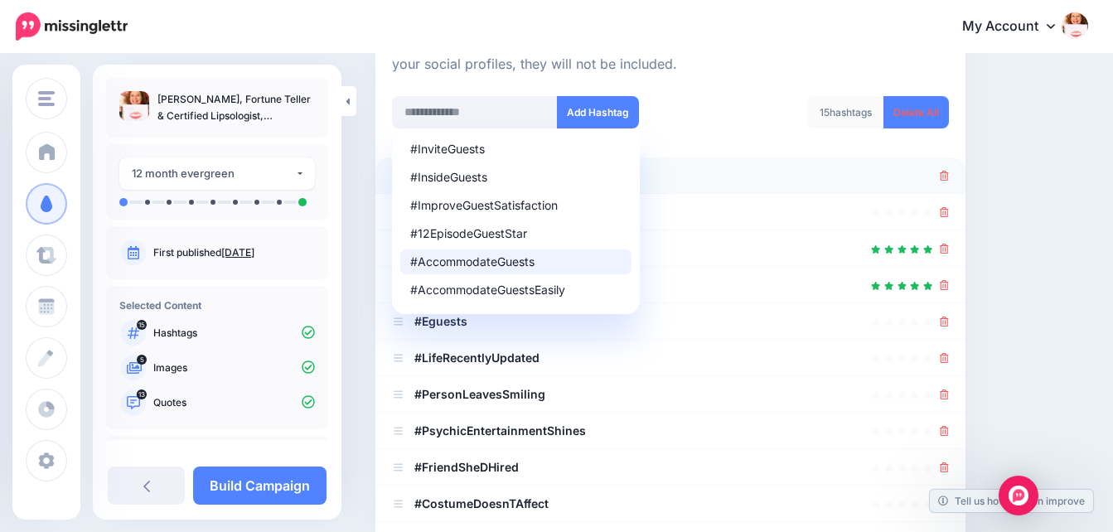
click at [949, 177] on icon at bounding box center [944, 176] width 9 height 10
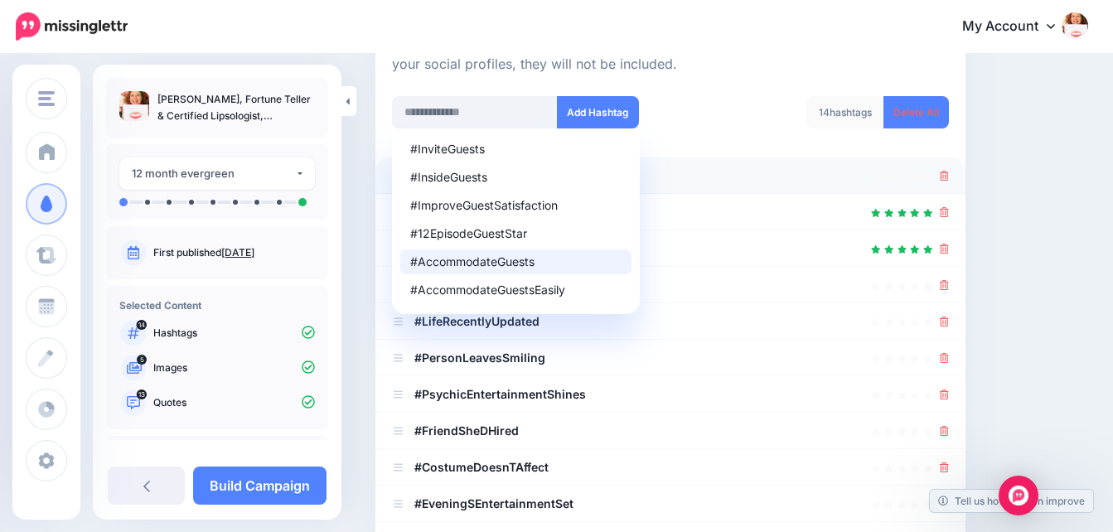
drag, startPoint x: 956, startPoint y: 176, endPoint x: 966, endPoint y: 172, distance: 10.5
click at [949, 175] on icon at bounding box center [944, 176] width 9 height 10
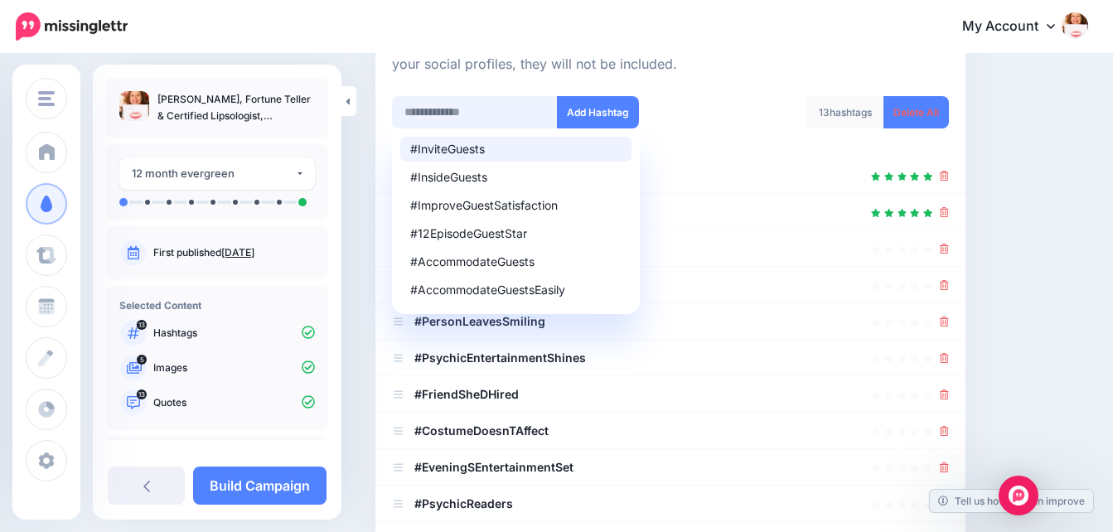
click at [469, 110] on input "text" at bounding box center [475, 112] width 166 height 32
click at [1058, 204] on div "Content and media Choose the content and media that you'd like to use in this c…" at bounding box center [732, 366] width 738 height 1000
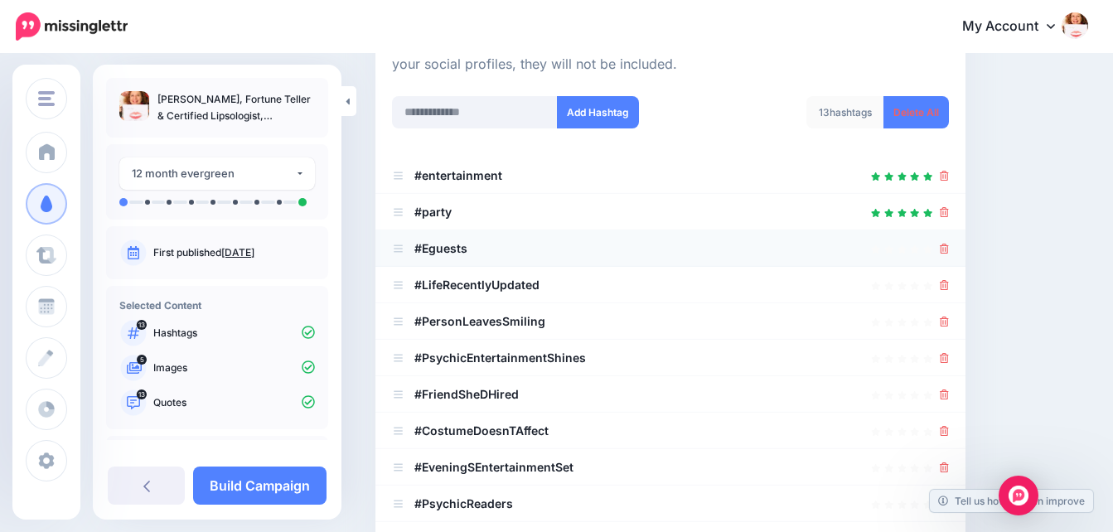
click at [427, 248] on b "#Eguests" at bounding box center [440, 248] width 53 height 14
click at [500, 106] on input "text" at bounding box center [475, 112] width 166 height 32
type input "*******"
click at [581, 113] on button "Add Hashtag" at bounding box center [598, 112] width 82 height 32
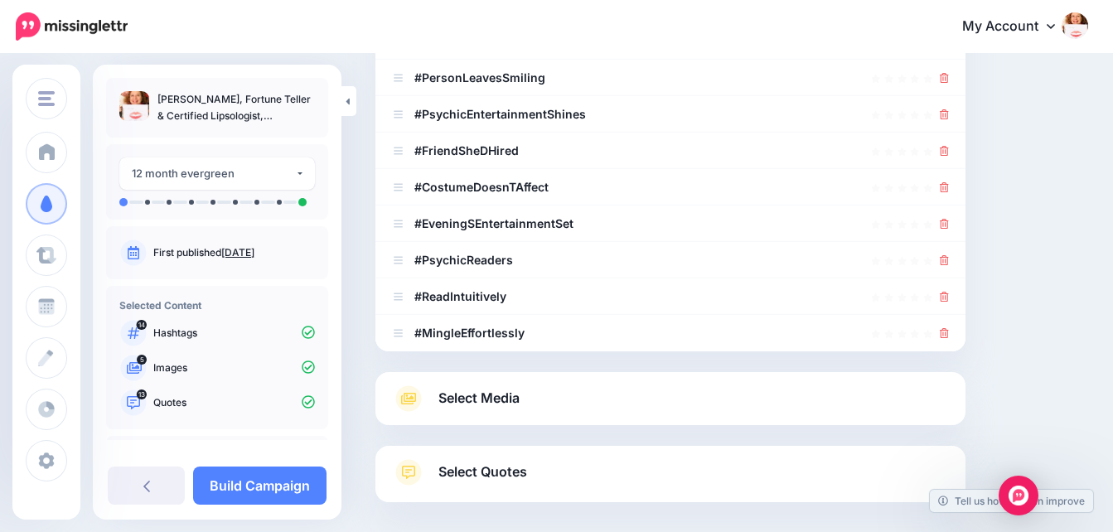
scroll to position [535, 0]
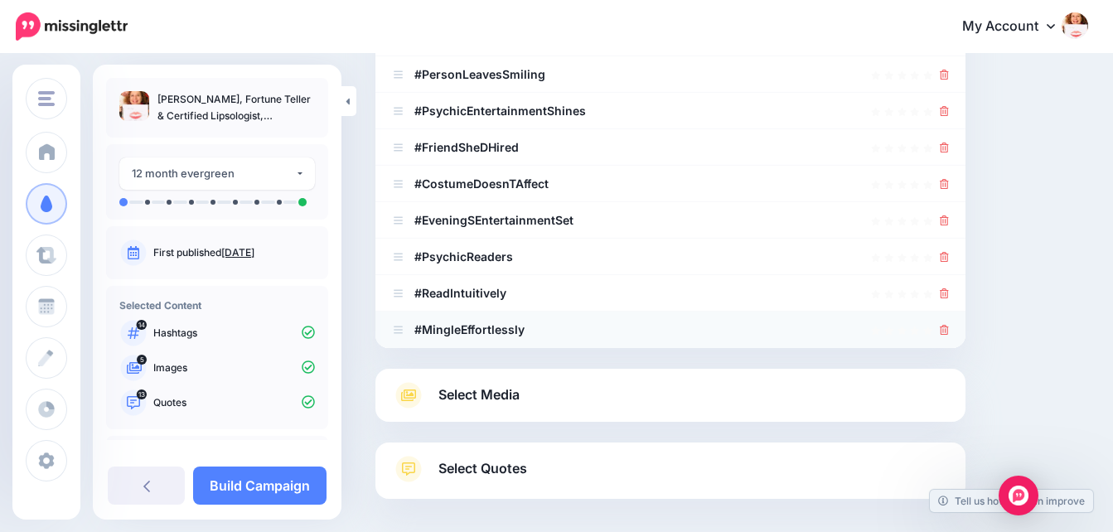
click at [949, 327] on icon at bounding box center [944, 330] width 9 height 10
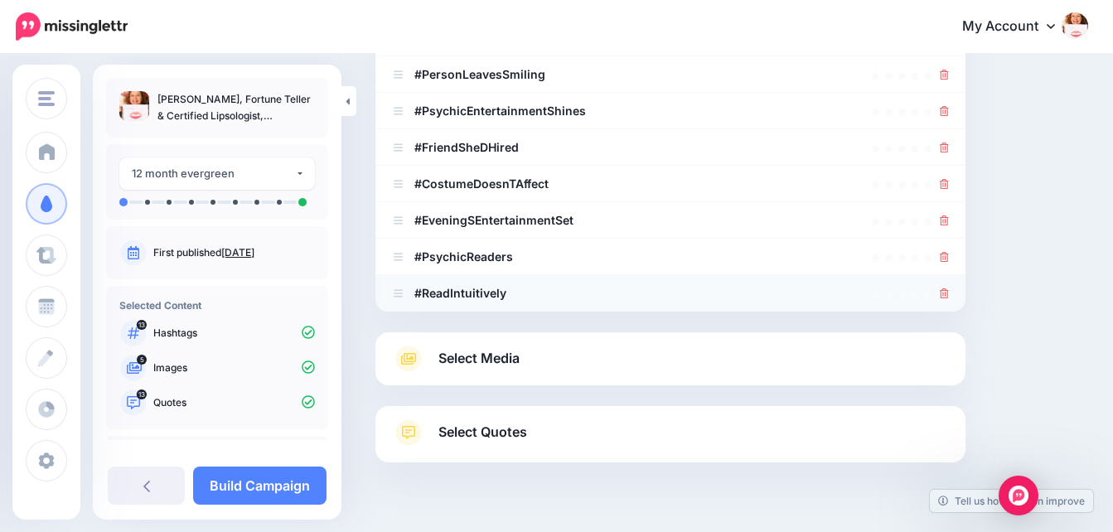
click at [949, 295] on icon at bounding box center [944, 293] width 9 height 10
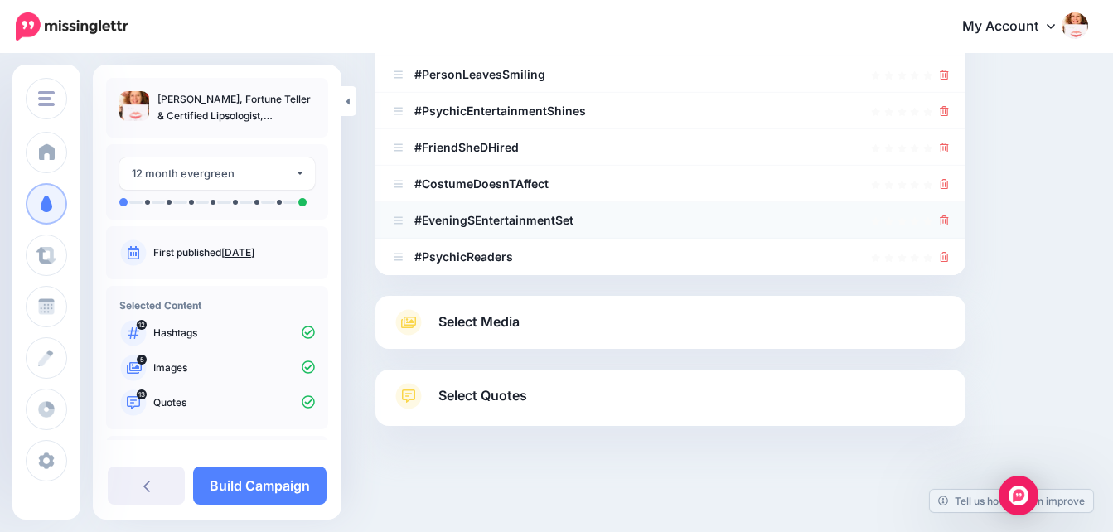
click at [949, 219] on icon at bounding box center [944, 220] width 9 height 10
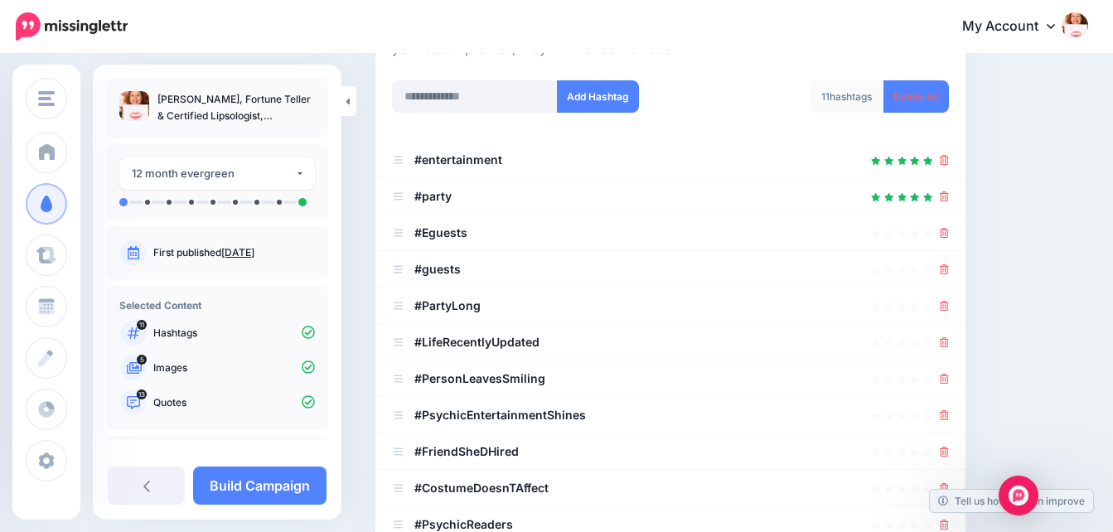
scroll to position [234, 0]
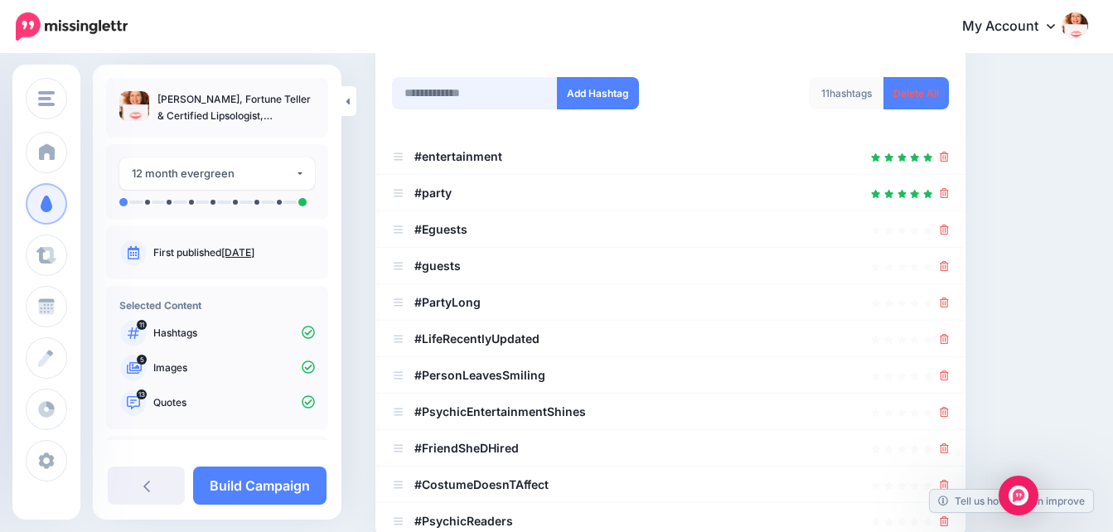
click at [456, 95] on input "text" at bounding box center [475, 93] width 166 height 32
type input "*******"
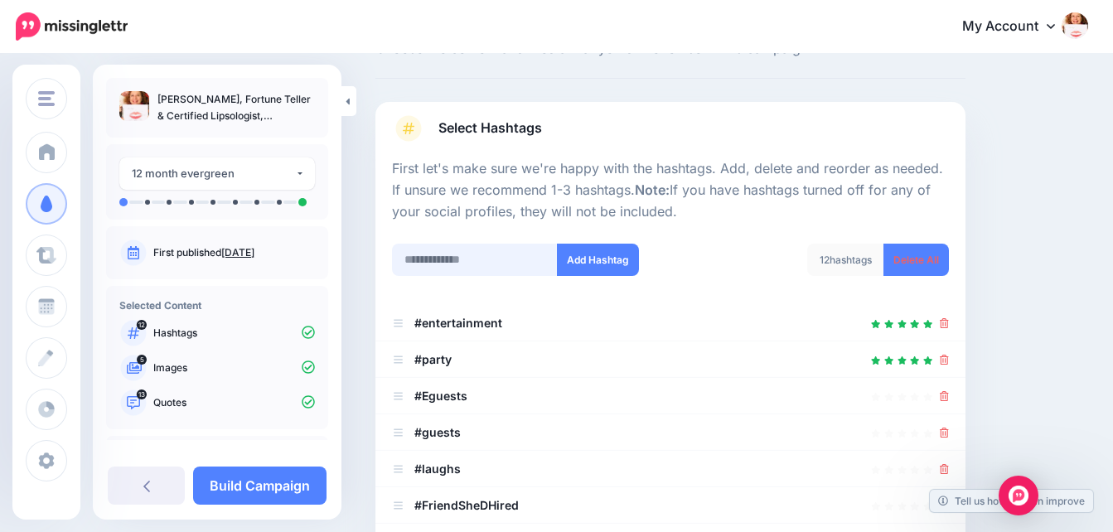
scroll to position [69, 0]
click at [504, 259] on input "text" at bounding box center [475, 258] width 166 height 32
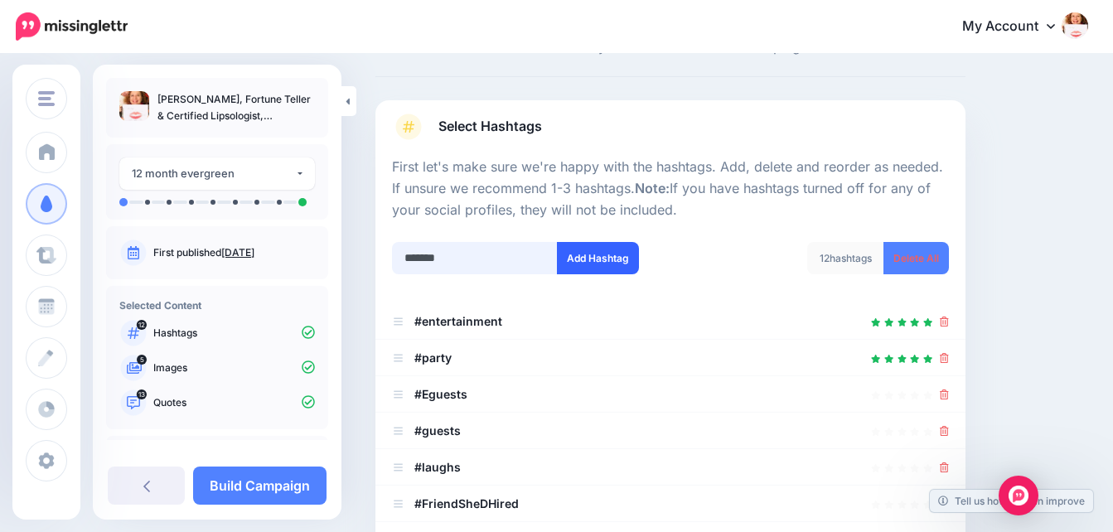
type input "*******"
click at [617, 255] on button "Add Hashtag" at bounding box center [598, 258] width 82 height 32
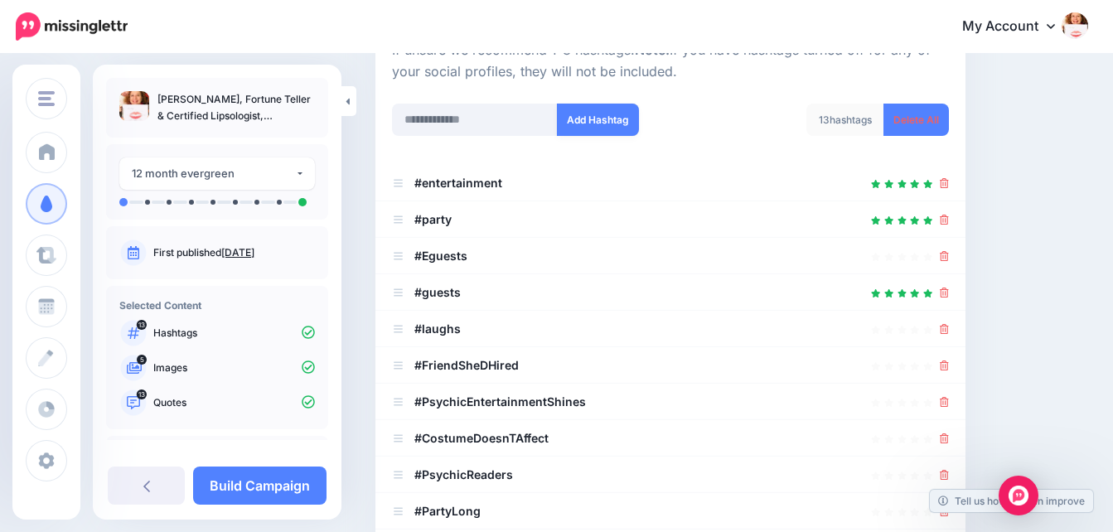
scroll to position [193, 0]
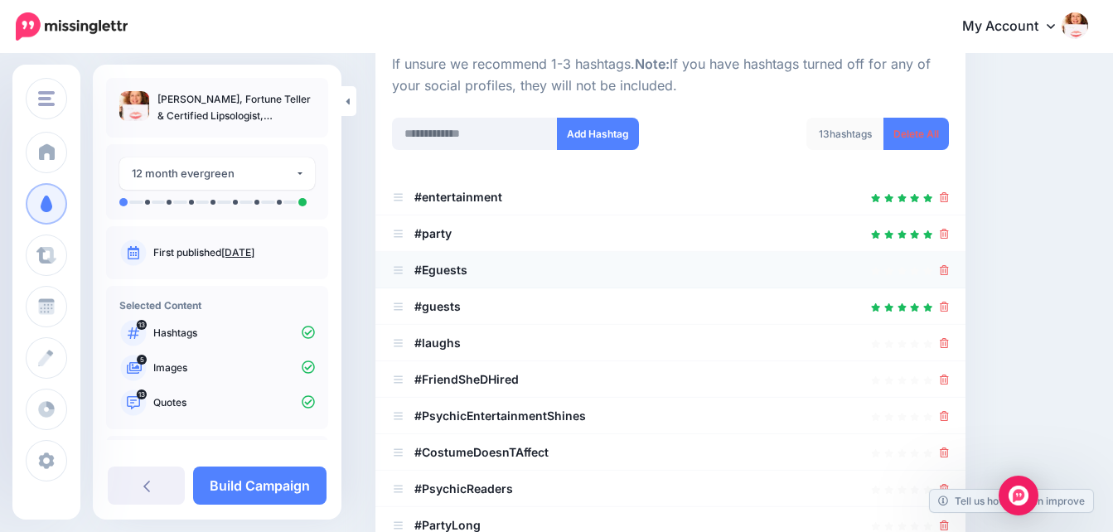
click at [949, 267] on icon at bounding box center [944, 270] width 9 height 10
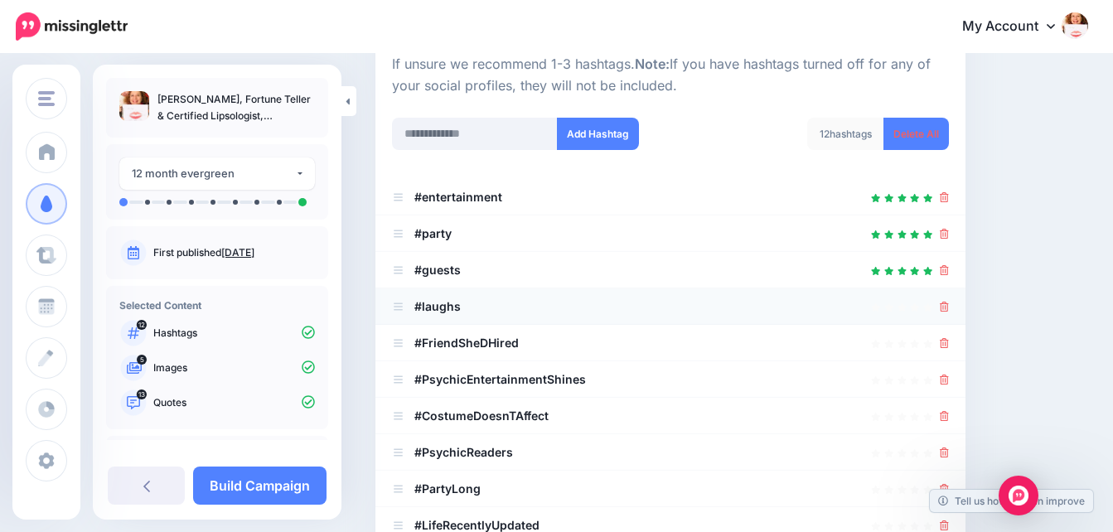
click at [949, 309] on icon at bounding box center [944, 307] width 9 height 10
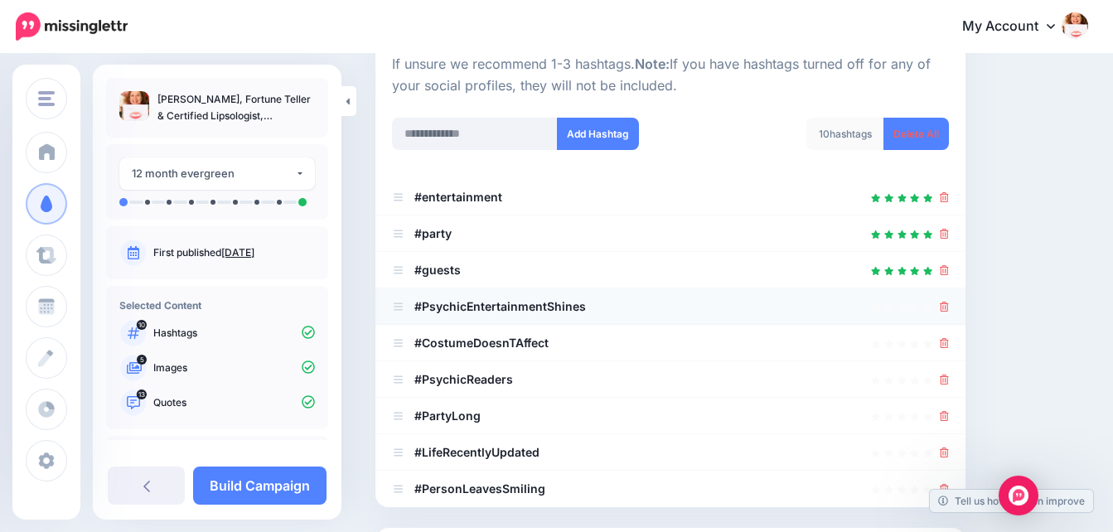
click at [960, 307] on li "#PsychicEntertainmentShines" at bounding box center [670, 306] width 590 height 36
click at [949, 308] on icon at bounding box center [944, 307] width 9 height 10
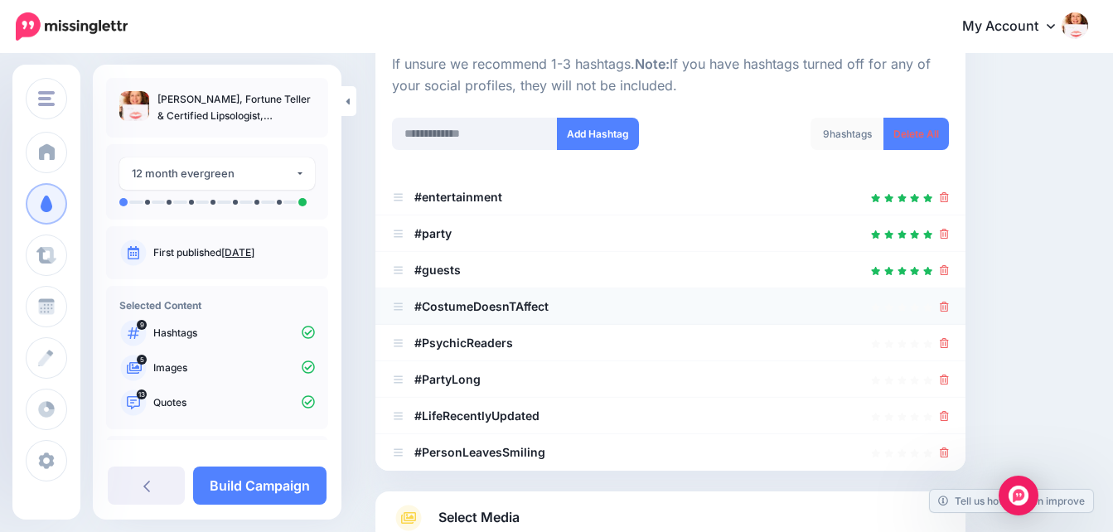
click at [949, 307] on icon at bounding box center [944, 307] width 9 height 10
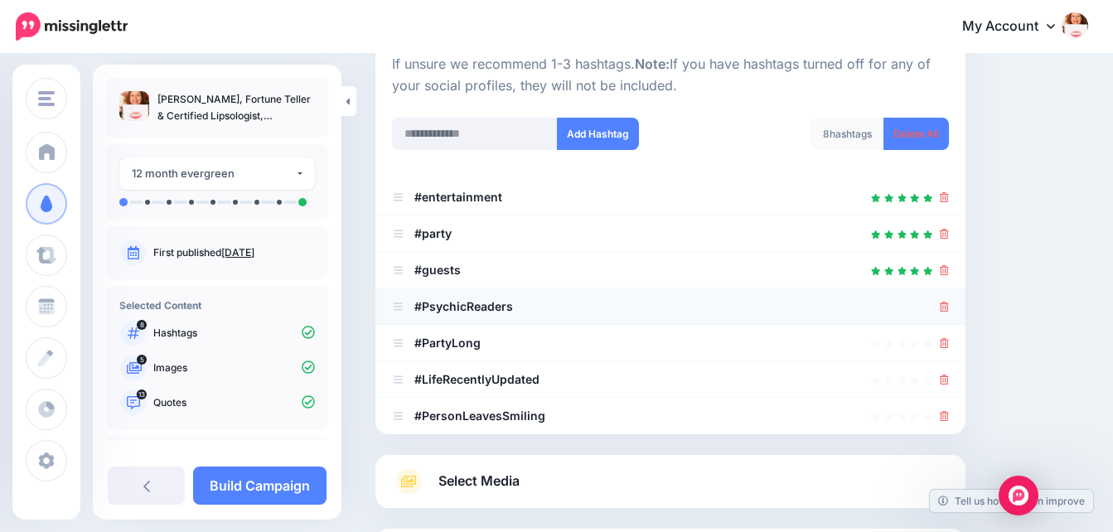
click at [949, 313] on div at bounding box center [944, 307] width 9 height 20
click at [949, 308] on icon at bounding box center [944, 307] width 9 height 10
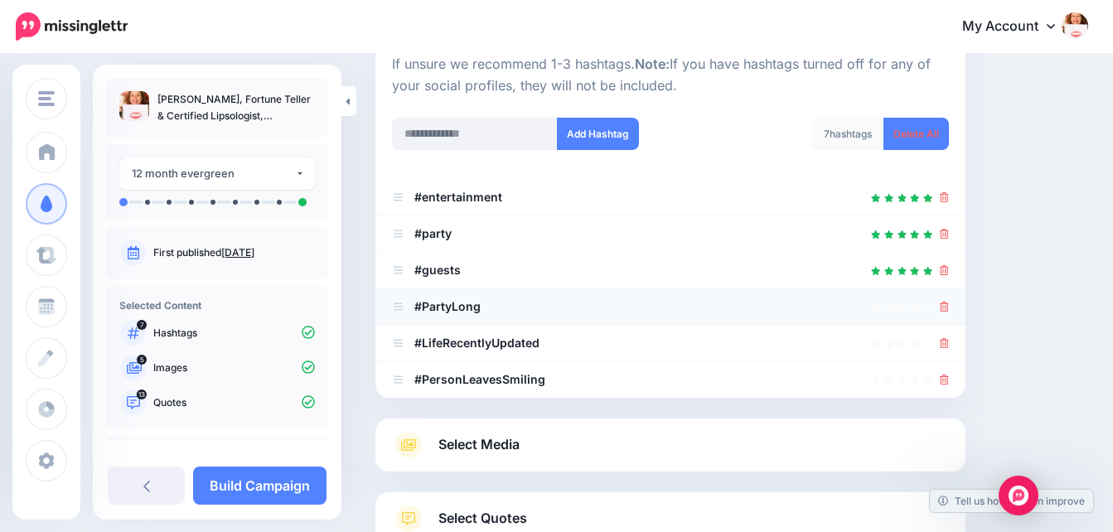
click at [949, 308] on icon at bounding box center [944, 307] width 9 height 10
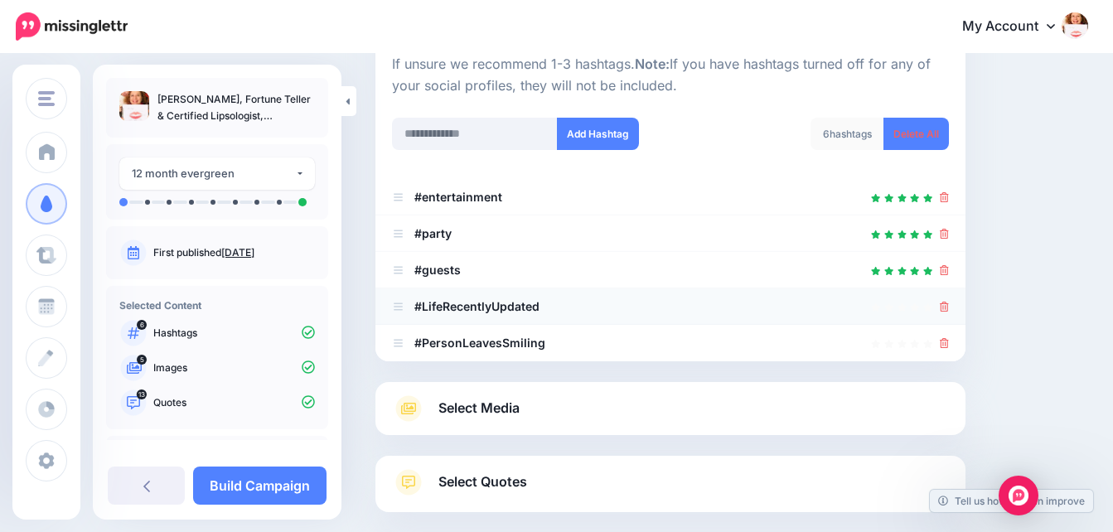
click at [949, 305] on icon at bounding box center [944, 307] width 9 height 10
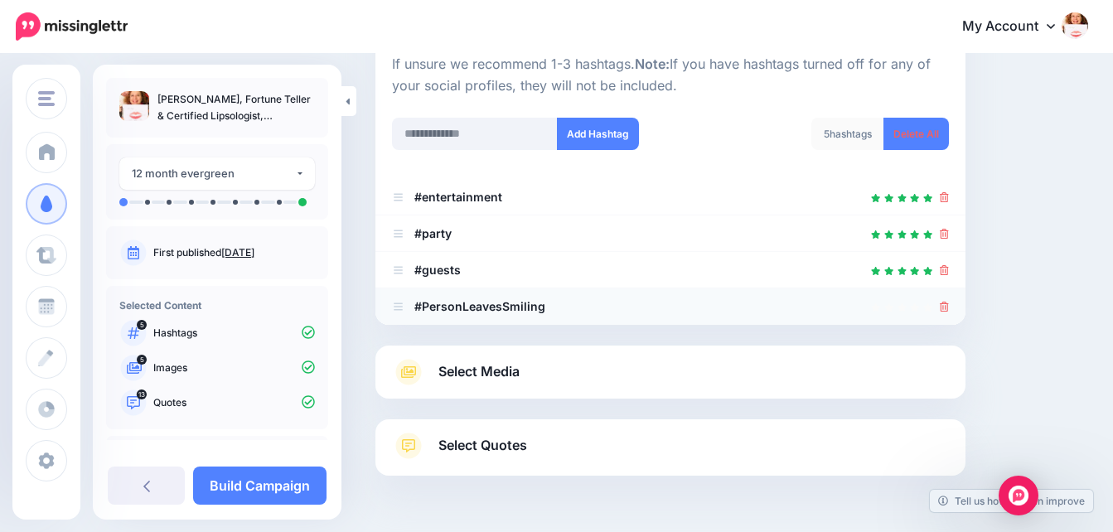
click at [949, 307] on icon at bounding box center [944, 307] width 9 height 10
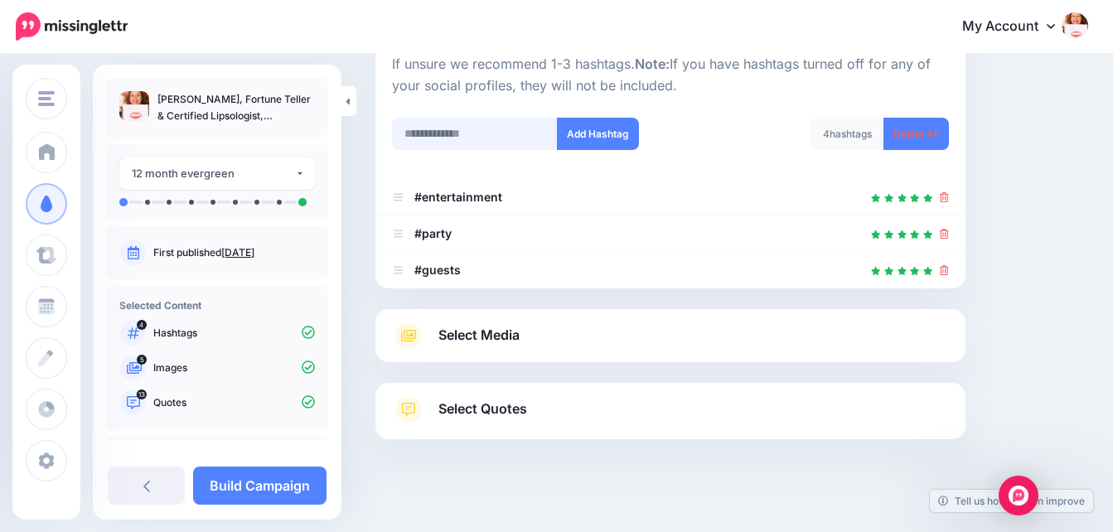
click at [510, 135] on input "text" at bounding box center [475, 134] width 166 height 32
type input "**********"
click at [595, 132] on button "Add Hashtag" at bounding box center [598, 134] width 82 height 32
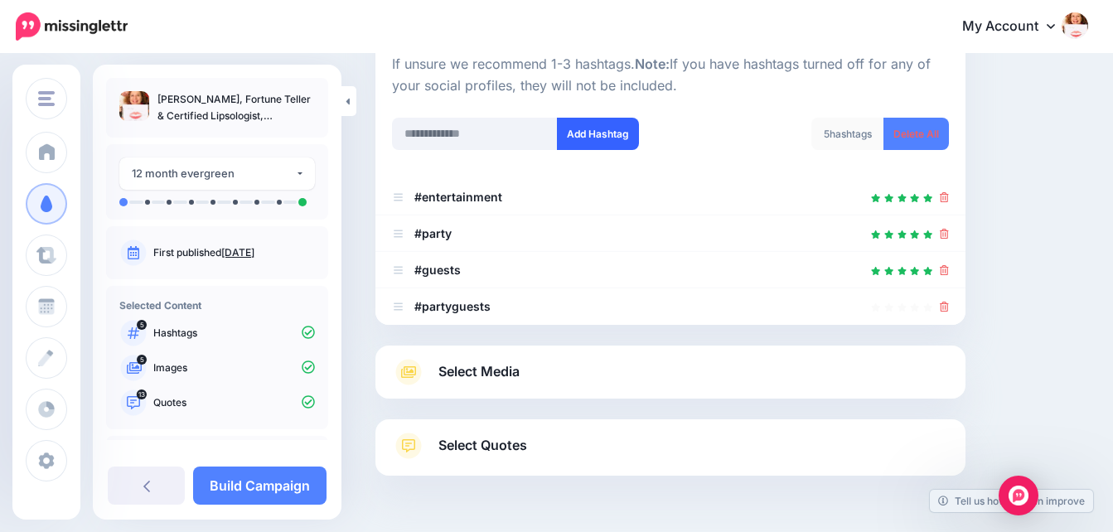
scroll to position [244, 0]
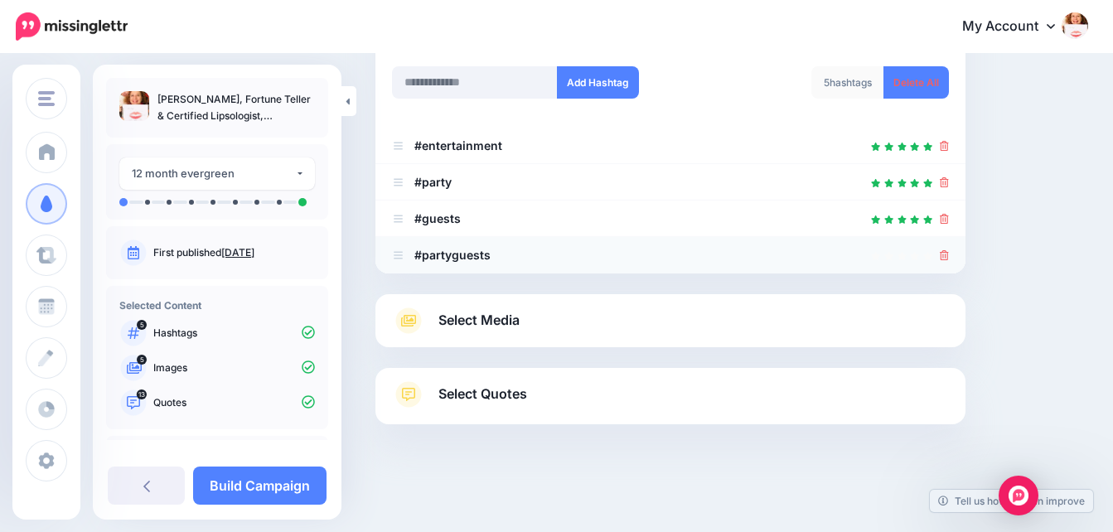
click at [949, 254] on icon at bounding box center [944, 255] width 9 height 10
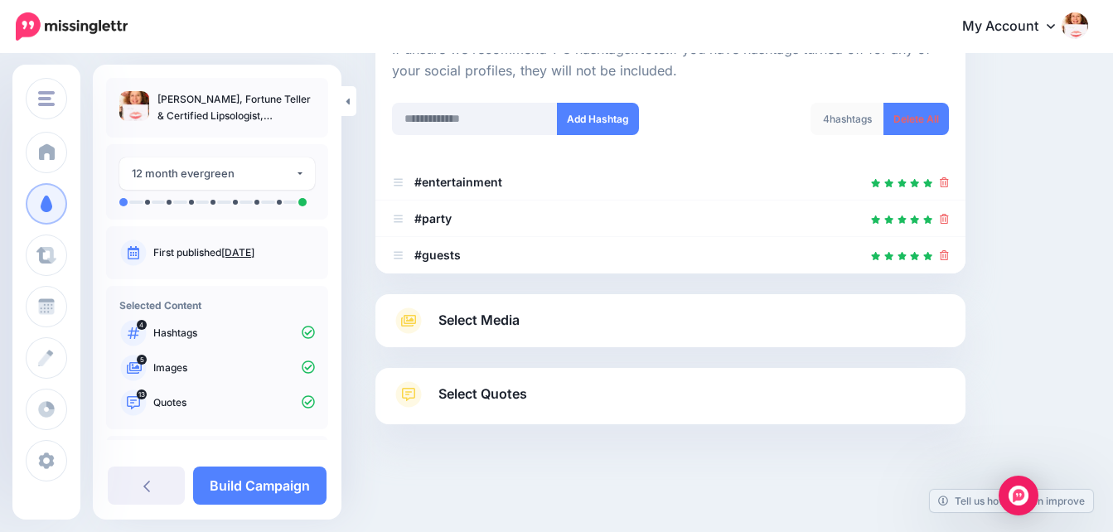
scroll to position [208, 0]
click at [466, 124] on input "text" at bounding box center [475, 119] width 166 height 32
type input "*"
type input "**********"
click at [587, 114] on button "Add Hashtag" at bounding box center [598, 119] width 82 height 32
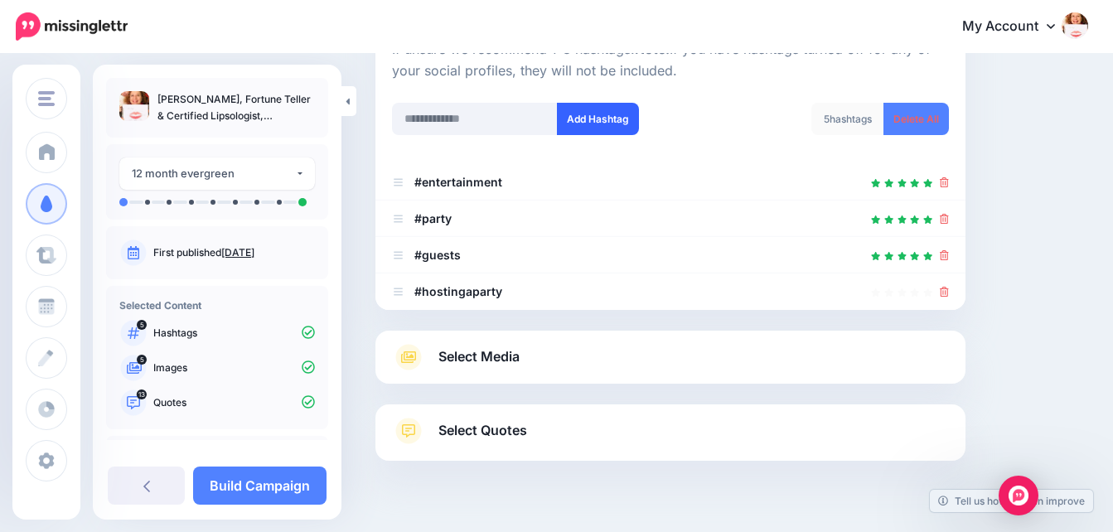
scroll to position [244, 0]
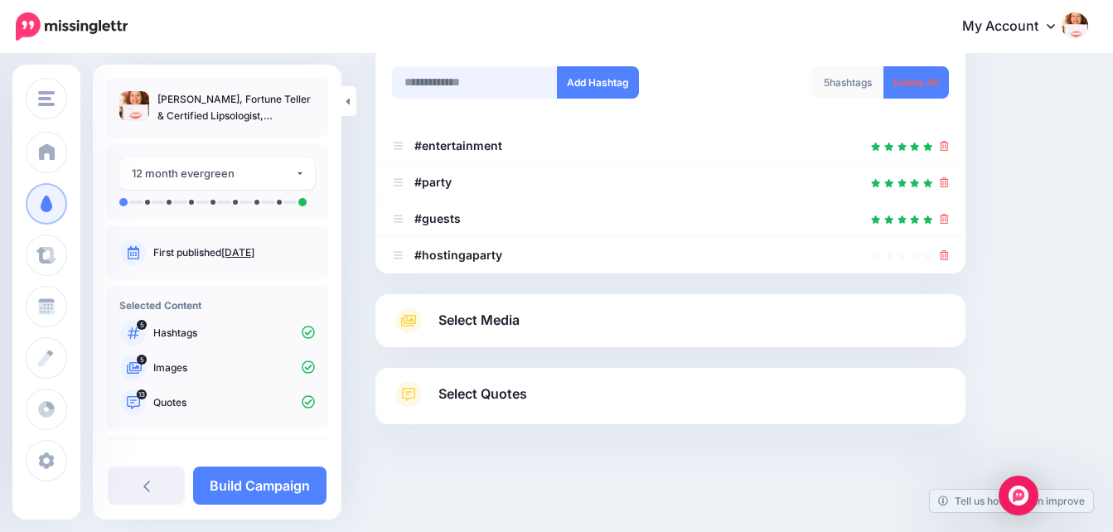
click at [500, 86] on input "text" at bounding box center [475, 82] width 166 height 32
type input "**********"
click at [618, 75] on button "Add Hashtag" at bounding box center [598, 82] width 82 height 32
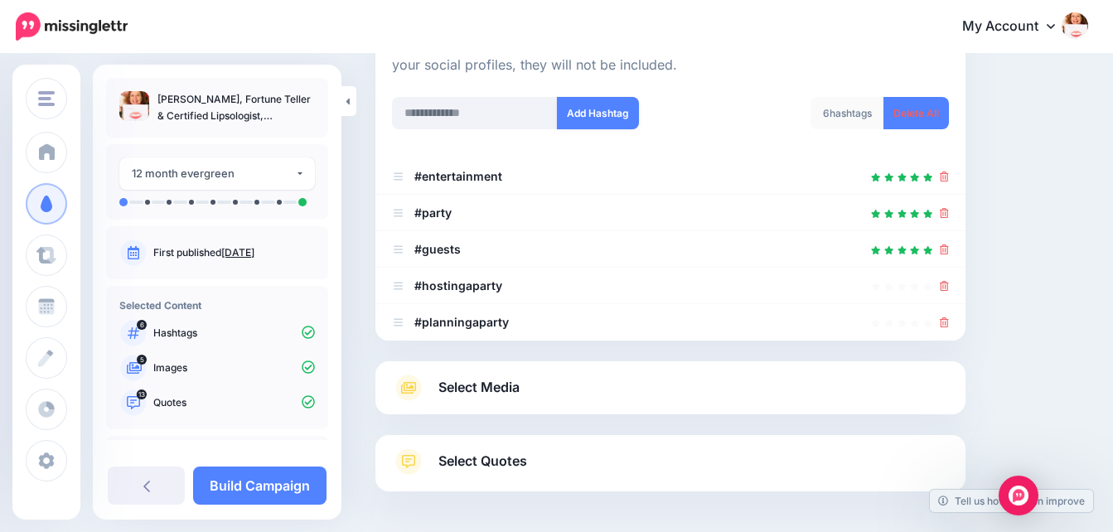
scroll to position [154, 0]
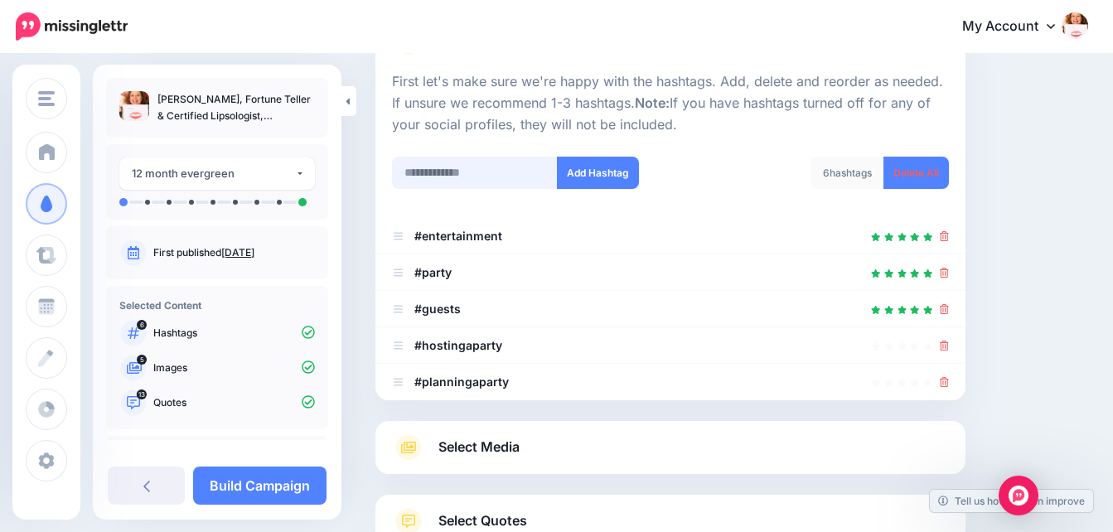
click at [473, 176] on input "text" at bounding box center [475, 173] width 166 height 32
type input "**********"
click at [591, 172] on button "Add Hashtag" at bounding box center [598, 173] width 82 height 32
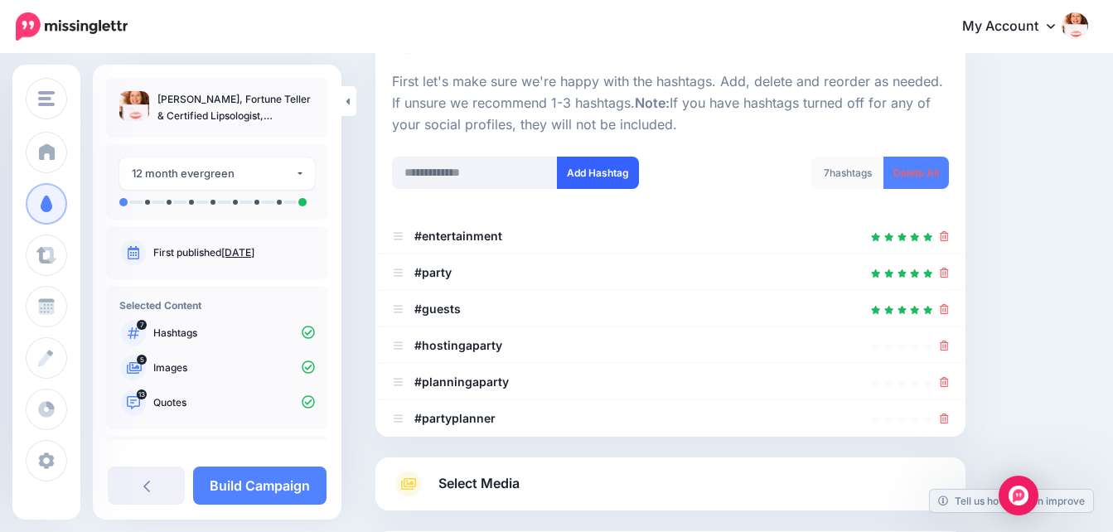
scroll to position [317, 0]
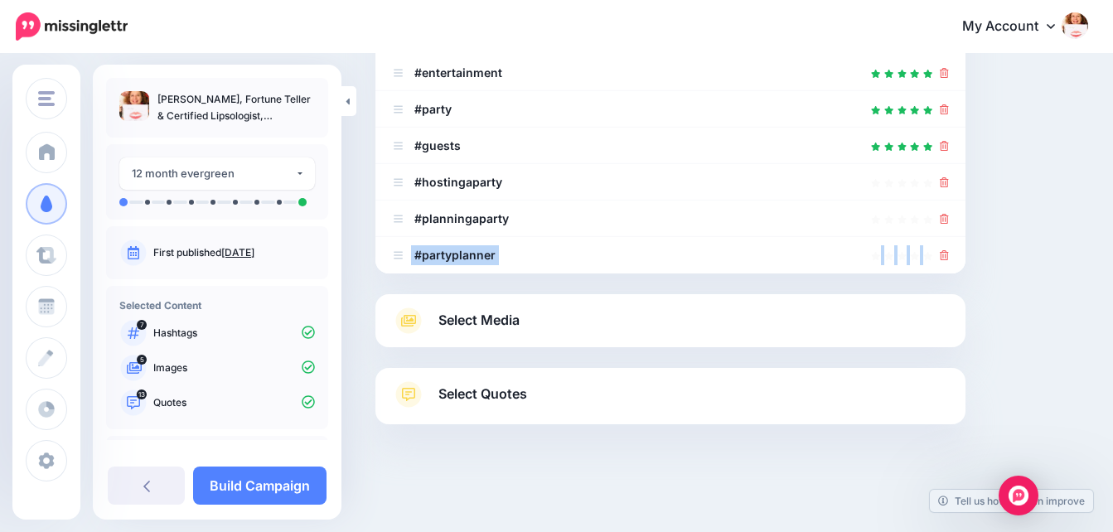
drag, startPoint x: 1108, startPoint y: 240, endPoint x: 1108, endPoint y: 230, distance: 10.8
click at [1101, 230] on div "Content and media Choose the content and media that you'd like to use in this c…" at bounding box center [732, 135] width 738 height 744
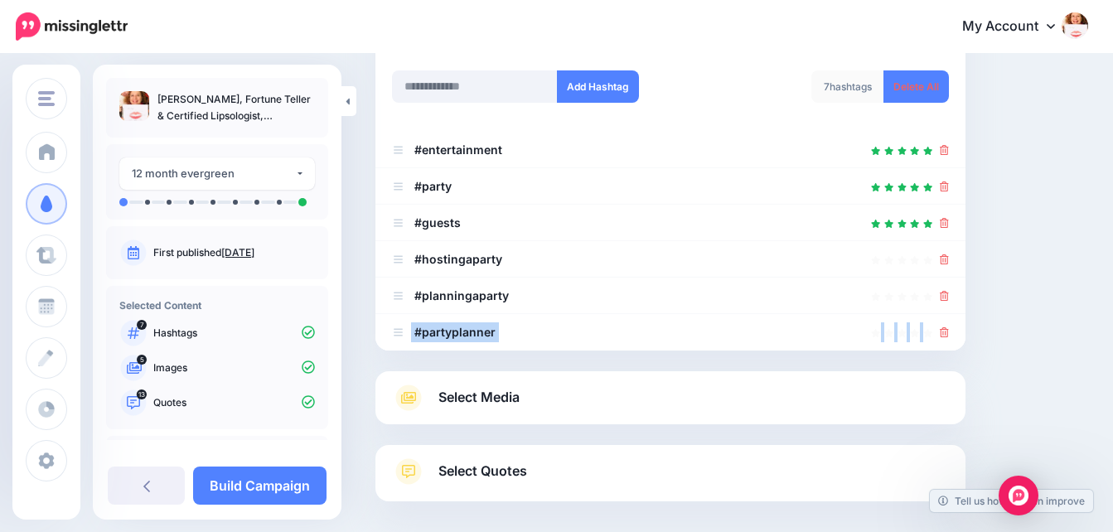
scroll to position [239, 0]
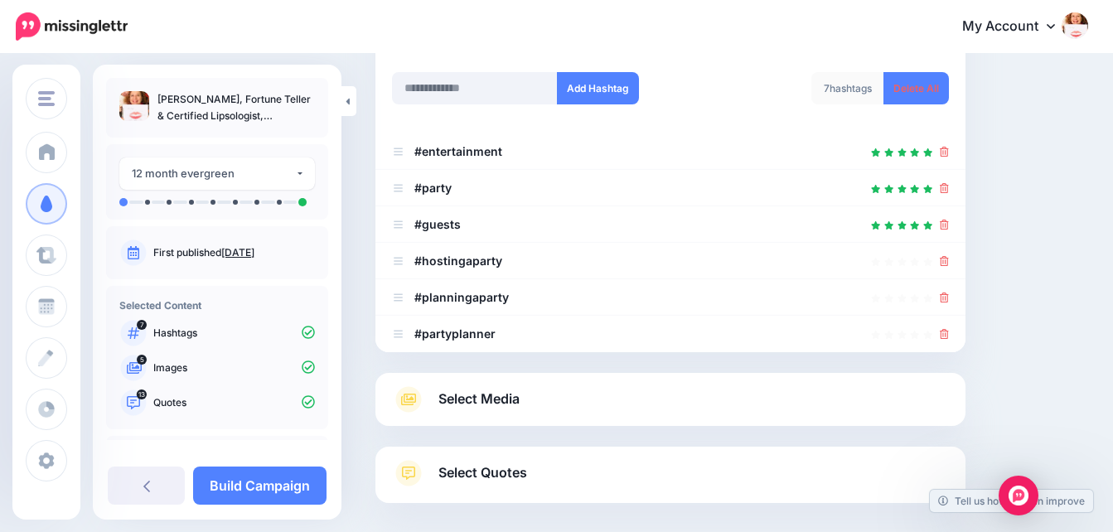
click at [1097, 244] on div "Content and media Choose the content and media that you'd like to use in this c…" at bounding box center [732, 214] width 738 height 744
click at [949, 331] on icon at bounding box center [944, 334] width 9 height 10
drag, startPoint x: 957, startPoint y: 301, endPoint x: 956, endPoint y: 287, distance: 14.1
click at [949, 299] on icon at bounding box center [944, 298] width 9 height 10
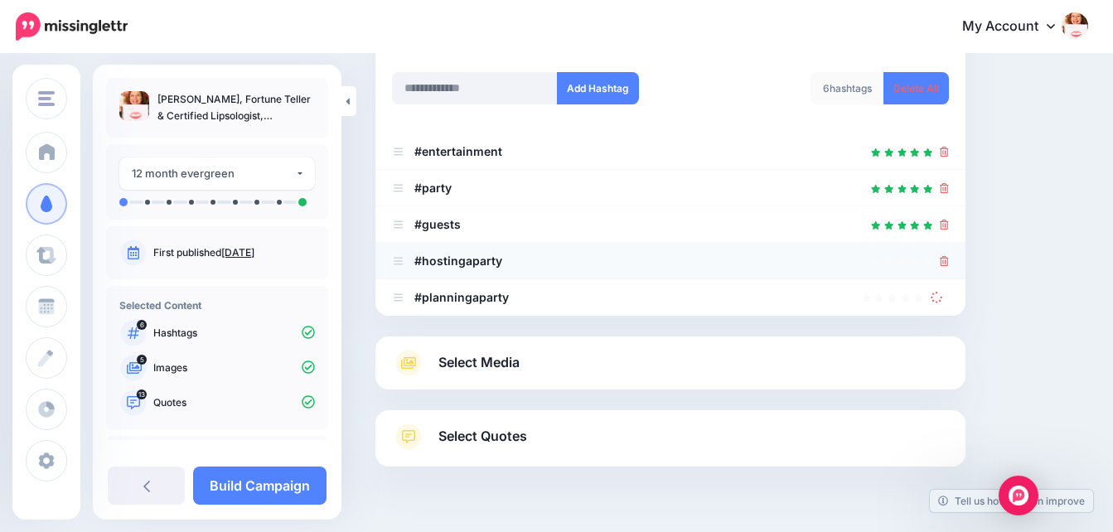
click at [949, 265] on icon at bounding box center [944, 261] width 9 height 10
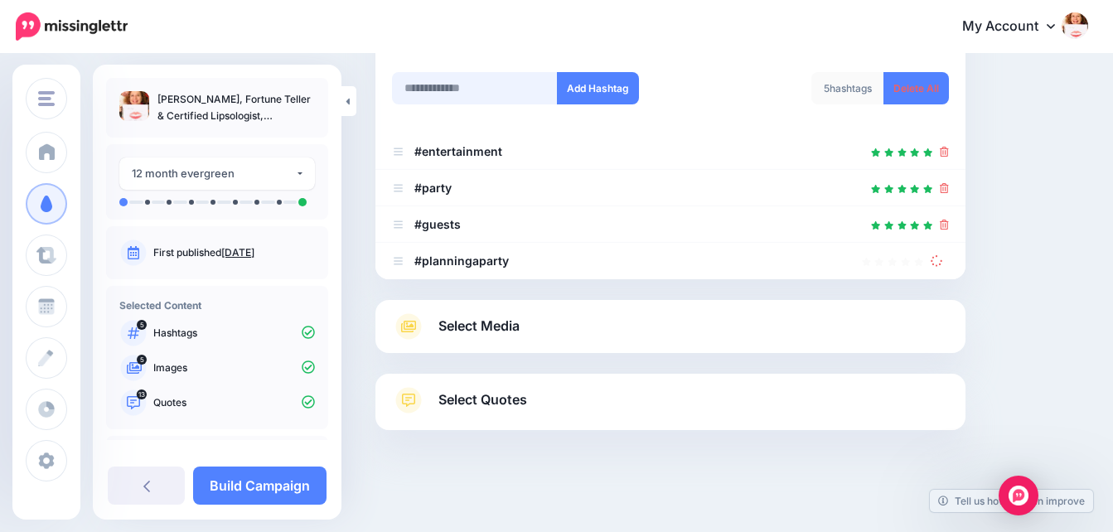
click at [453, 92] on input "text" at bounding box center [475, 88] width 166 height 32
type input "*"
type input "**********"
click at [605, 85] on button "Add Hashtag" at bounding box center [598, 88] width 82 height 32
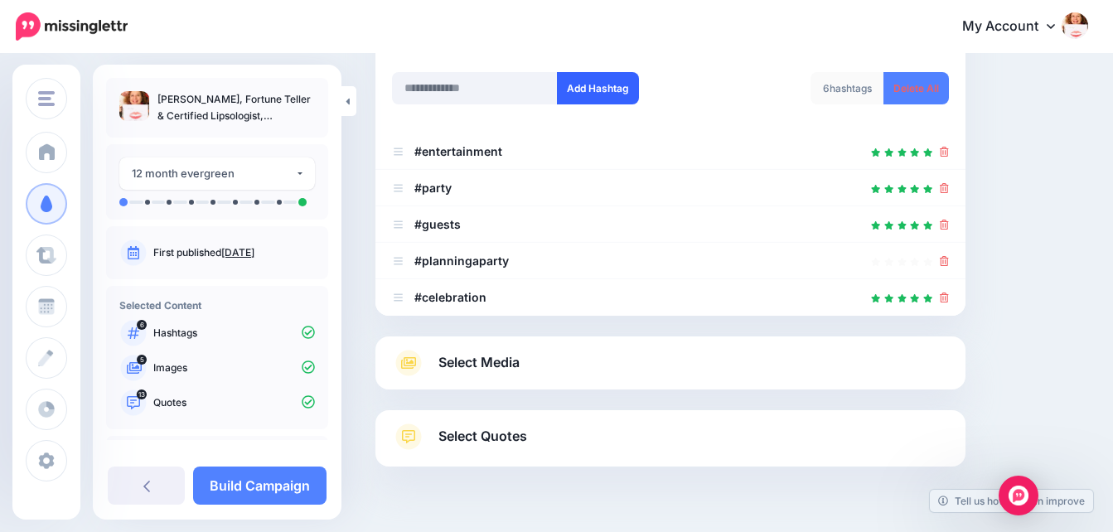
scroll to position [281, 0]
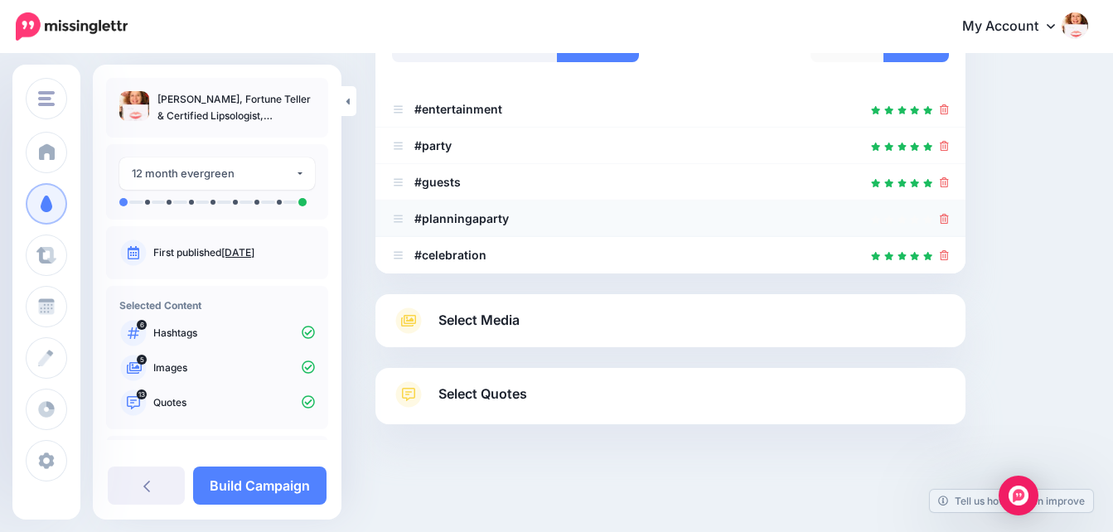
click at [949, 219] on icon at bounding box center [944, 219] width 9 height 10
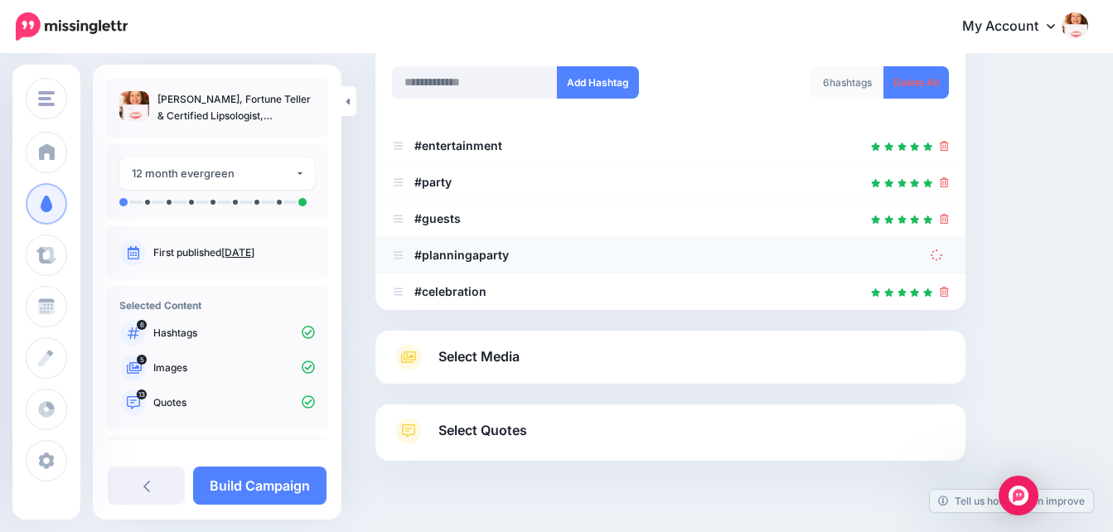
click at [1033, 234] on div "Content and media Choose the content and media that you'd like to use in this c…" at bounding box center [732, 190] width 738 height 708
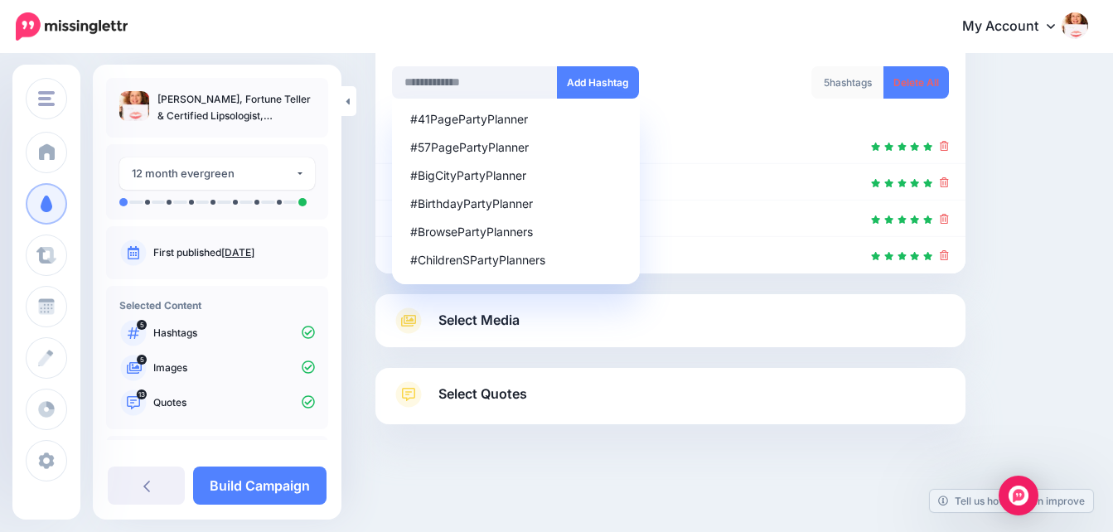
drag, startPoint x: 1027, startPoint y: 190, endPoint x: 1063, endPoint y: 179, distance: 38.0
click at [1028, 190] on div "Content and media Choose the content and media that you'd like to use in this c…" at bounding box center [732, 171] width 738 height 671
click at [1096, 211] on div "Content and media Choose the content and media that you'd like to use in this c…" at bounding box center [732, 171] width 738 height 671
click at [1050, 230] on div "Content and media Choose the content and media that you'd like to use in this c…" at bounding box center [732, 171] width 738 height 671
click at [1017, 92] on div "Content and media Choose the content and media that you'd like to use in this c…" at bounding box center [732, 171] width 738 height 671
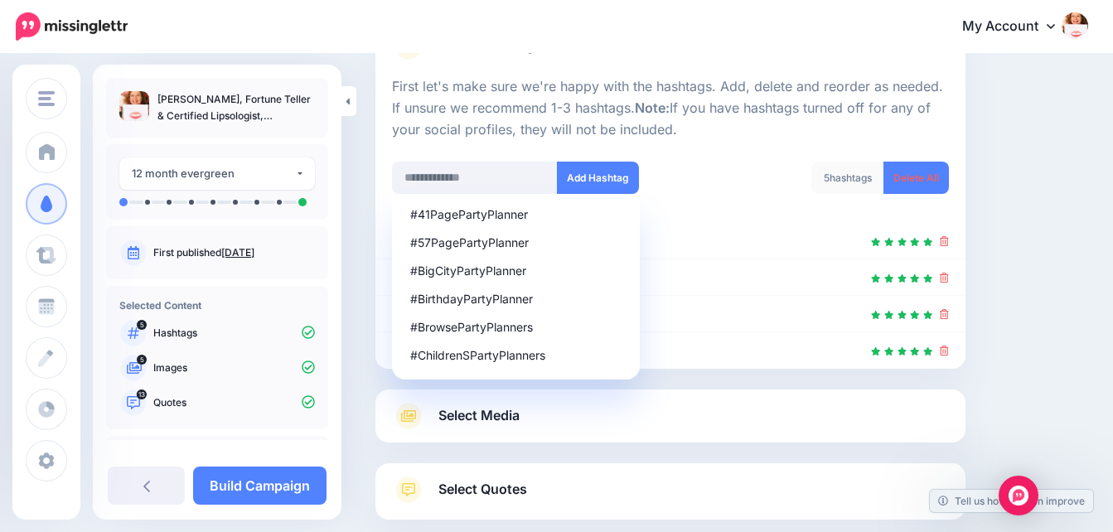
scroll to position [89, 0]
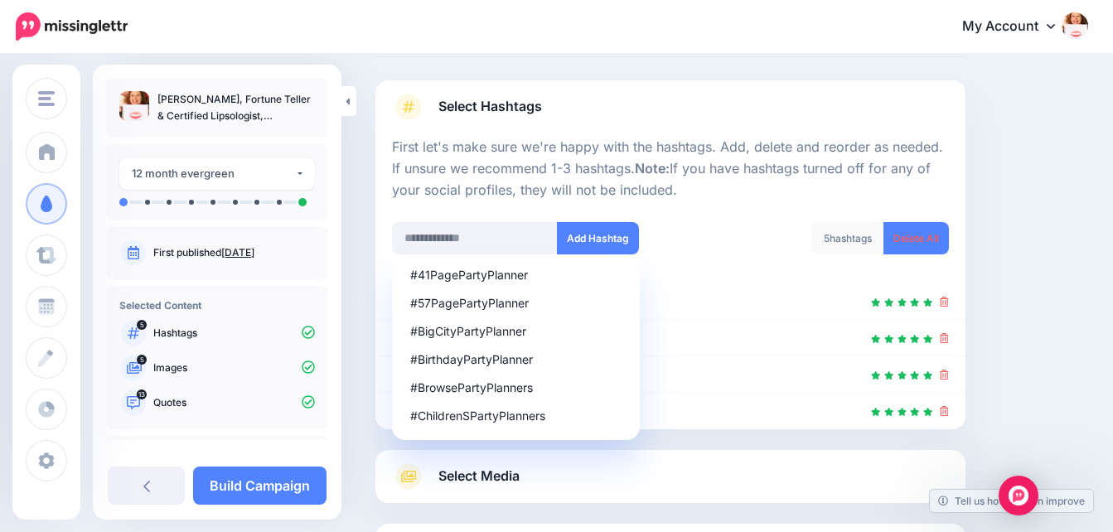
click at [1095, 126] on div "Content and media Choose the content and media that you'd like to use in this c…" at bounding box center [732, 327] width 738 height 671
click at [806, 204] on div at bounding box center [670, 211] width 557 height 21
click at [714, 192] on p "First let's make sure we're happy with the hashtags. Add, delete and reorder as…" at bounding box center [670, 169] width 557 height 65
click at [1010, 220] on div "Content and media Choose the content and media that you'd like to use in this c…" at bounding box center [732, 327] width 738 height 671
click at [618, 230] on button "Add Hashtag" at bounding box center [598, 238] width 82 height 32
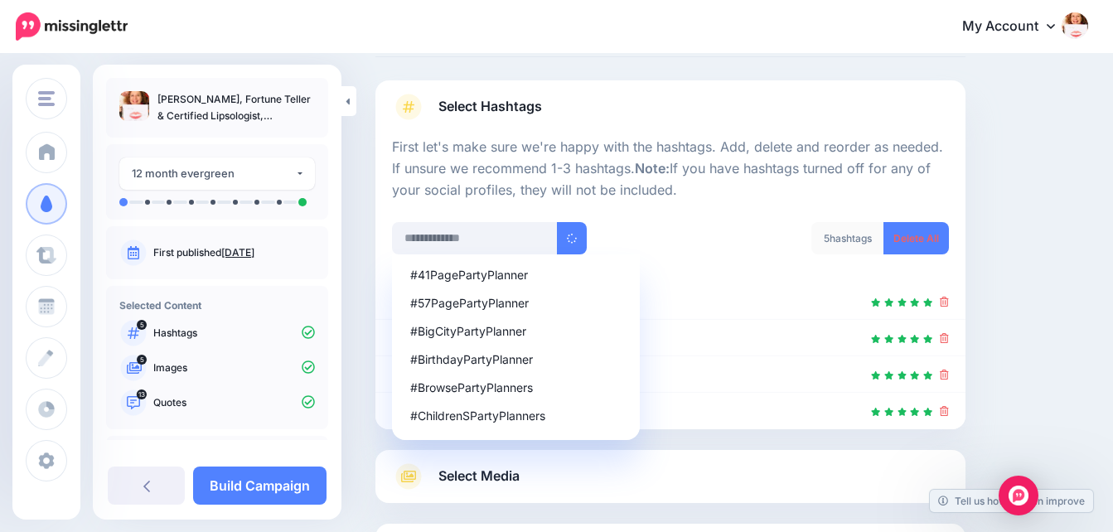
click at [680, 217] on div at bounding box center [670, 211] width 557 height 21
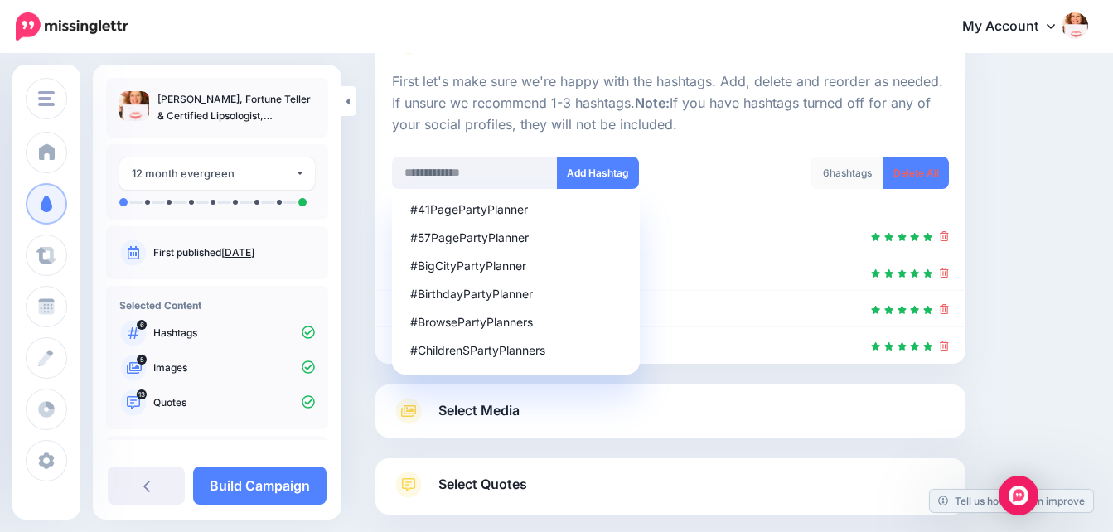
scroll to position [153, 0]
click at [831, 206] on div "6 hashtags Delete All" at bounding box center [815, 183] width 291 height 53
click at [794, 241] on div at bounding box center [670, 237] width 557 height 20
click at [510, 170] on input "text" at bounding box center [475, 173] width 166 height 32
click at [511, 212] on div "#41PagePartyPlanner" at bounding box center [515, 211] width 211 height 12
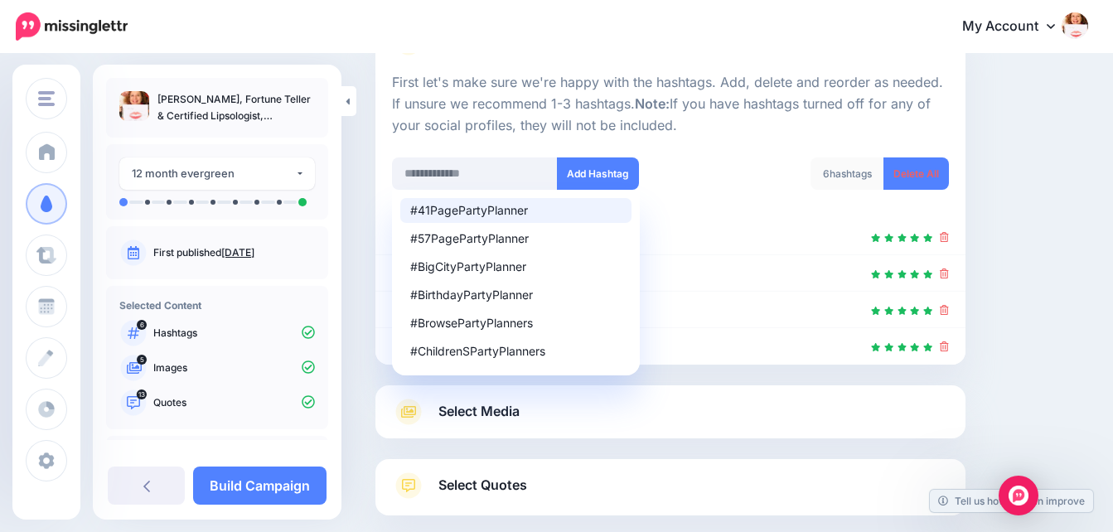
type input "**********"
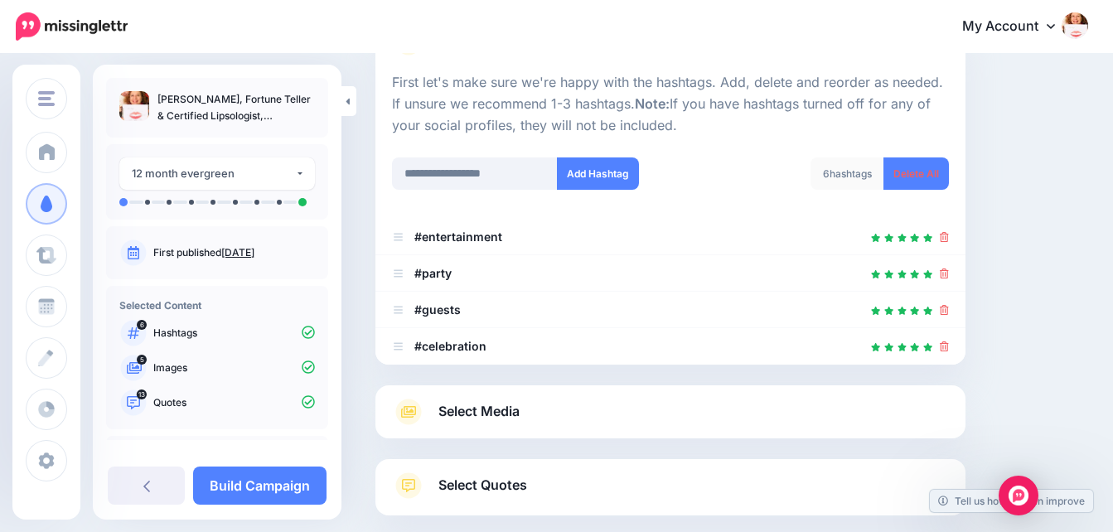
click at [695, 153] on div at bounding box center [670, 147] width 557 height 21
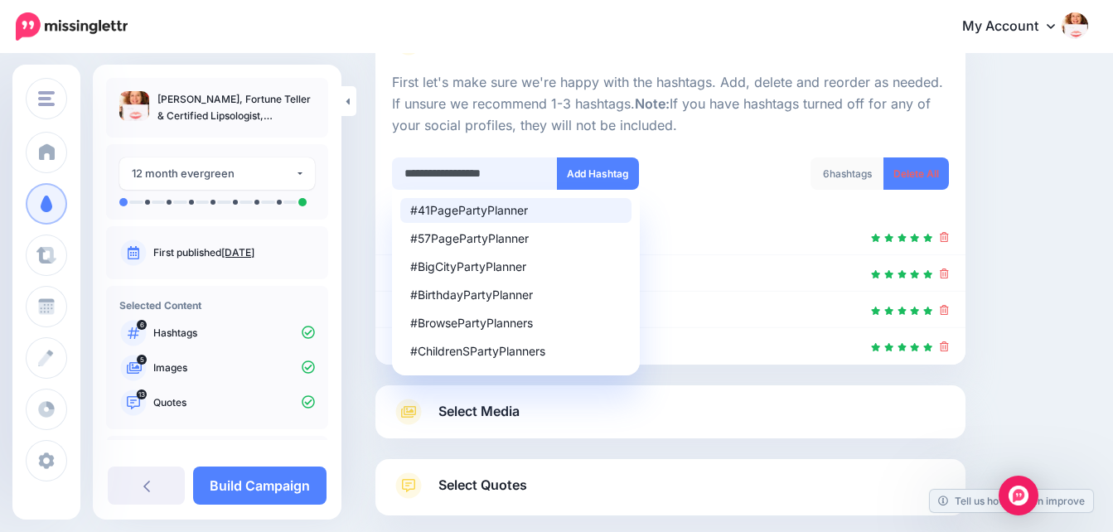
drag, startPoint x: 520, startPoint y: 170, endPoint x: 395, endPoint y: 152, distance: 125.5
click at [395, 152] on div "**********" at bounding box center [670, 218] width 557 height 293
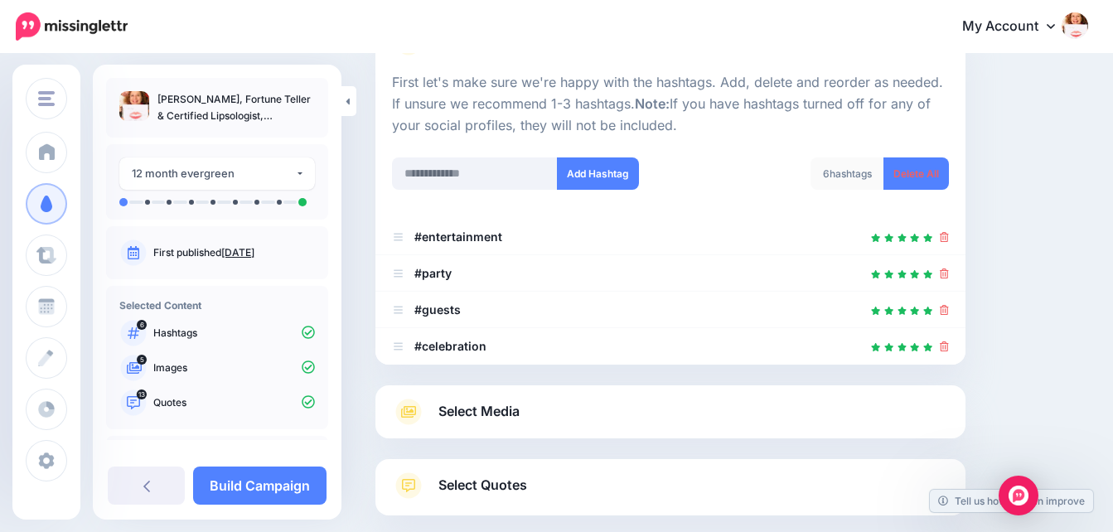
click at [780, 138] on div at bounding box center [670, 147] width 557 height 21
click at [1038, 166] on div "Content and media Choose the content and media that you'd like to use in this c…" at bounding box center [732, 262] width 738 height 671
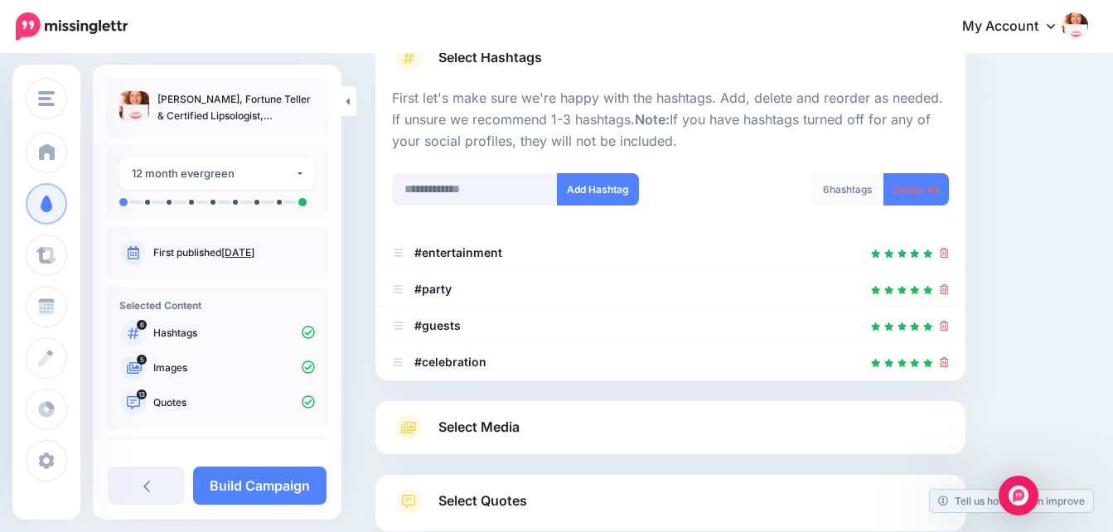
scroll to position [148, 0]
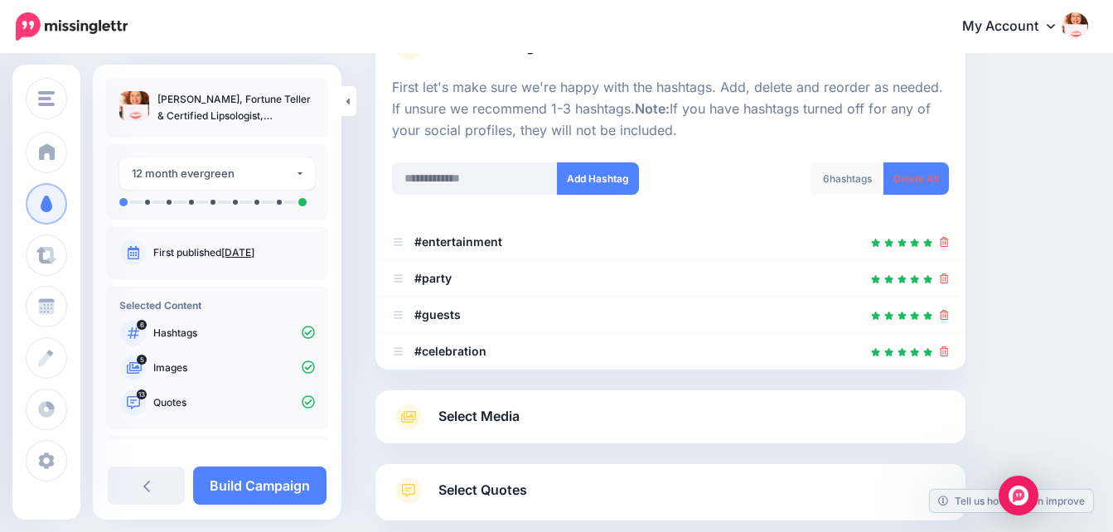
click at [1072, 254] on div "Content and media Choose the content and media that you'd like to use in this c…" at bounding box center [732, 267] width 738 height 671
drag, startPoint x: 1107, startPoint y: 243, endPoint x: 1110, endPoint y: 274, distance: 31.6
click at [1101, 276] on div "Content and media Choose the content and media that you'd like to use in this c…" at bounding box center [732, 267] width 738 height 671
drag, startPoint x: 1110, startPoint y: 274, endPoint x: 1075, endPoint y: 225, distance: 60.7
click at [1075, 225] on div "Content and media Choose the content and media that you'd like to use in this c…" at bounding box center [732, 267] width 738 height 671
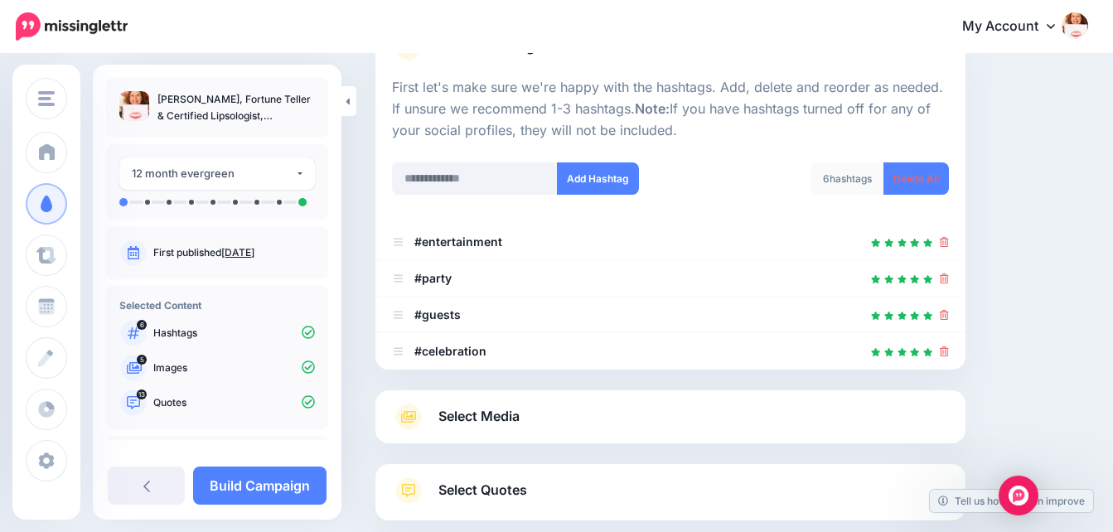
click at [1078, 196] on div "Content and media Choose the content and media that you'd like to use in this c…" at bounding box center [732, 267] width 738 height 671
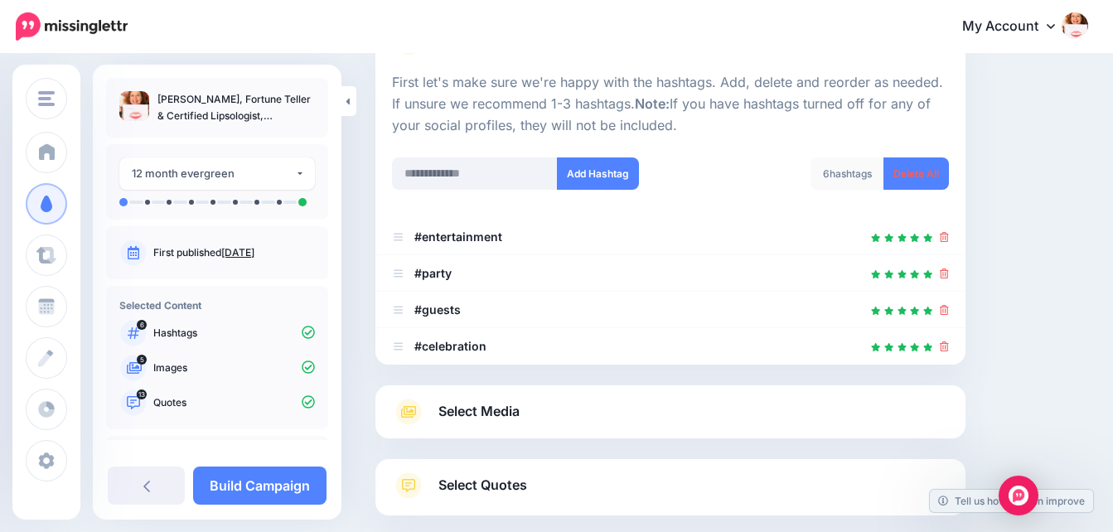
scroll to position [244, 0]
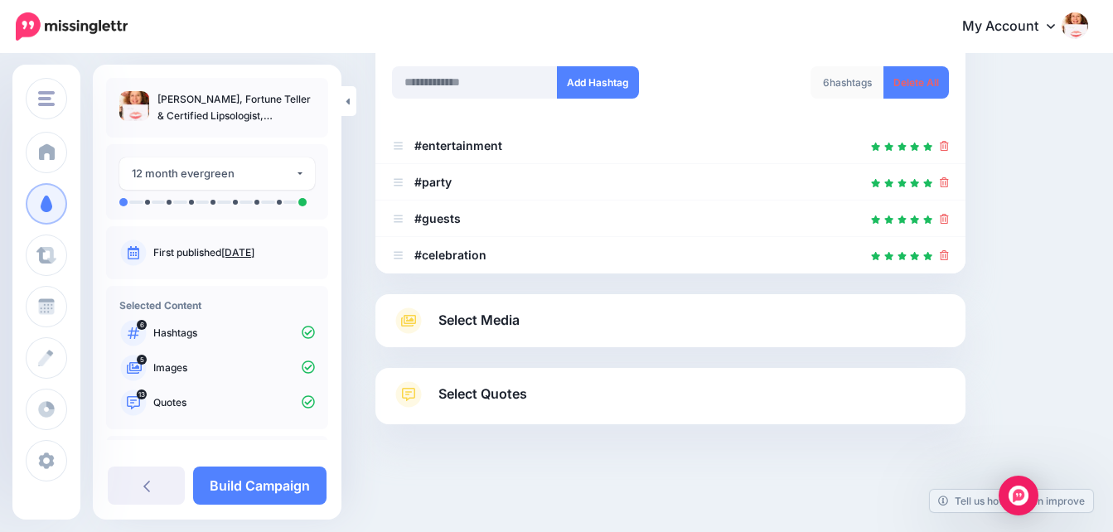
click at [1098, 362] on div "Content and media Choose the content and media that you'd like to use in this c…" at bounding box center [732, 171] width 738 height 671
click at [1101, 330] on div "Content and media Choose the content and media that you'd like to use in this c…" at bounding box center [732, 171] width 738 height 671
drag, startPoint x: 1112, startPoint y: 327, endPoint x: 1121, endPoint y: 283, distance: 45.5
click at [1113, 283] on html "My Account Dashboard My Account Billing Logout" at bounding box center [556, 22] width 1113 height 532
drag, startPoint x: 1121, startPoint y: 283, endPoint x: 1090, endPoint y: 342, distance: 67.1
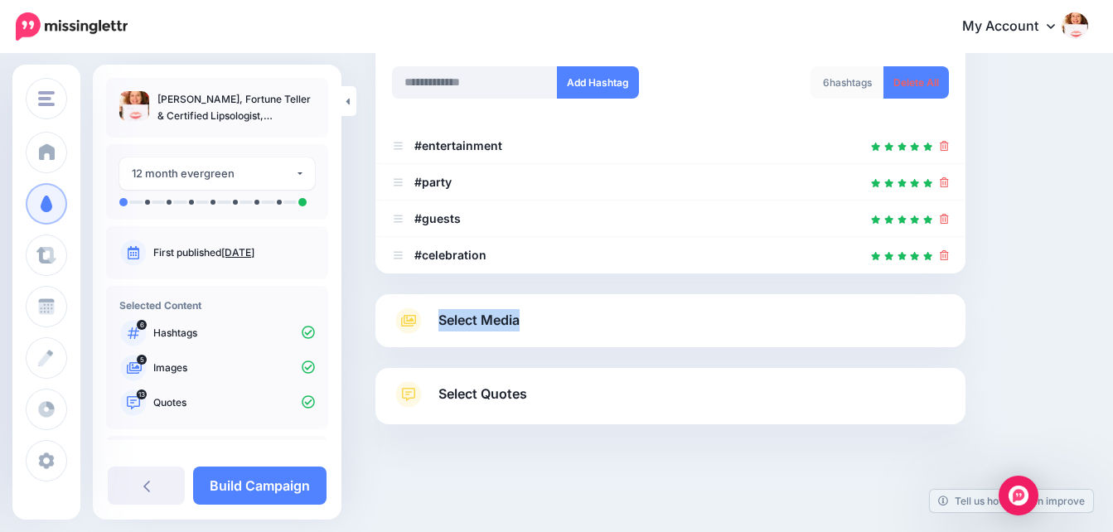
click at [1090, 342] on div "Content and media Choose the content and media that you'd like to use in this c…" at bounding box center [732, 171] width 738 height 671
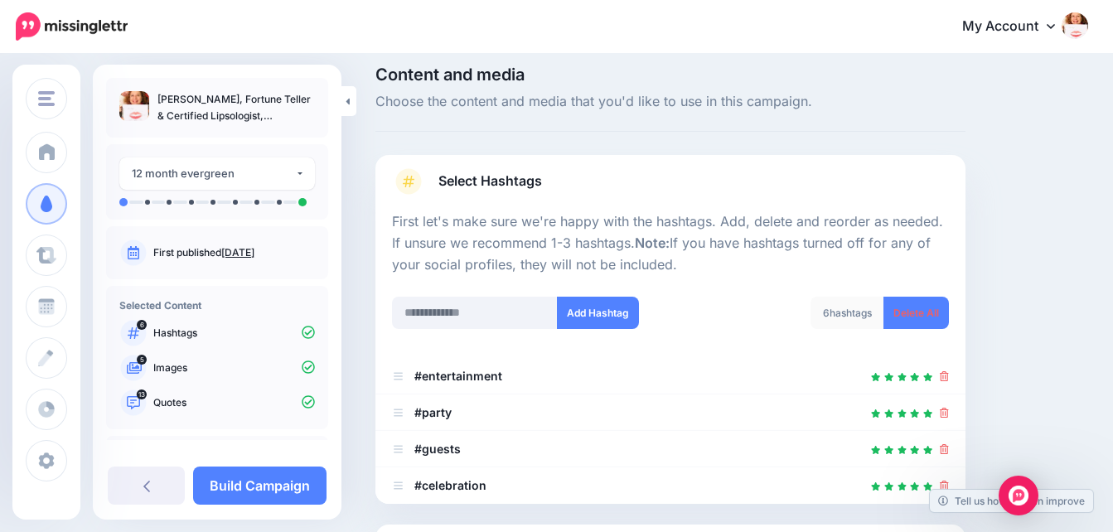
scroll to position [4, 0]
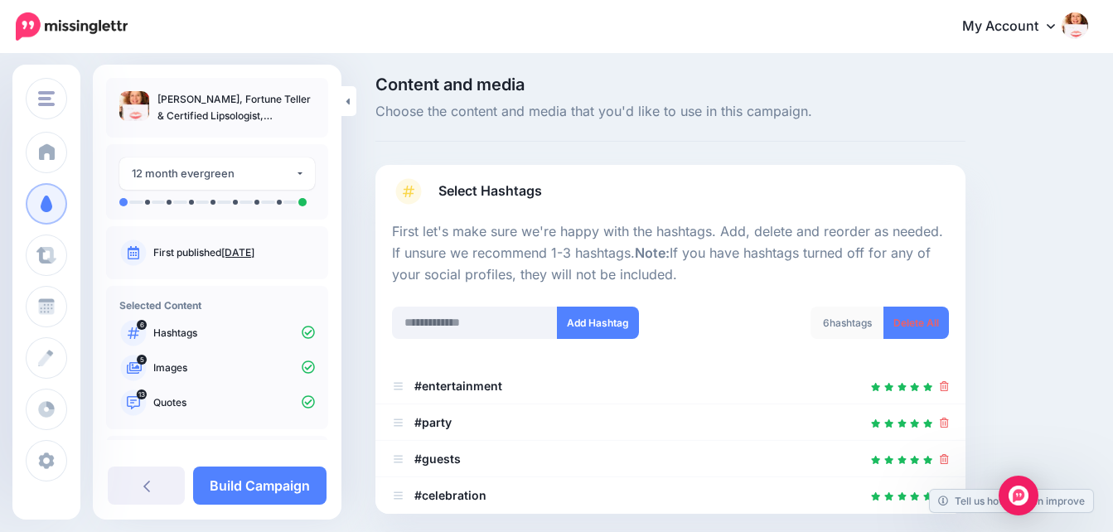
click at [1025, 236] on div "Content and media Choose the content and media that you'd like to use in this c…" at bounding box center [732, 411] width 738 height 671
click at [237, 482] on link "Build Campaign" at bounding box center [259, 486] width 133 height 38
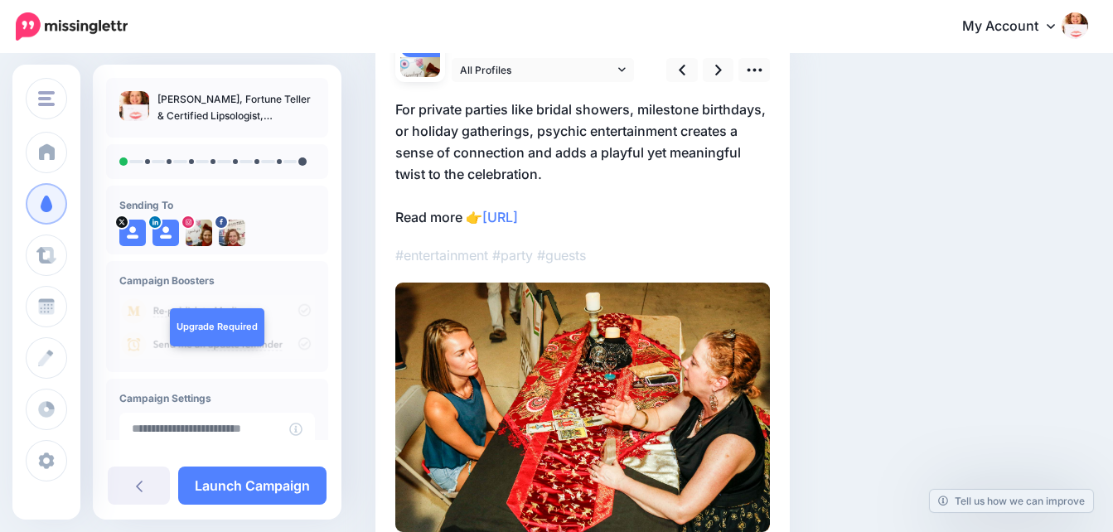
scroll to position [152, 0]
